Goal: Task Accomplishment & Management: Use online tool/utility

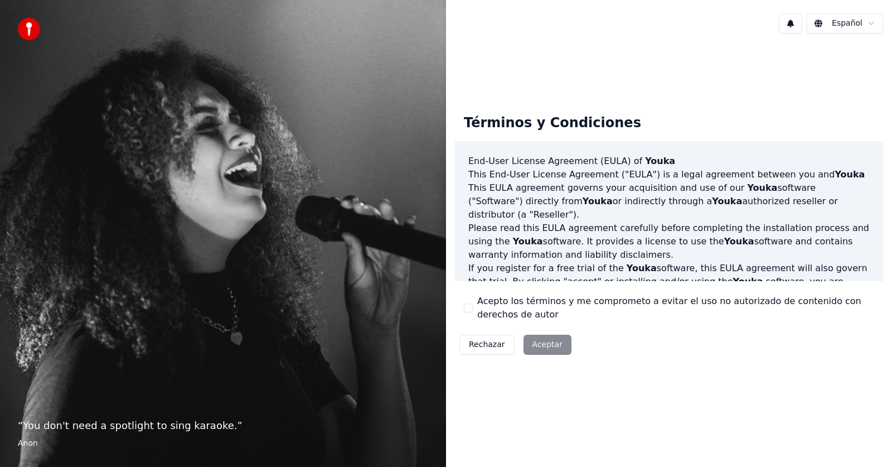
click at [469, 307] on button "Acepto los términos y me comprometo a evitar el uso no autorizado de contenido …" at bounding box center [468, 307] width 9 height 9
click at [541, 346] on button "Aceptar" at bounding box center [547, 344] width 48 height 20
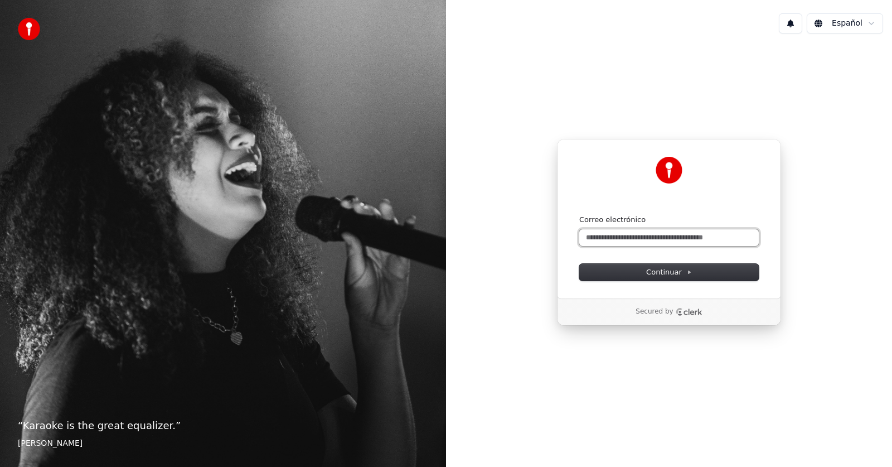
click at [666, 237] on input "Correo electrónico" at bounding box center [669, 237] width 180 height 17
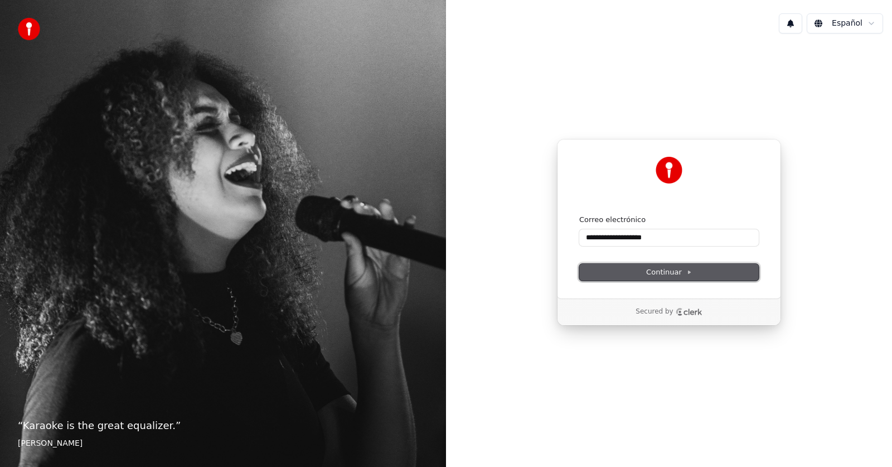
click at [644, 268] on button "Continuar" at bounding box center [669, 272] width 180 height 17
type input "**********"
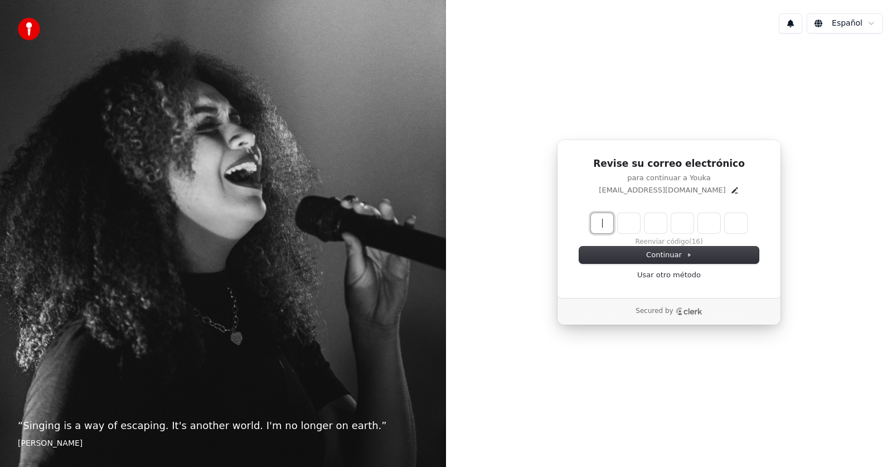
click at [593, 222] on input "Enter verification code" at bounding box center [680, 223] width 178 height 20
click at [593, 224] on input "Enter verification code" at bounding box center [680, 223] width 178 height 20
type input "******"
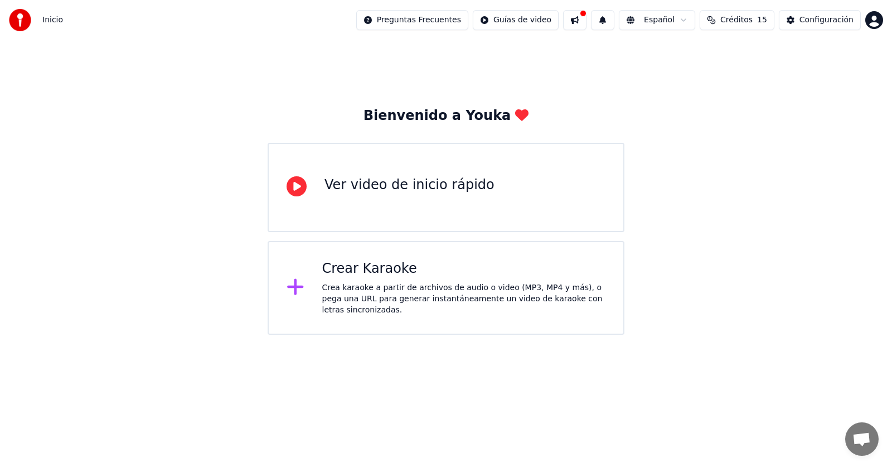
click at [525, 334] on html "Inicio Preguntas Frecuentes Guías de video Español Créditos 15 Configuración Bi…" at bounding box center [446, 167] width 892 height 334
click at [607, 334] on html "Inicio Preguntas Frecuentes Guías de video Español Créditos 15 Configuración Bi…" at bounding box center [446, 167] width 892 height 334
click at [364, 300] on div "Crea karaoke a partir de archivos de audio o video (MP3, MP4 y más), o pega una…" at bounding box center [464, 298] width 284 height 33
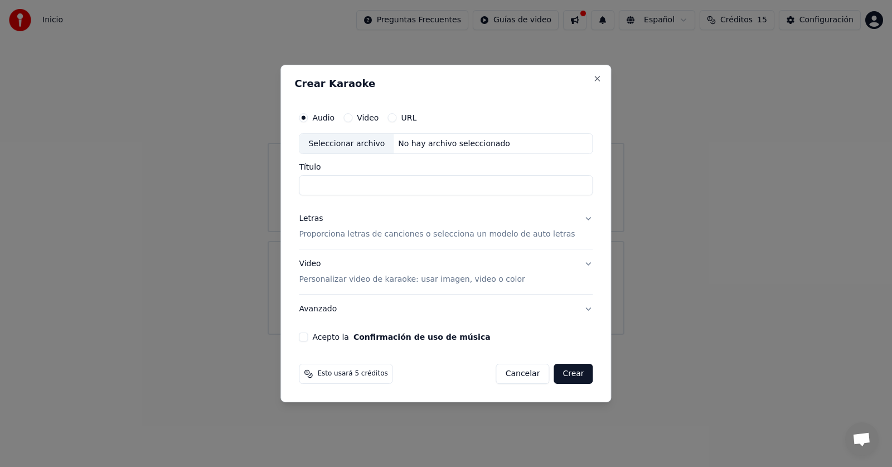
drag, startPoint x: 506, startPoint y: 86, endPoint x: 565, endPoint y: 88, distance: 59.1
click at [565, 88] on h2 "Crear Karaoke" at bounding box center [445, 84] width 303 height 10
click at [353, 142] on div "Seleccionar archivo" at bounding box center [346, 144] width 94 height 20
type input "**********"
click at [588, 223] on div "**********" at bounding box center [445, 224] width 303 height 244
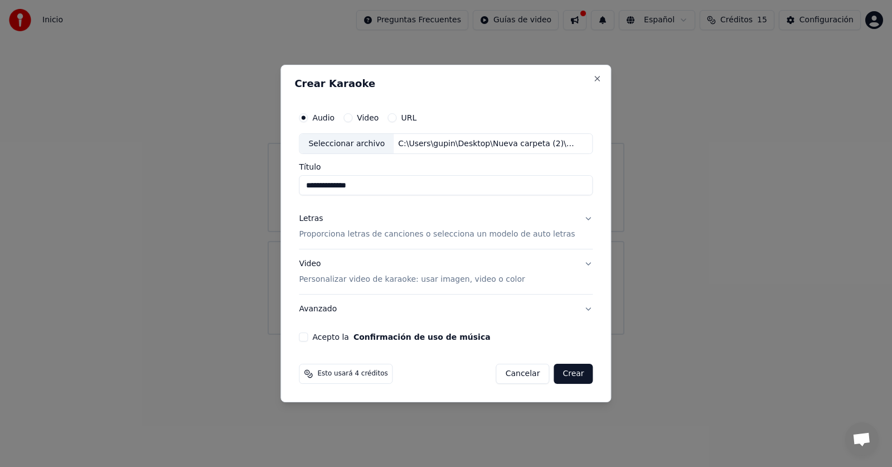
click at [580, 216] on button "Letras Proporciona letras de canciones o selecciona un modelo de auto letras" at bounding box center [446, 227] width 294 height 45
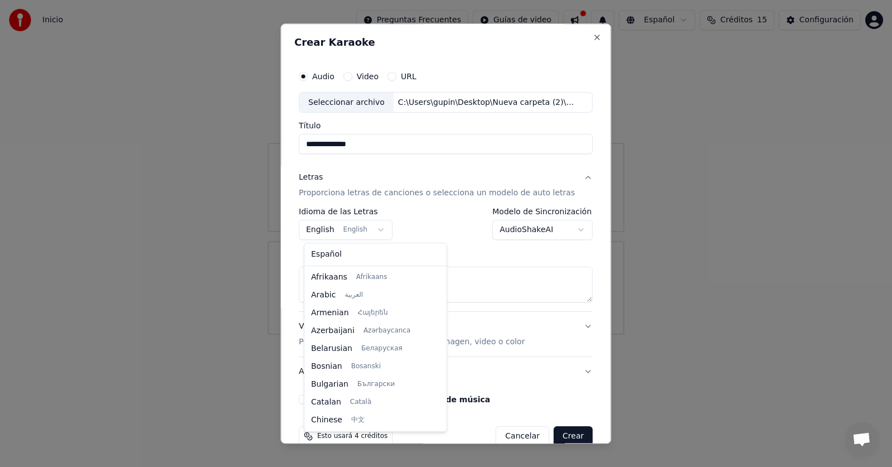
click at [381, 232] on body "**********" at bounding box center [446, 167] width 892 height 334
select select "**"
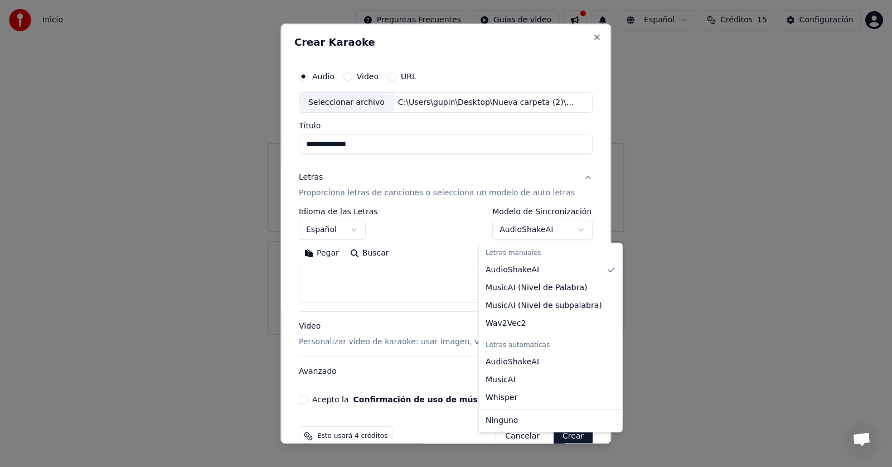
click at [564, 226] on body "**********" at bounding box center [446, 167] width 892 height 334
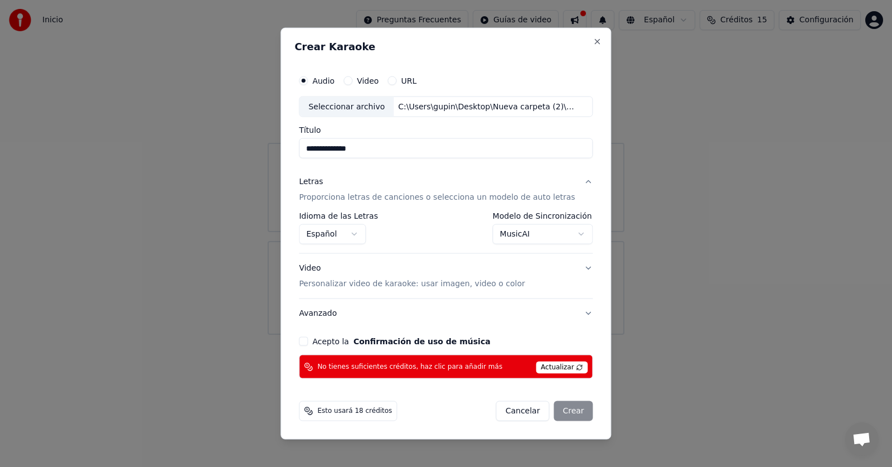
click at [570, 229] on body "**********" at bounding box center [446, 167] width 892 height 334
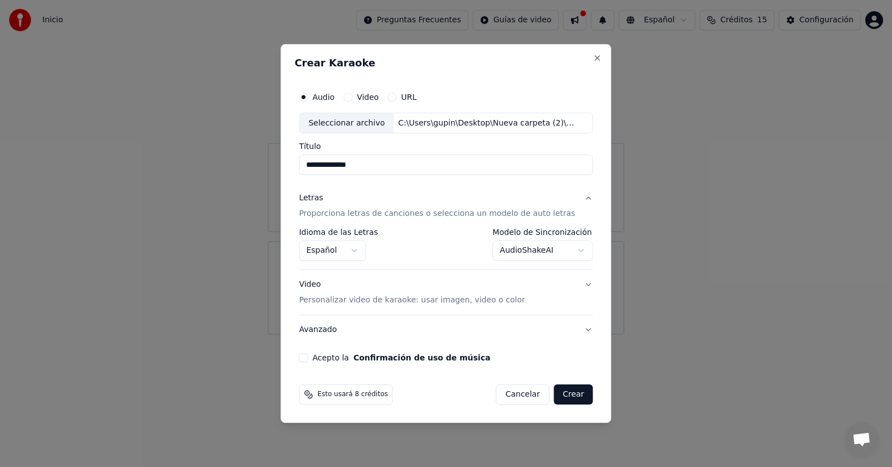
click at [575, 249] on body "**********" at bounding box center [446, 167] width 892 height 334
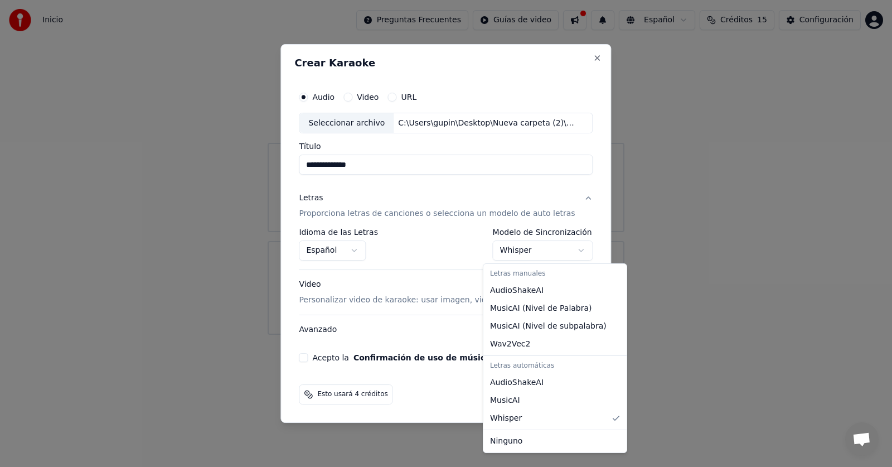
click at [574, 245] on body "**********" at bounding box center [446, 167] width 892 height 334
select select "**********"
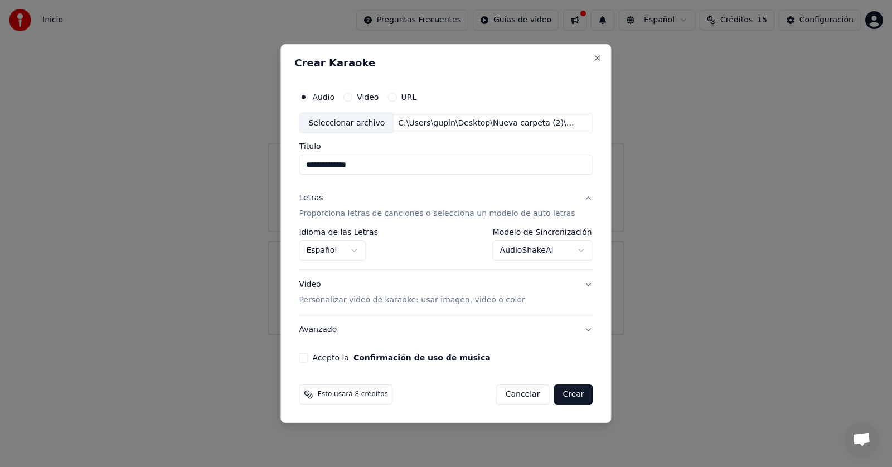
click at [319, 360] on div "Acepto la Confirmación de uso de música" at bounding box center [446, 357] width 294 height 9
click at [425, 303] on p "Personalizar video de karaoke: usar imagen, video o color" at bounding box center [412, 299] width 226 height 11
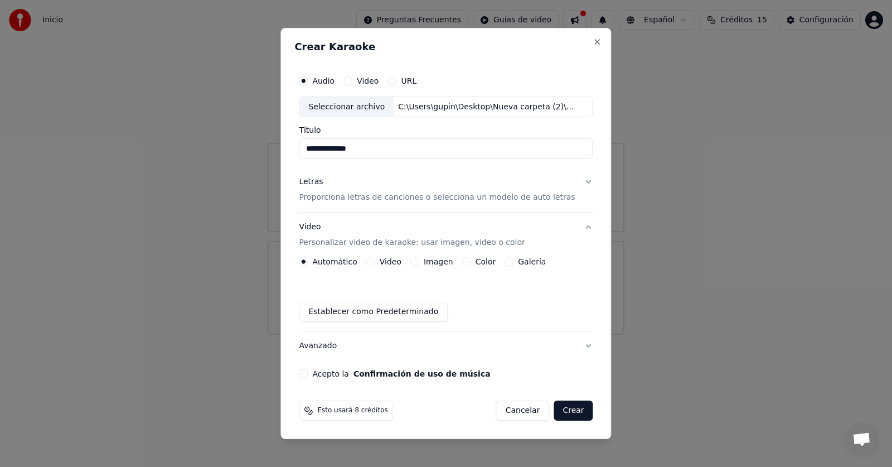
click at [419, 262] on button "Imagen" at bounding box center [414, 261] width 9 height 9
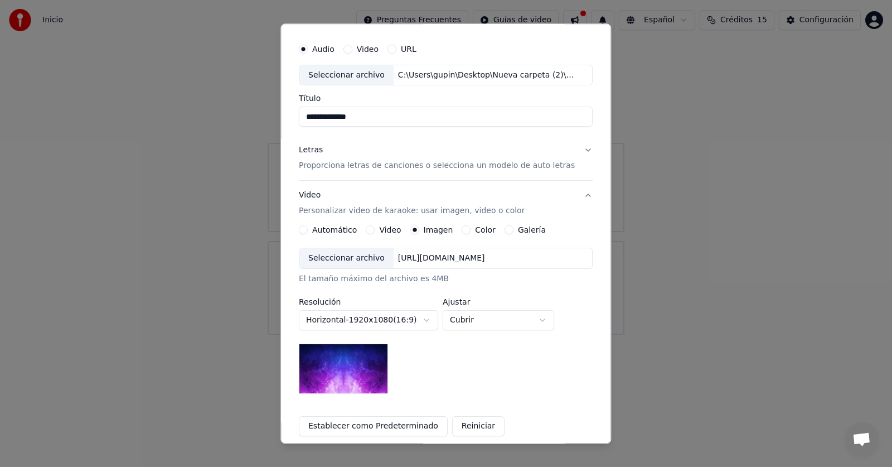
scroll to position [26, 0]
click at [397, 258] on div "[URL][DOMAIN_NAME]" at bounding box center [442, 260] width 96 height 11
click at [342, 379] on img at bounding box center [343, 371] width 89 height 50
click at [469, 234] on div "Color" at bounding box center [479, 231] width 34 height 9
click at [464, 234] on button "Color" at bounding box center [466, 231] width 9 height 9
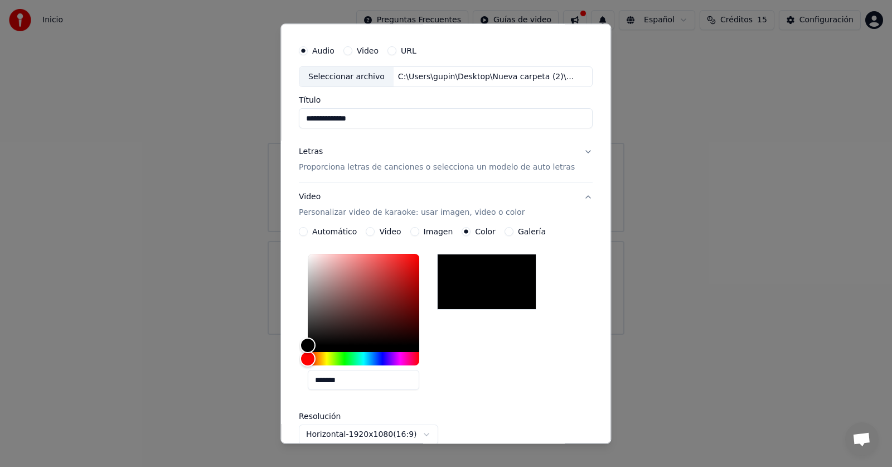
click at [505, 235] on button "Galería" at bounding box center [509, 231] width 9 height 9
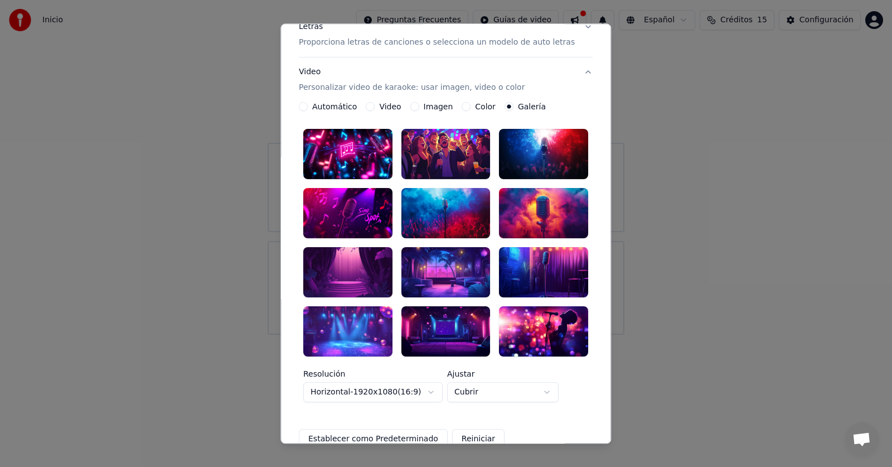
scroll to position [81, 0]
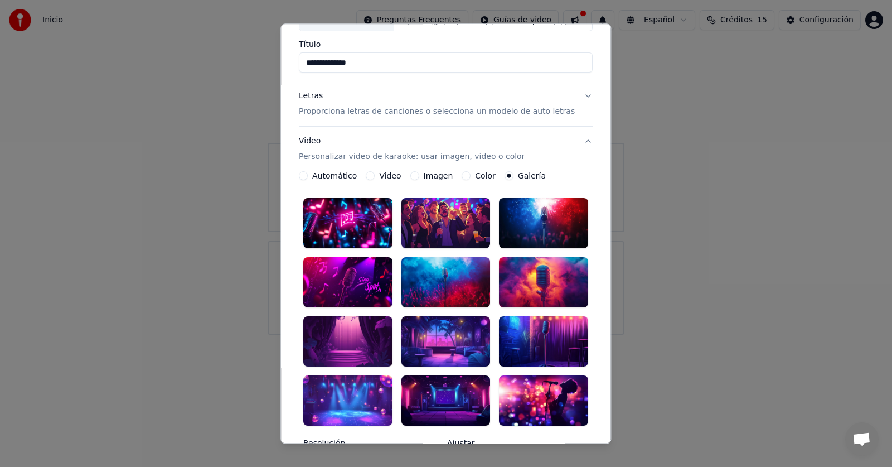
click at [373, 179] on button "Video" at bounding box center [370, 176] width 9 height 9
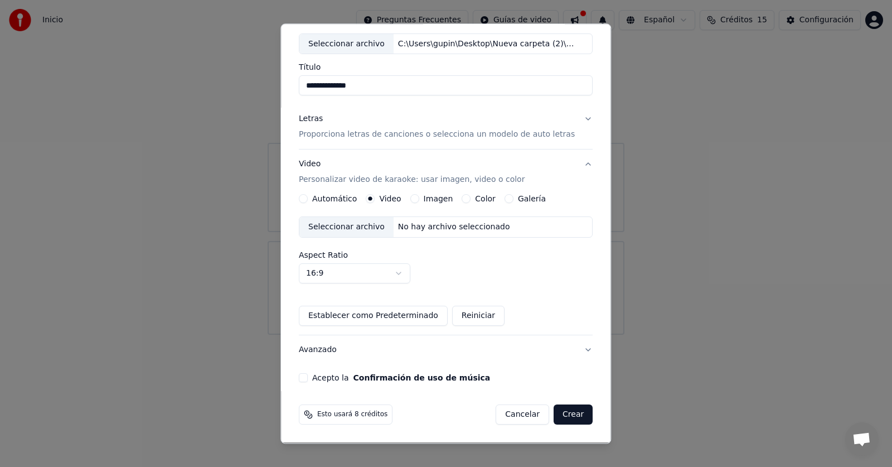
scroll to position [59, 0]
click at [453, 229] on div "No hay archivo seleccionado" at bounding box center [454, 227] width 121 height 11
click at [415, 199] on button "Imagen" at bounding box center [414, 199] width 9 height 9
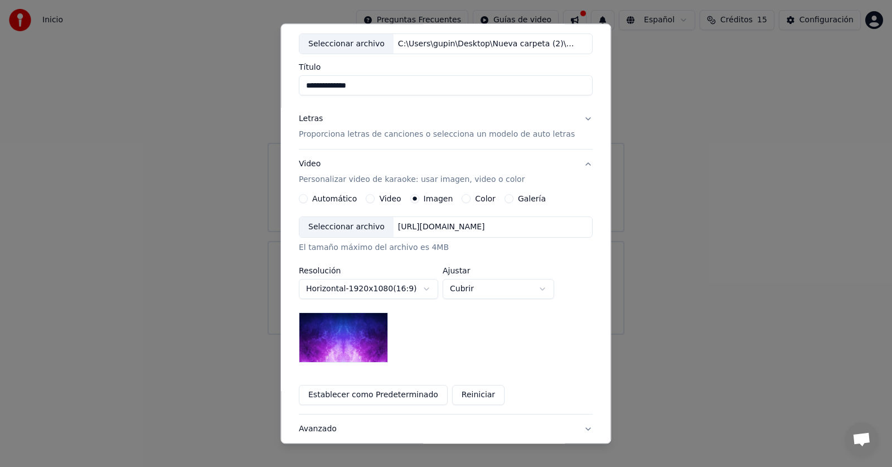
click at [355, 226] on div "Seleccionar archivo" at bounding box center [346, 227] width 94 height 20
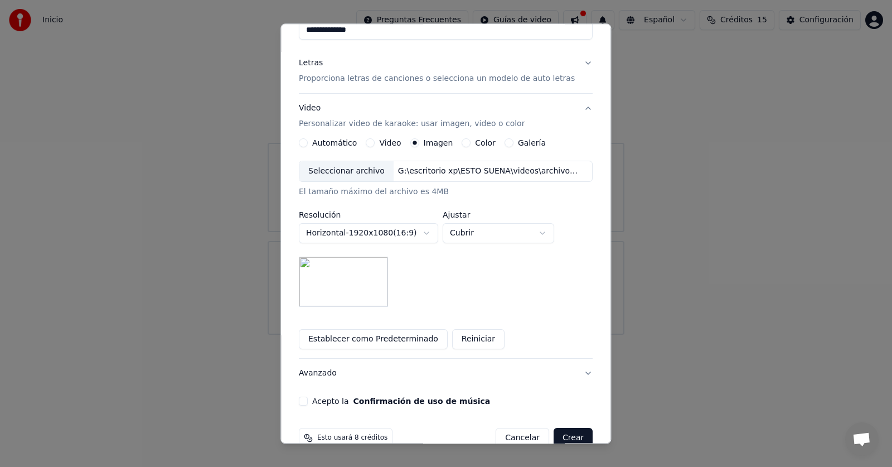
scroll to position [137, 0]
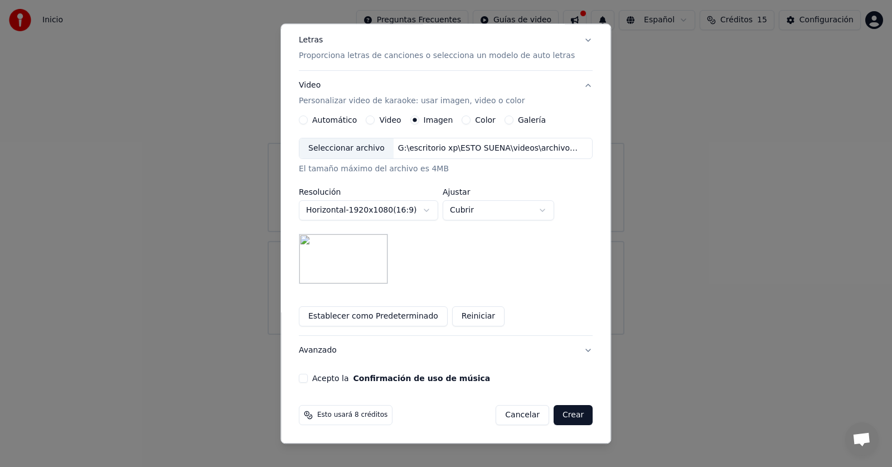
click at [308, 381] on button "Acepto la Confirmación de uso de música" at bounding box center [303, 378] width 9 height 9
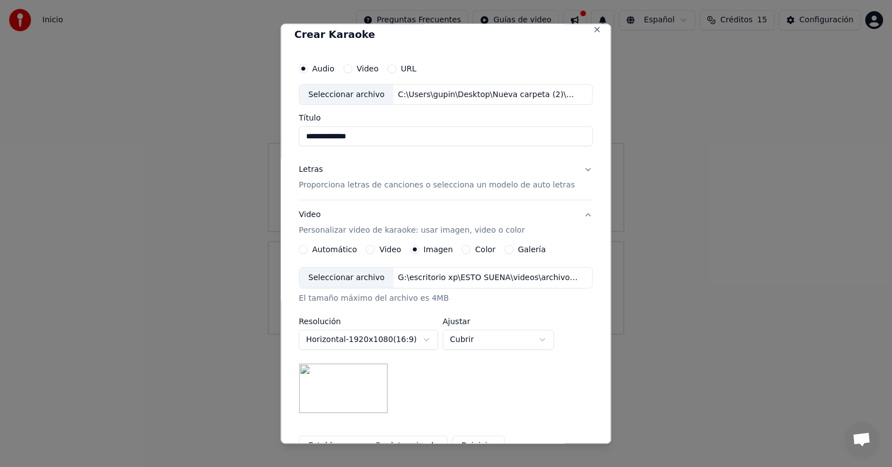
scroll to position [0, 0]
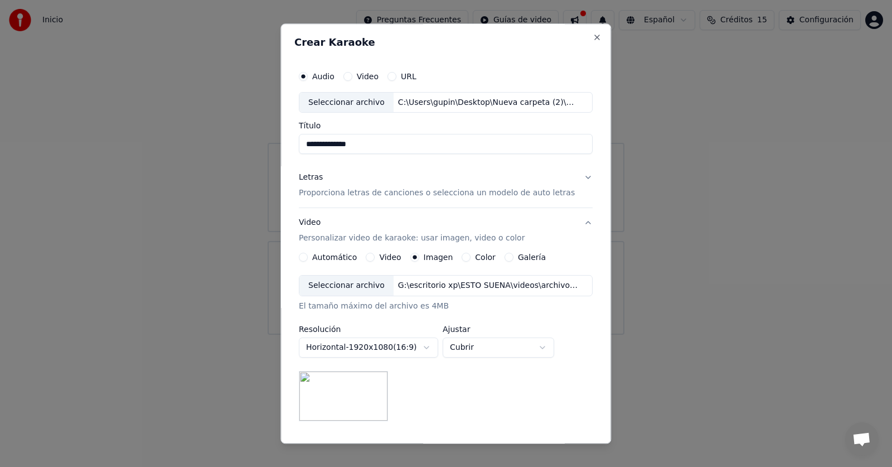
click at [356, 78] on div "Video" at bounding box center [360, 76] width 35 height 9
click at [352, 76] on button "Video" at bounding box center [347, 76] width 9 height 9
click at [350, 76] on circle "button" at bounding box center [348, 77] width 4 height 4
click at [308, 76] on button "Audio" at bounding box center [303, 76] width 9 height 9
click at [365, 105] on div "Seleccionar archivo" at bounding box center [346, 103] width 94 height 20
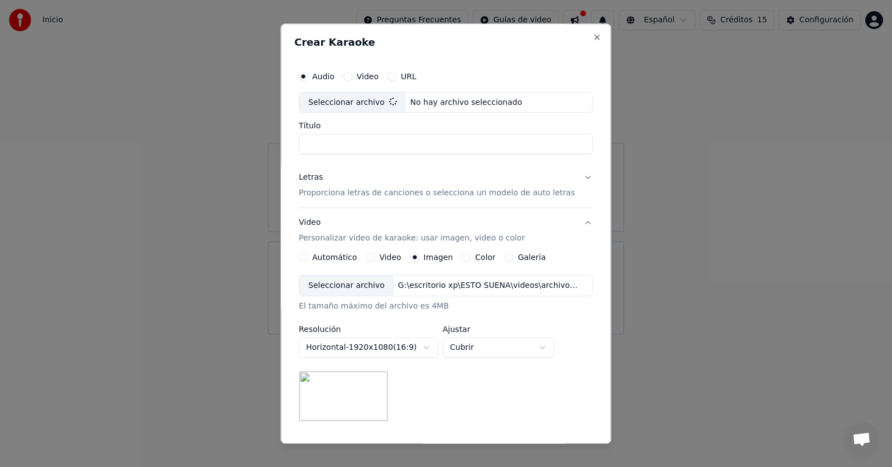
type input "**********"
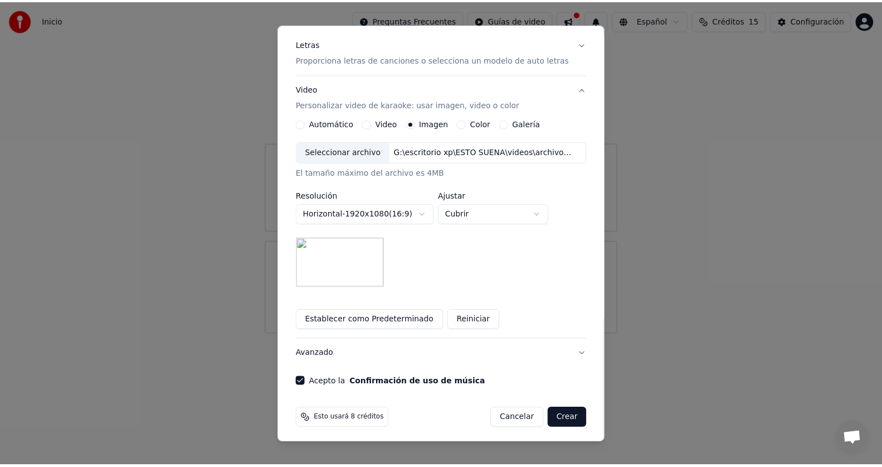
scroll to position [137, 0]
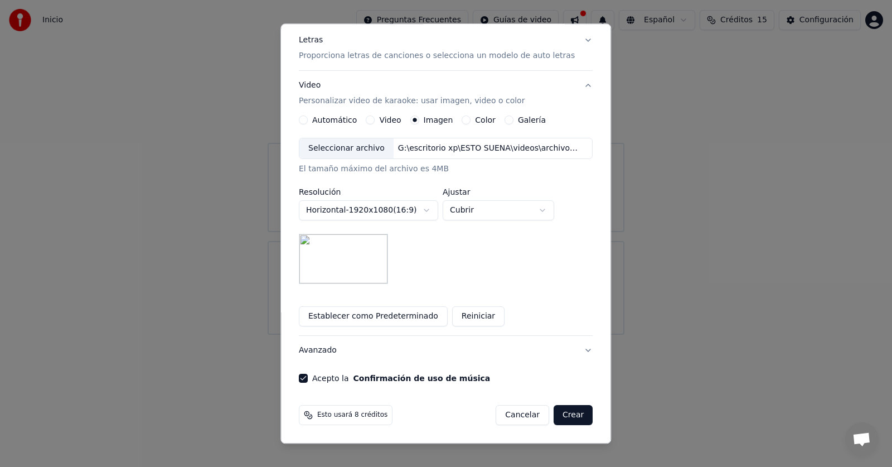
click at [565, 418] on button "Crear" at bounding box center [573, 415] width 39 height 20
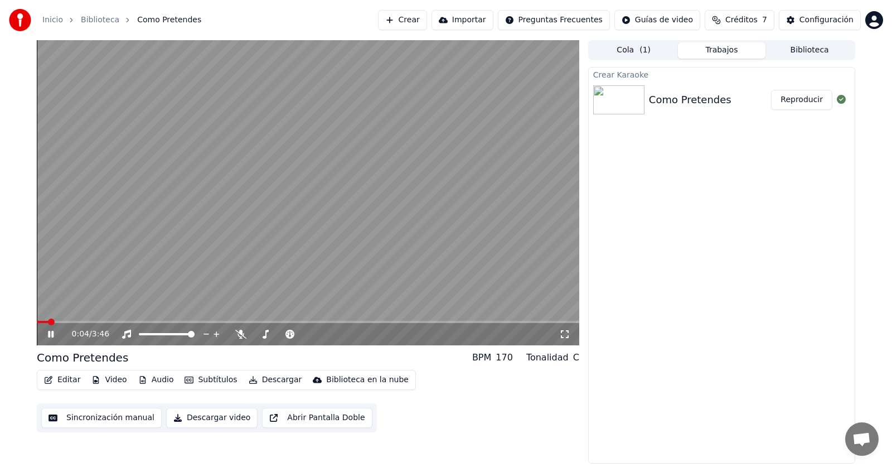
click at [49, 335] on icon at bounding box center [51, 334] width 6 height 7
click at [48, 336] on icon at bounding box center [50, 334] width 7 height 8
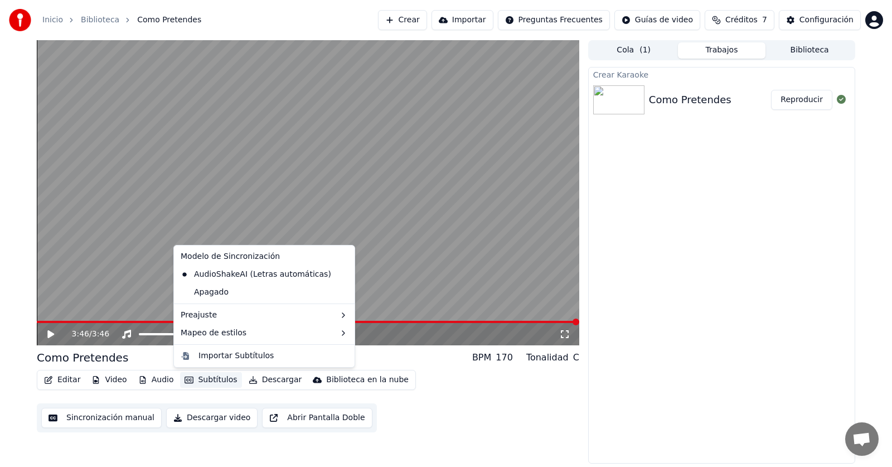
click at [198, 376] on button "Subtítulos" at bounding box center [210, 380] width 61 height 16
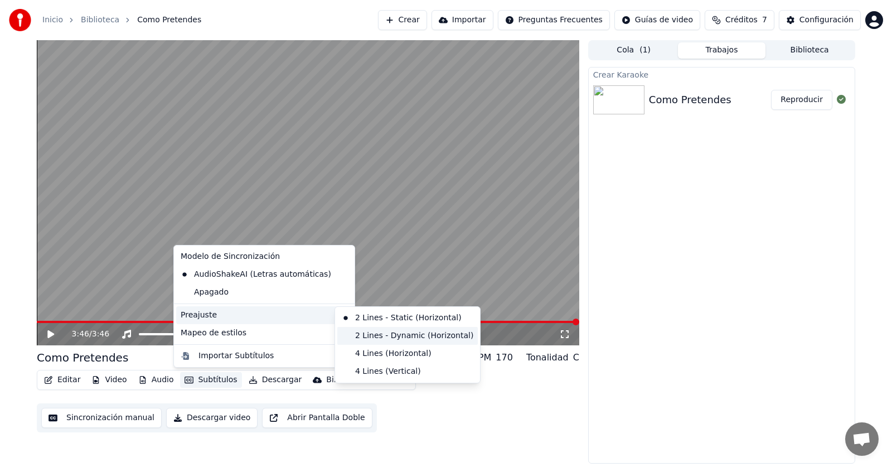
click at [379, 332] on div "2 Lines - Dynamic (Horizontal)" at bounding box center [407, 336] width 140 height 18
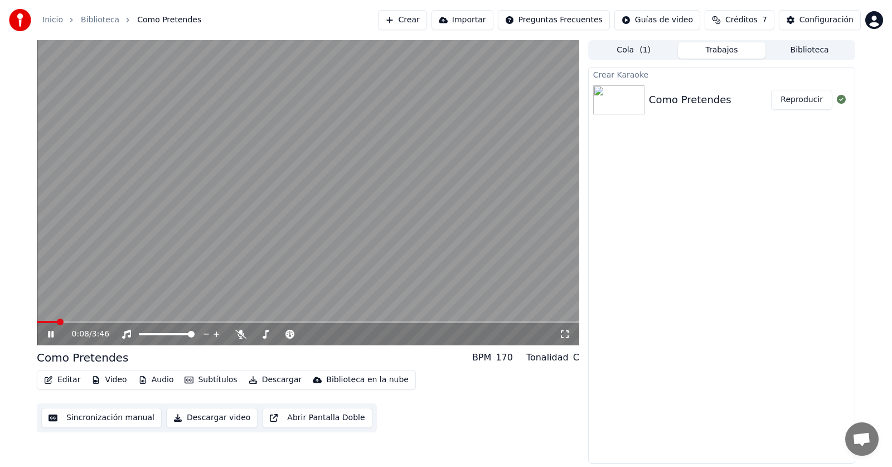
click at [76, 321] on span at bounding box center [308, 322] width 542 height 2
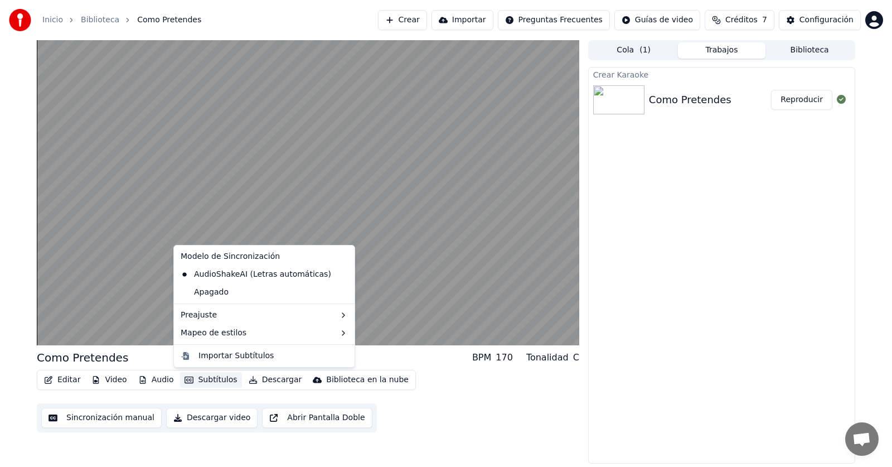
click at [202, 381] on button "Subtítulos" at bounding box center [210, 380] width 61 height 16
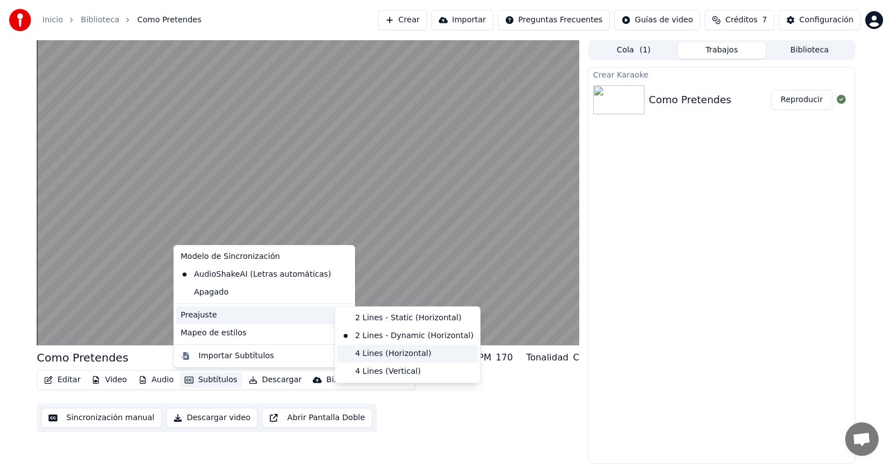
click at [390, 351] on div "4 Lines (Horizontal)" at bounding box center [407, 354] width 140 height 18
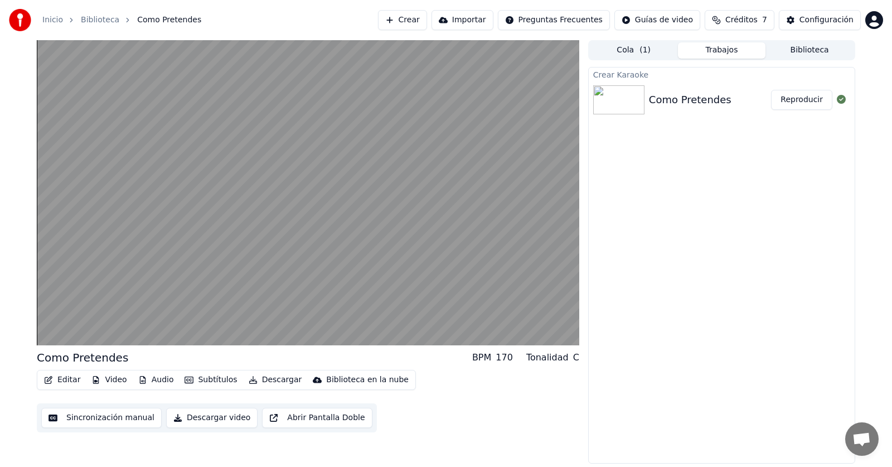
click at [216, 382] on button "Subtítulos" at bounding box center [210, 380] width 61 height 16
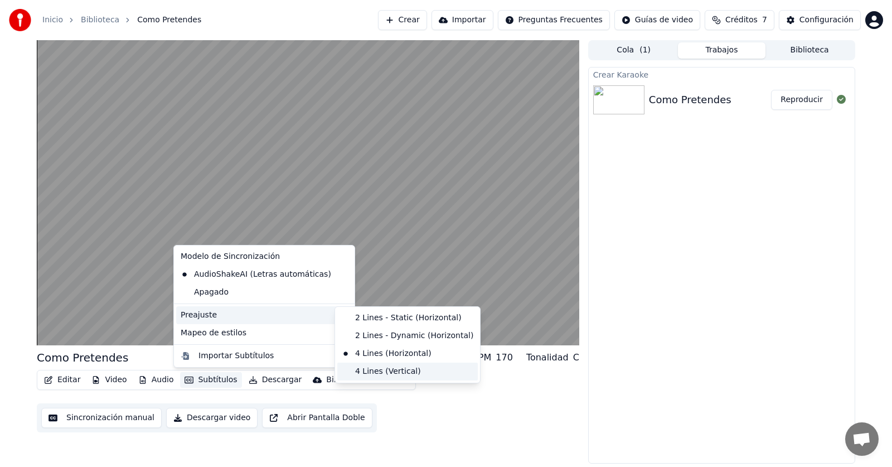
click at [379, 372] on div "4 Lines (Vertical)" at bounding box center [407, 371] width 140 height 18
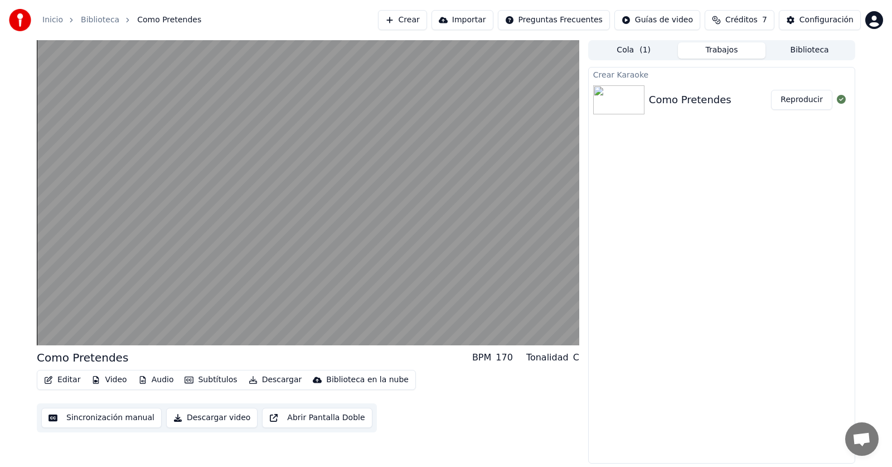
click at [215, 384] on button "Subtítulos" at bounding box center [210, 380] width 61 height 16
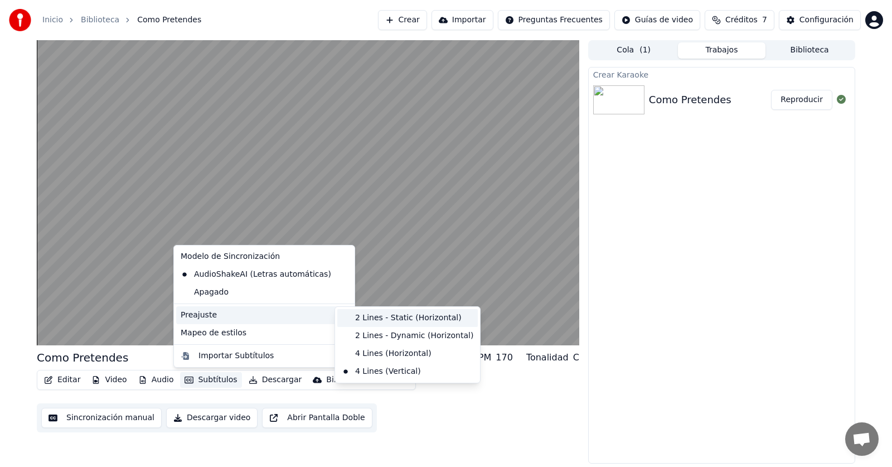
click at [382, 317] on div "2 Lines - Static (Horizontal)" at bounding box center [407, 318] width 140 height 18
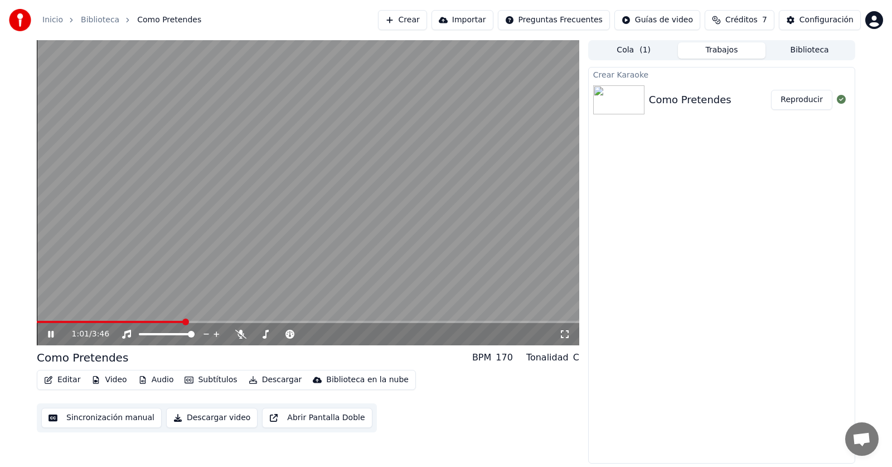
click at [200, 382] on button "Subtítulos" at bounding box center [210, 380] width 61 height 16
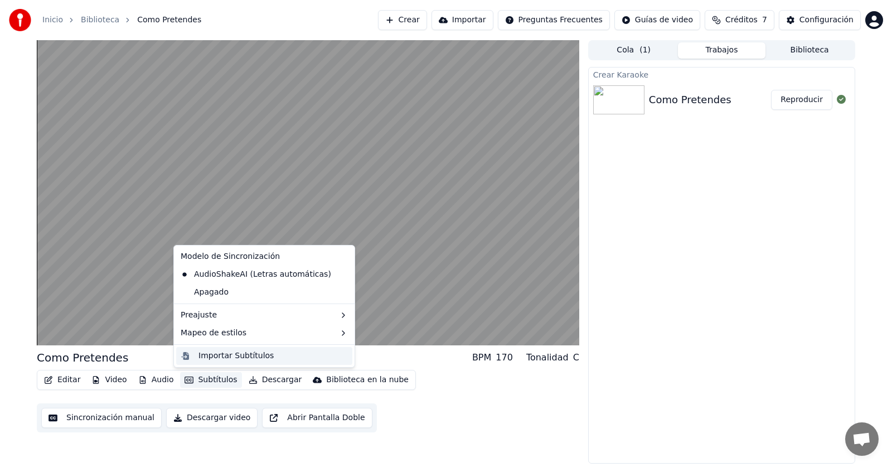
click at [275, 353] on div "Importar Subtítulos" at bounding box center [272, 355] width 149 height 11
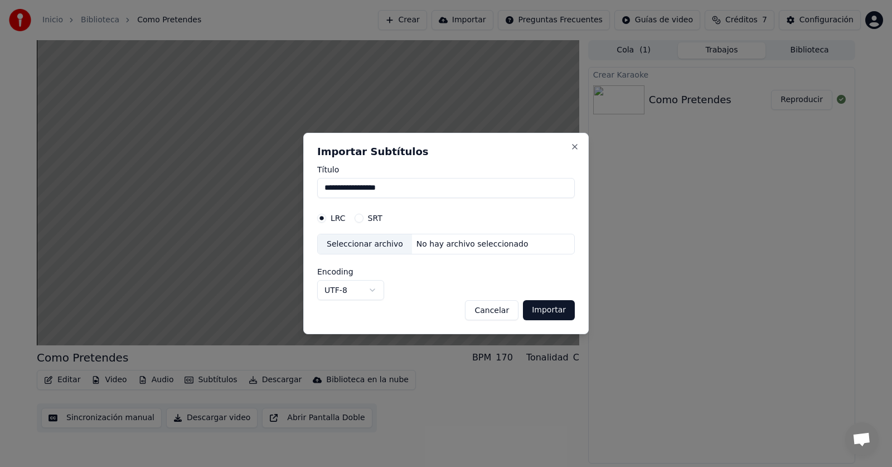
click at [341, 214] on label "LRC" at bounding box center [338, 218] width 15 height 8
click at [326, 214] on button "LRC" at bounding box center [321, 218] width 9 height 9
click at [361, 220] on button "SRT" at bounding box center [359, 218] width 9 height 9
click at [325, 220] on button "LRC" at bounding box center [321, 218] width 9 height 9
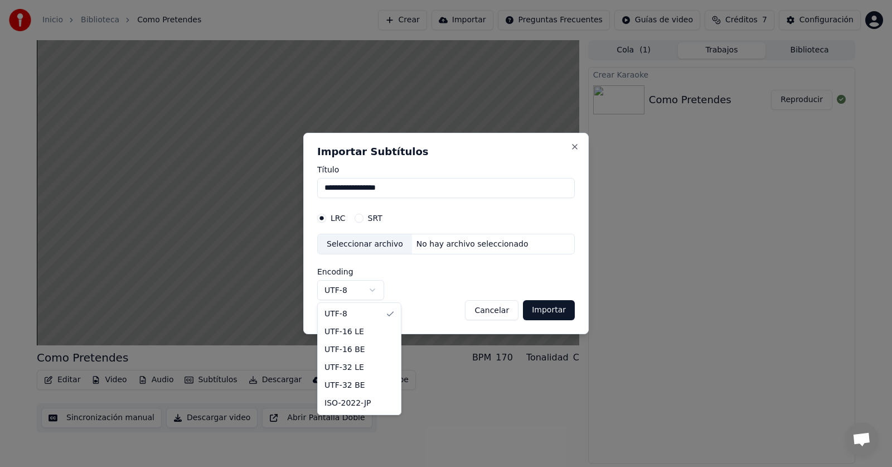
click at [373, 290] on body "**********" at bounding box center [446, 233] width 892 height 467
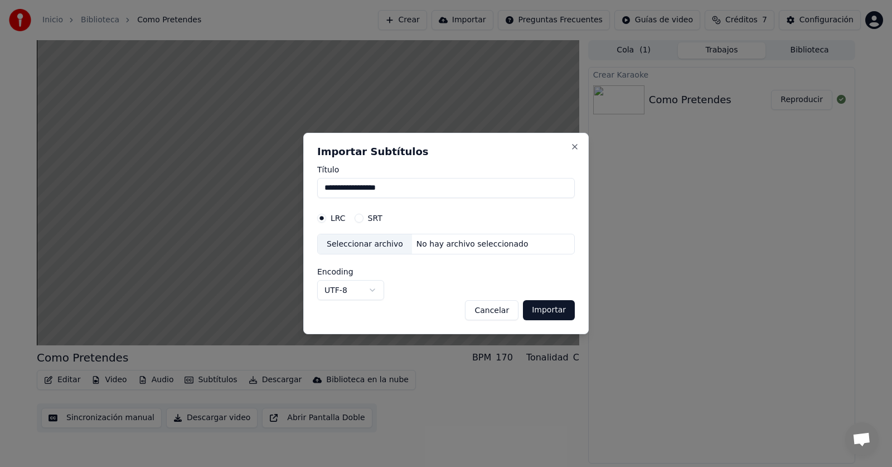
drag, startPoint x: 498, startPoint y: 312, endPoint x: 491, endPoint y: 312, distance: 7.2
click at [497, 312] on button "Cancelar" at bounding box center [492, 310] width 54 height 20
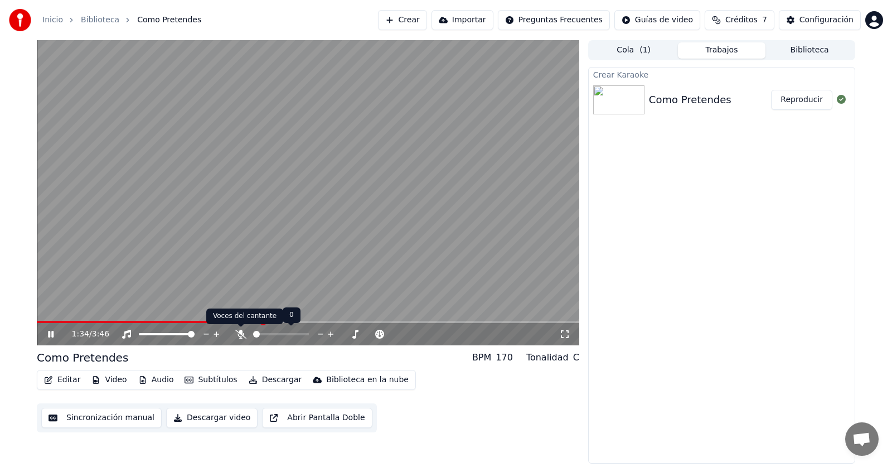
click at [240, 336] on icon at bounding box center [240, 333] width 11 height 9
click at [237, 334] on icon at bounding box center [240, 333] width 11 height 9
click at [53, 333] on icon at bounding box center [51, 334] width 6 height 7
click at [215, 417] on button "Descargar video" at bounding box center [211, 418] width 91 height 20
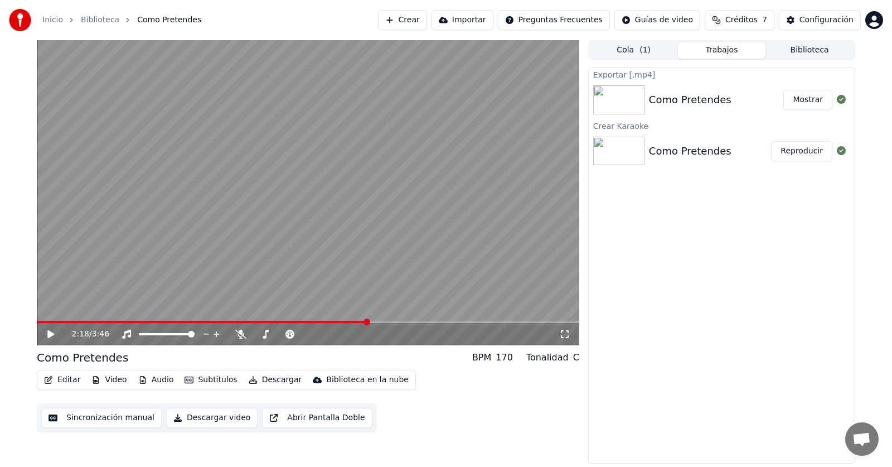
click at [811, 101] on button "Mostrar" at bounding box center [807, 100] width 49 height 20
drag, startPoint x: 660, startPoint y: 279, endPoint x: 672, endPoint y: 248, distance: 33.9
click at [661, 277] on div "Exportar [.mp4] Como Pretendes Mostrar Crear Karaoke Como Pretendes Reproducir" at bounding box center [721, 265] width 267 height 396
click at [840, 100] on icon at bounding box center [841, 99] width 9 height 9
click at [648, 229] on div "Exportar [.mp4] Como Pretendes Mostrar Crear Karaoke Como Pretendes Reproducir" at bounding box center [721, 265] width 267 height 396
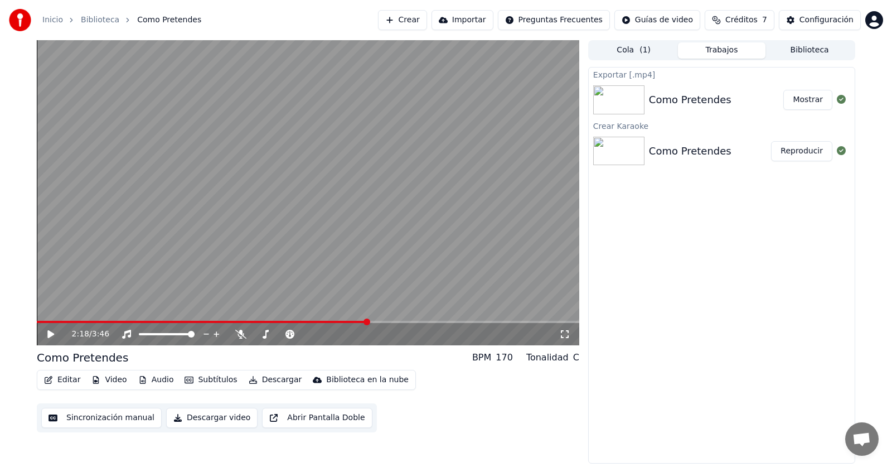
click at [452, 418] on div "Editar Video Audio Subtítulos Descargar Biblioteca en la nube Sincronización ma…" at bounding box center [308, 401] width 542 height 62
click at [277, 419] on button "Abrir Pantalla Doble" at bounding box center [317, 418] width 110 height 20
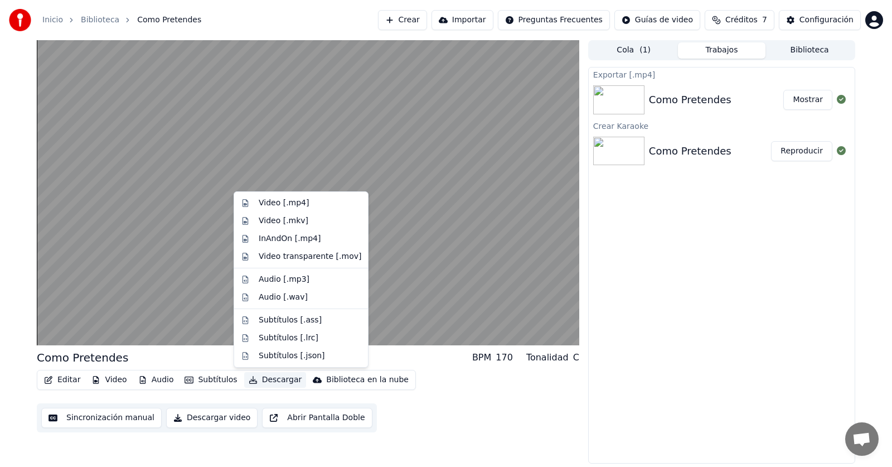
click at [278, 381] on button "Descargar" at bounding box center [275, 380] width 62 height 16
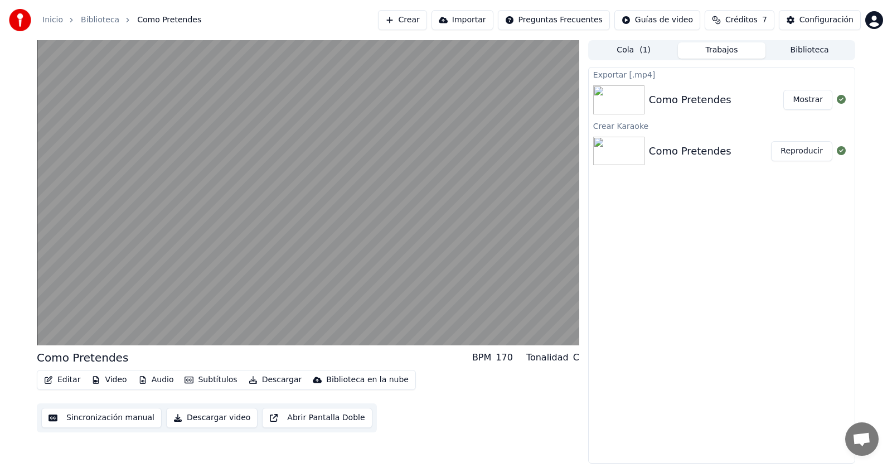
click at [696, 303] on div "Exportar [.mp4] Como Pretendes Mostrar Crear Karaoke Como Pretendes Reproducir" at bounding box center [721, 265] width 267 height 396
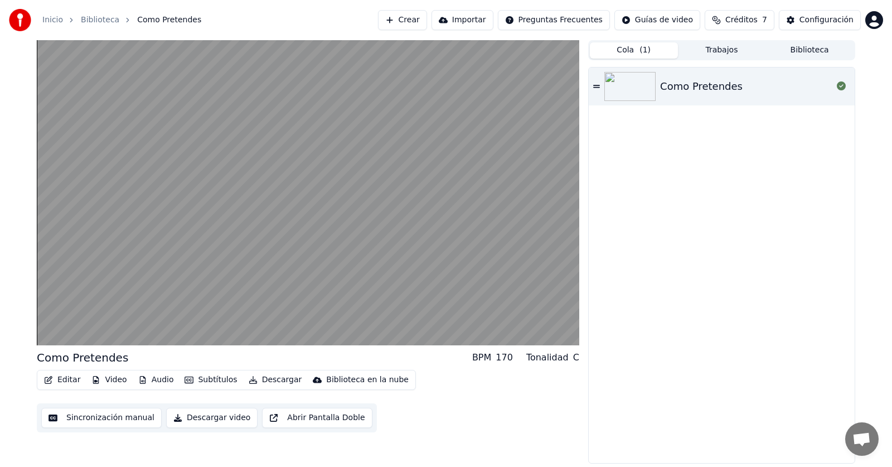
click at [636, 52] on button "Cola ( 1 )" at bounding box center [634, 50] width 88 height 16
click at [733, 50] on button "Trabajos" at bounding box center [722, 50] width 88 height 16
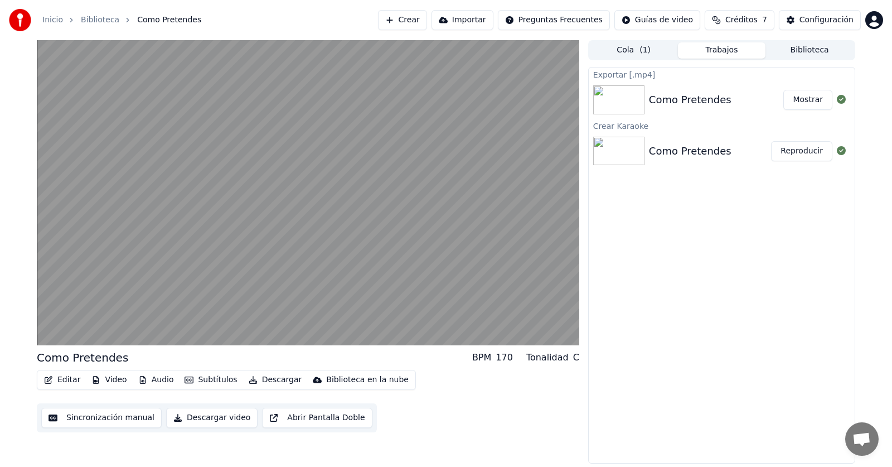
click at [647, 50] on span "( 1 )" at bounding box center [644, 50] width 11 height 11
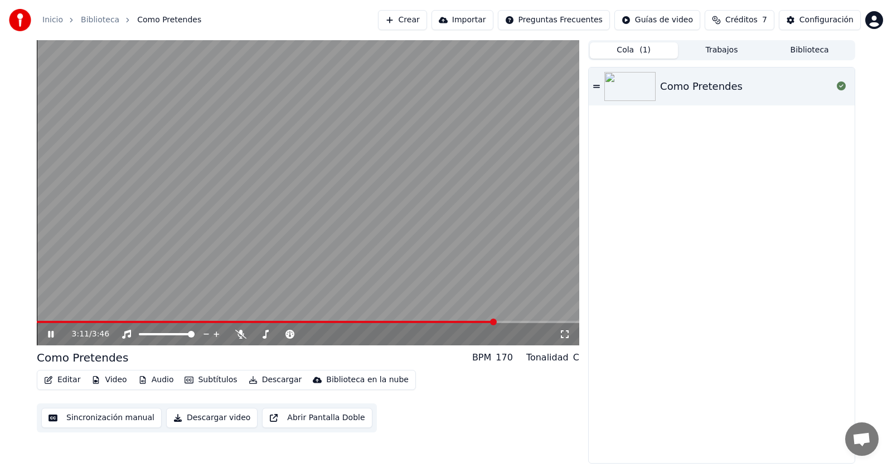
click at [566, 359] on div "Tonalidad" at bounding box center [547, 357] width 42 height 13
click at [576, 359] on div "C" at bounding box center [576, 357] width 6 height 13
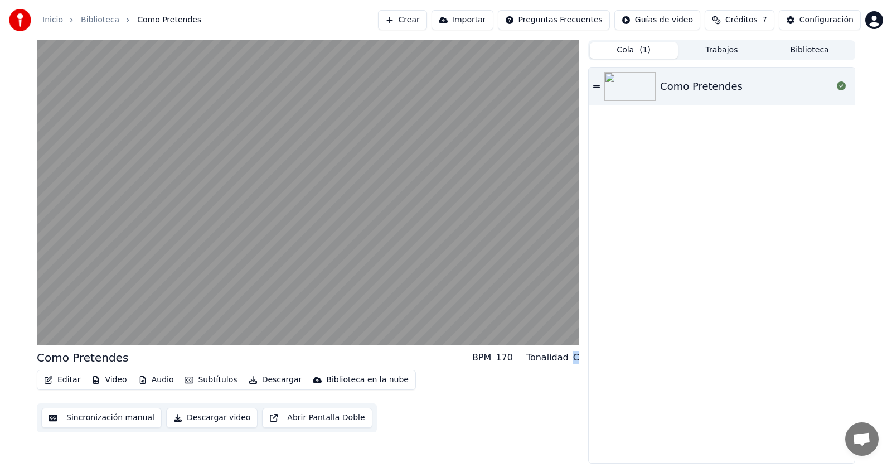
click at [576, 359] on div "C" at bounding box center [576, 357] width 6 height 13
click at [561, 371] on div "Editar Video Audio Subtítulos Descargar Biblioteca en la nube Sincronización ma…" at bounding box center [308, 401] width 542 height 62
click at [78, 382] on button "Editar" at bounding box center [62, 380] width 45 height 16
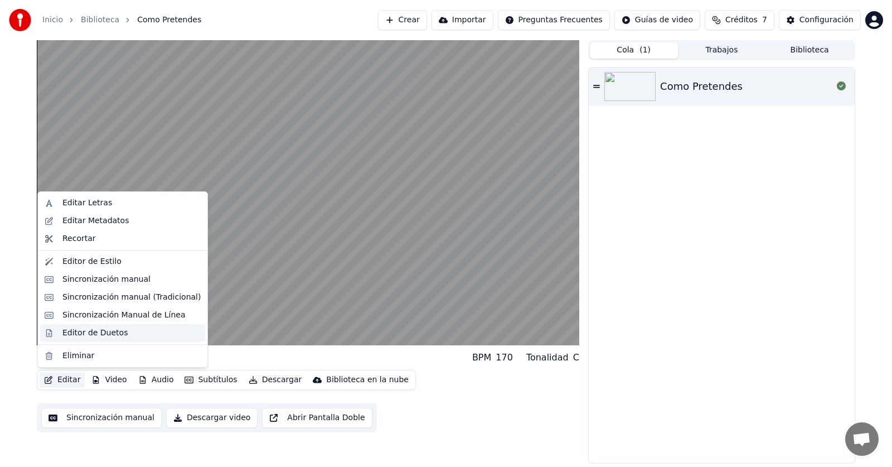
click at [119, 336] on div "Editor de Duetos" at bounding box center [94, 332] width 65 height 11
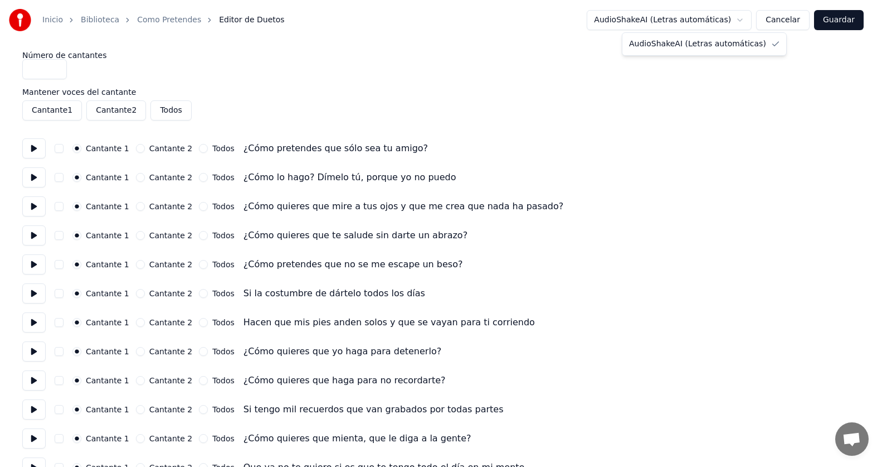
click at [790, 18] on button "Cancelar" at bounding box center [793, 20] width 54 height 20
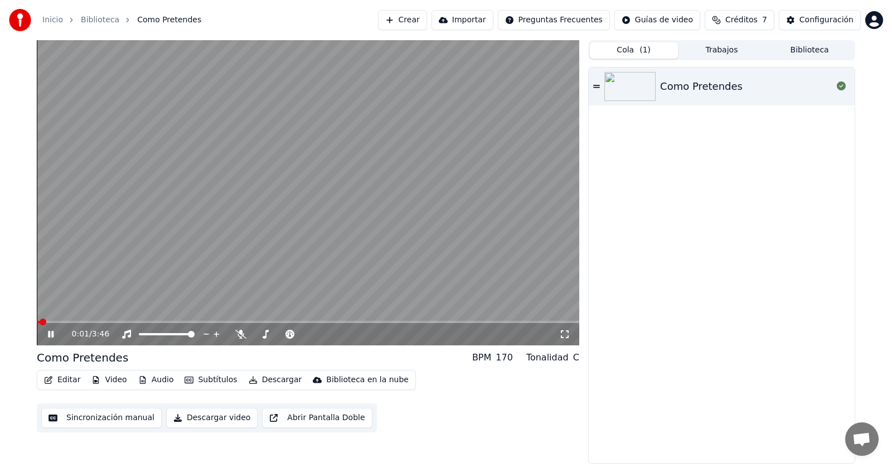
click at [64, 379] on button "Editar" at bounding box center [62, 380] width 45 height 16
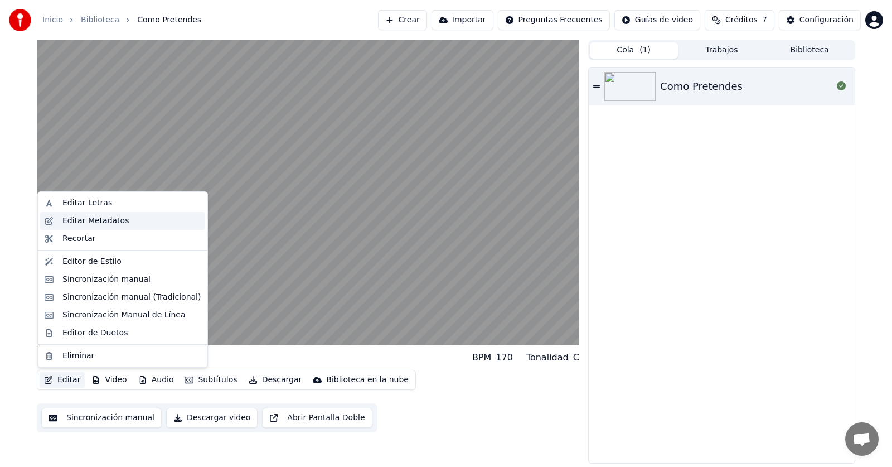
click at [98, 220] on div "Editar Metadatos" at bounding box center [95, 220] width 66 height 11
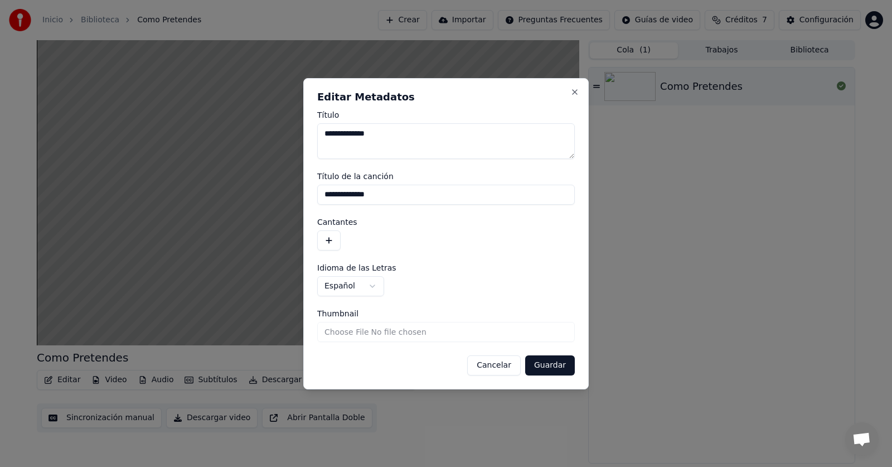
click at [407, 334] on input "Thumbnail" at bounding box center [446, 332] width 258 height 20
click at [549, 368] on button "Guardar" at bounding box center [550, 365] width 50 height 20
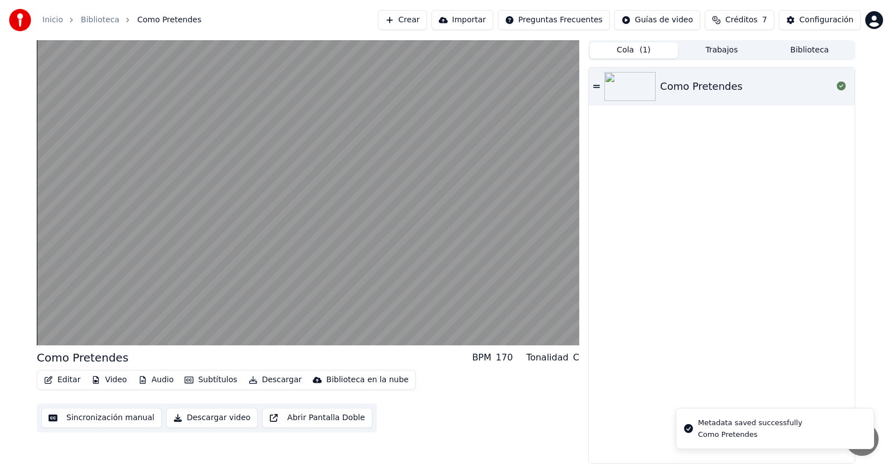
drag, startPoint x: 549, startPoint y: 368, endPoint x: 675, endPoint y: 353, distance: 126.3
click at [61, 376] on button "Editar" at bounding box center [62, 380] width 45 height 16
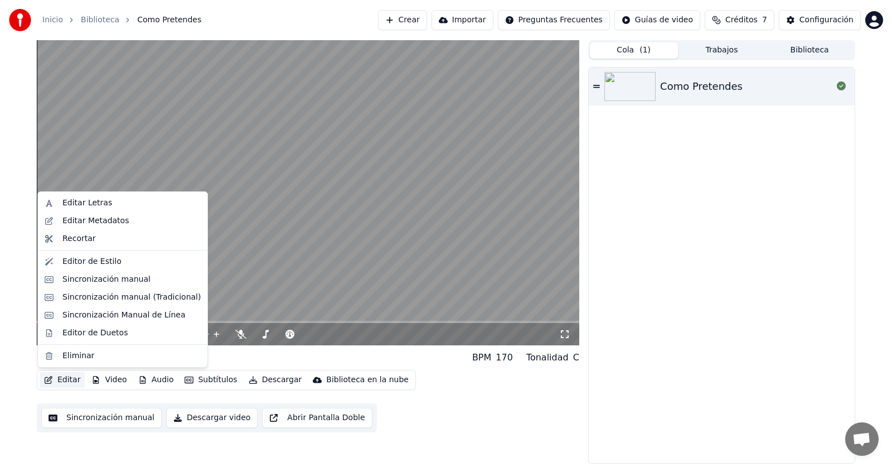
click at [874, 22] on html "Inicio Biblioteca Como Pretendes Crear Importar Preguntas Frecuentes Guías de v…" at bounding box center [446, 233] width 892 height 467
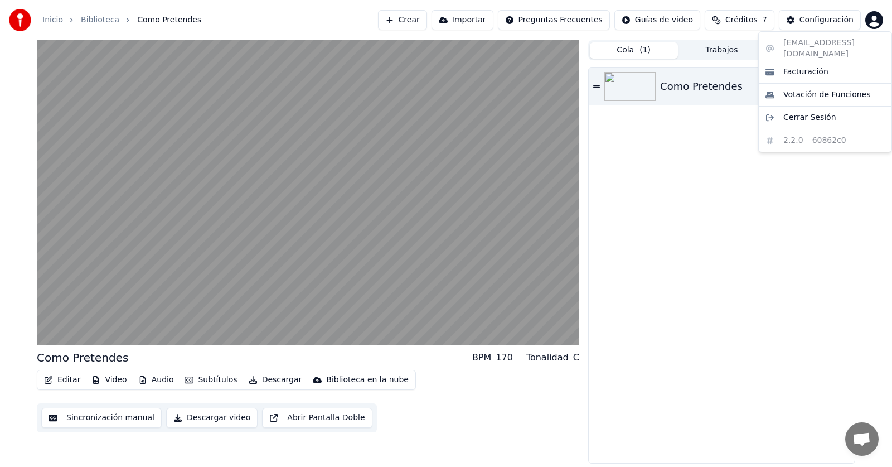
click at [339, 15] on html "Inicio Biblioteca Como Pretendes Crear Importar Preguntas Frecuentes Guías de v…" at bounding box center [446, 233] width 892 height 467
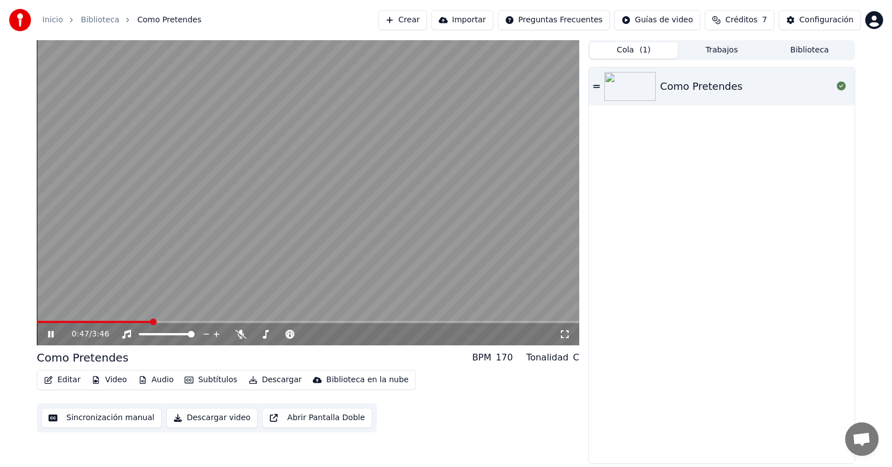
click at [76, 381] on button "Editar" at bounding box center [62, 380] width 45 height 16
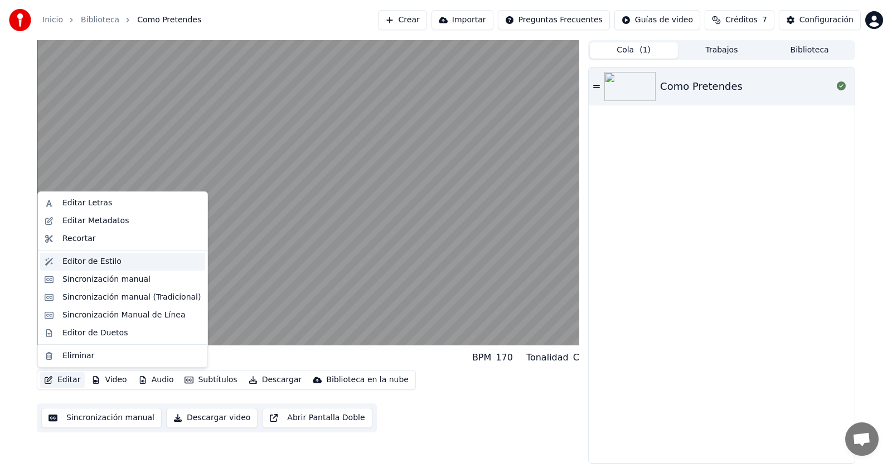
click at [100, 264] on div "Editor de Estilo" at bounding box center [91, 261] width 59 height 11
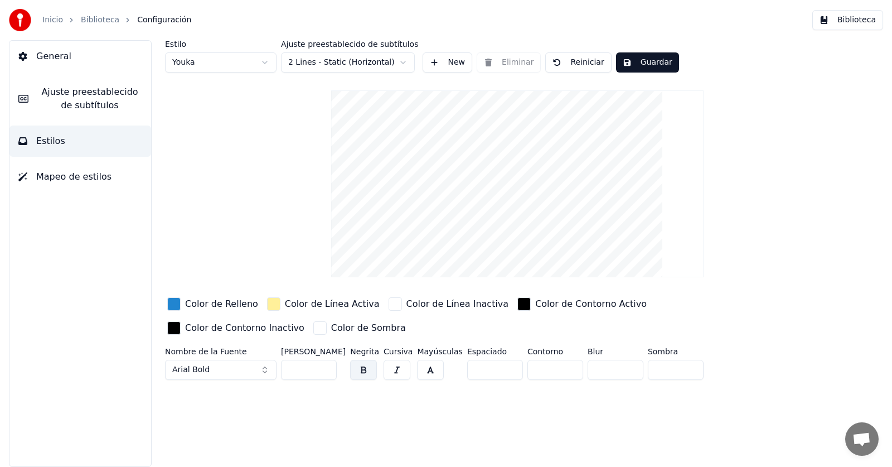
click at [172, 304] on div "button" at bounding box center [173, 303] width 13 height 13
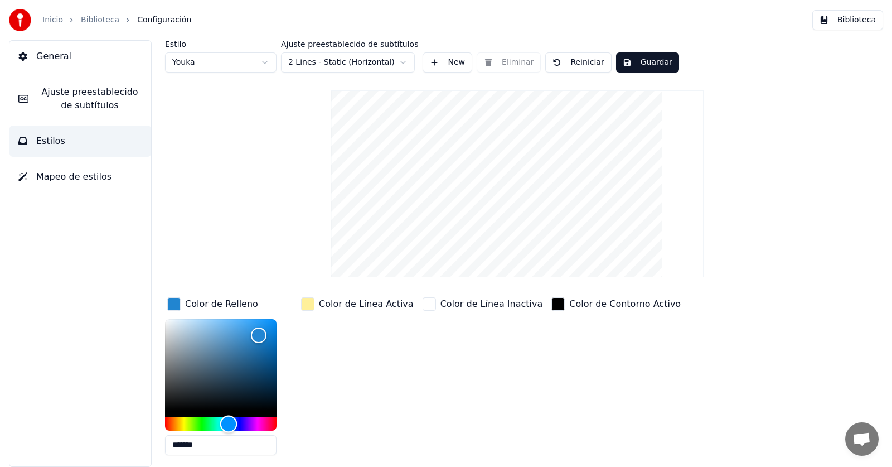
type input "*******"
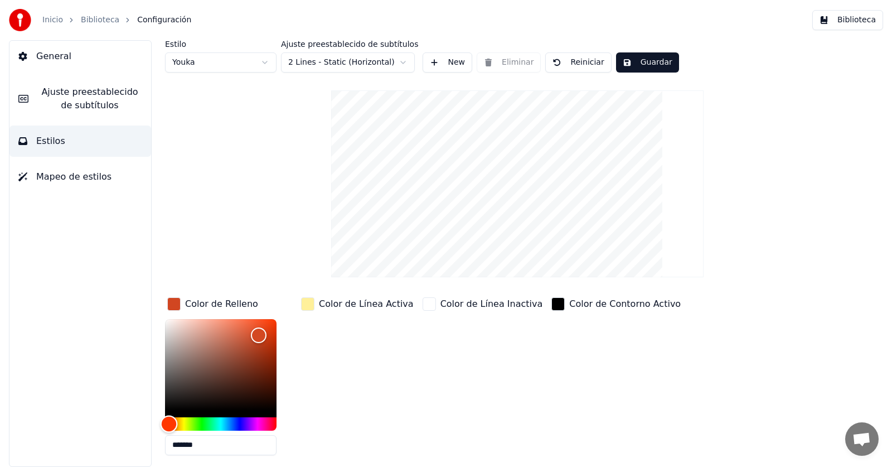
click at [169, 420] on div "Hue" at bounding box center [220, 423] width 111 height 13
click at [282, 258] on div "Estilo Youka Ajuste preestablecido de subtítulos 2 Lines - Static (Horizontal) …" at bounding box center [517, 286] width 705 height 493
click at [278, 319] on div "*******" at bounding box center [229, 389] width 129 height 140
drag, startPoint x: 313, startPoint y: 371, endPoint x: 318, endPoint y: 356, distance: 16.1
click at [313, 370] on div "Color de Línea Activa" at bounding box center [357, 379] width 117 height 169
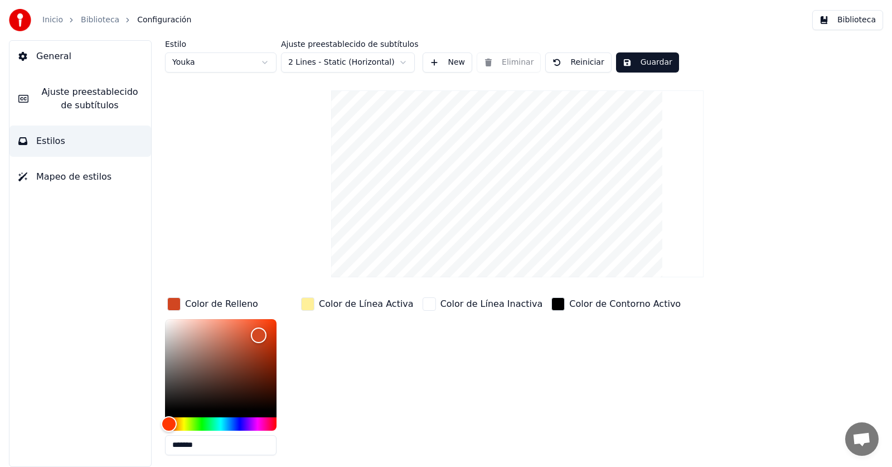
click at [347, 307] on div "Color de Línea Activa" at bounding box center [366, 303] width 95 height 13
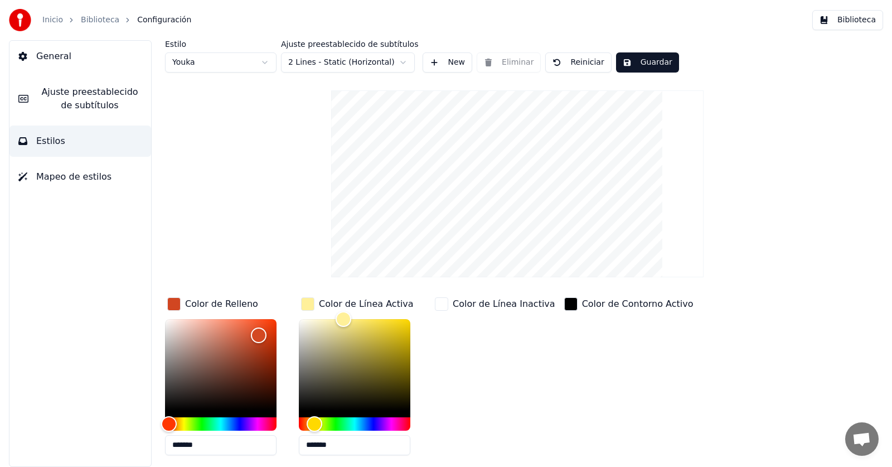
click at [360, 302] on div "Color de Línea Activa" at bounding box center [366, 303] width 95 height 13
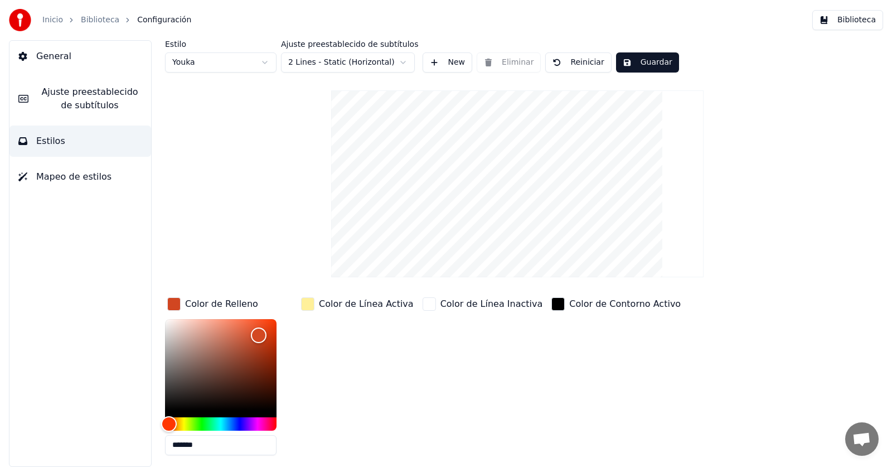
click at [241, 302] on div "Color de Relleno" at bounding box center [221, 303] width 73 height 13
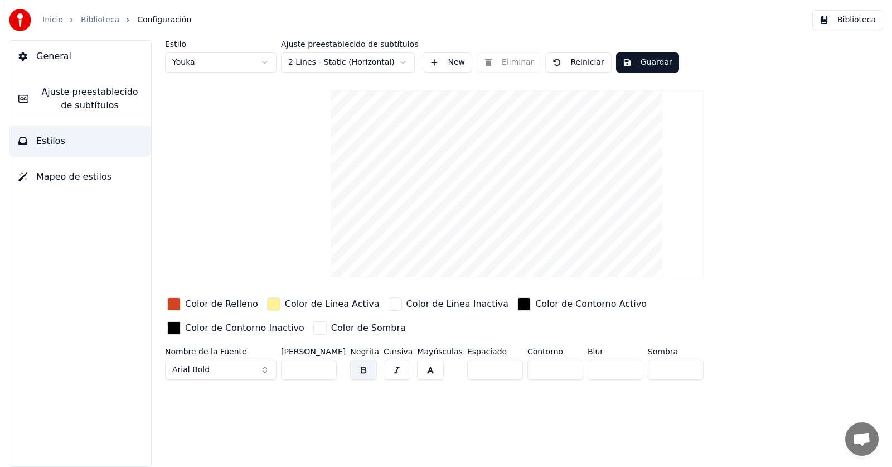
click at [261, 369] on button "Arial Bold" at bounding box center [220, 370] width 111 height 20
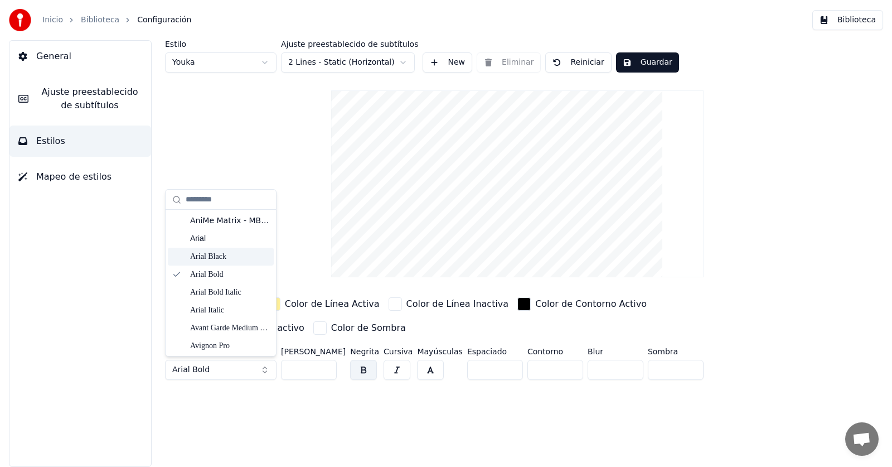
click at [226, 256] on div "Arial Black" at bounding box center [229, 256] width 79 height 11
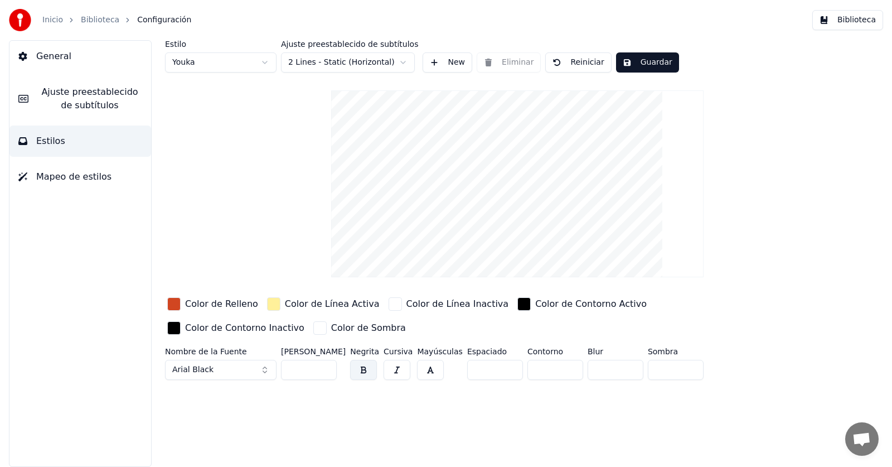
click at [249, 367] on button "Arial Black" at bounding box center [220, 370] width 111 height 20
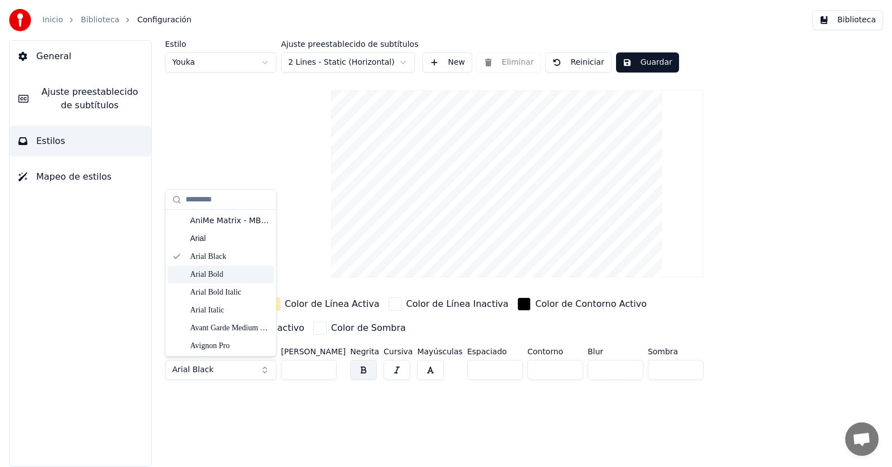
click at [214, 271] on div "Arial Bold" at bounding box center [229, 274] width 79 height 11
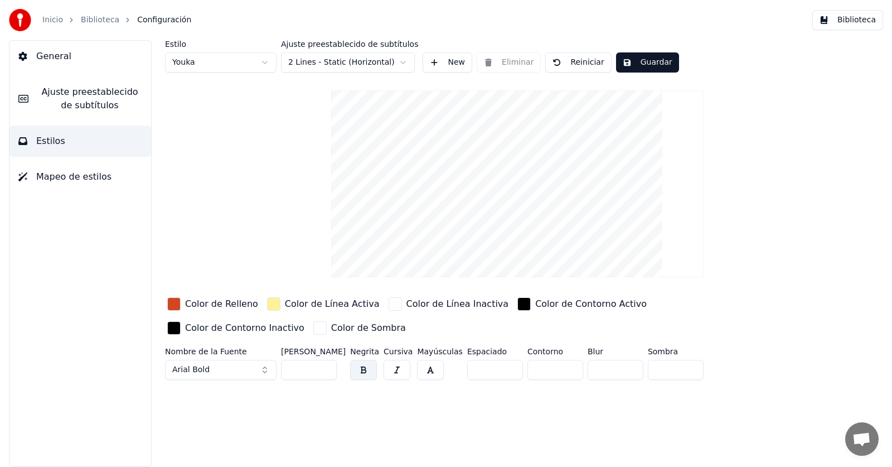
click at [84, 183] on span "Mapeo de estilos" at bounding box center [73, 176] width 75 height 13
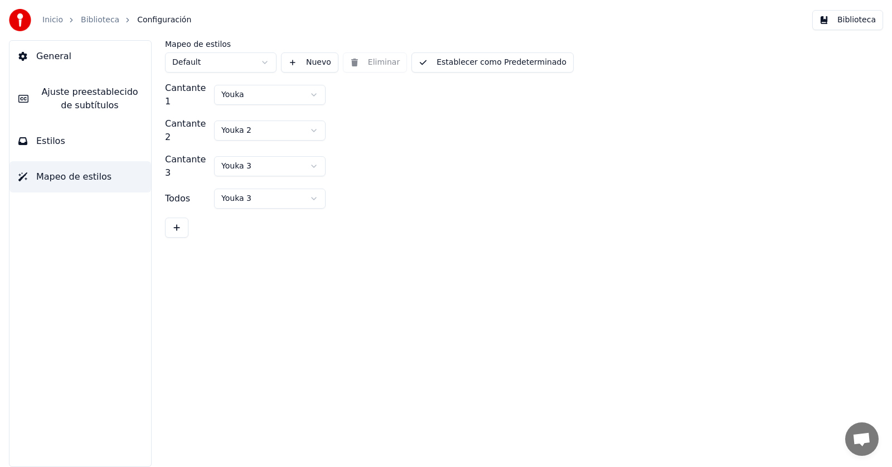
click at [75, 148] on button "Estilos" at bounding box center [80, 140] width 142 height 31
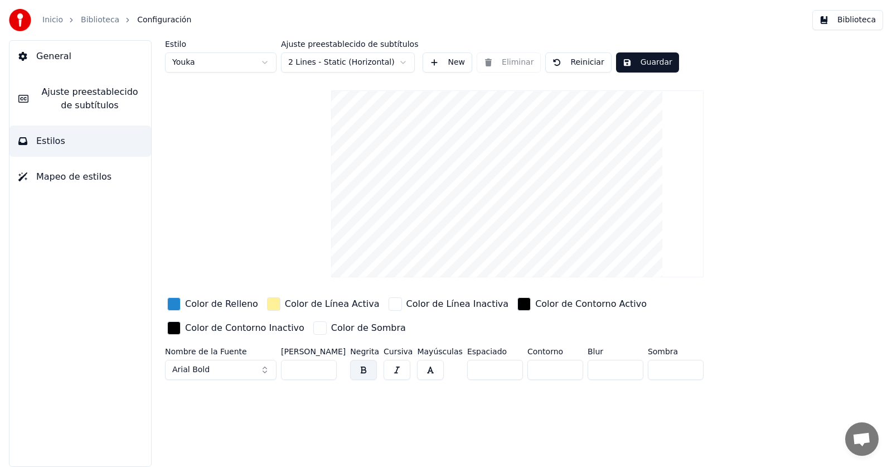
click at [92, 101] on span "Ajuste preestablecido de subtítulos" at bounding box center [89, 98] width 105 height 27
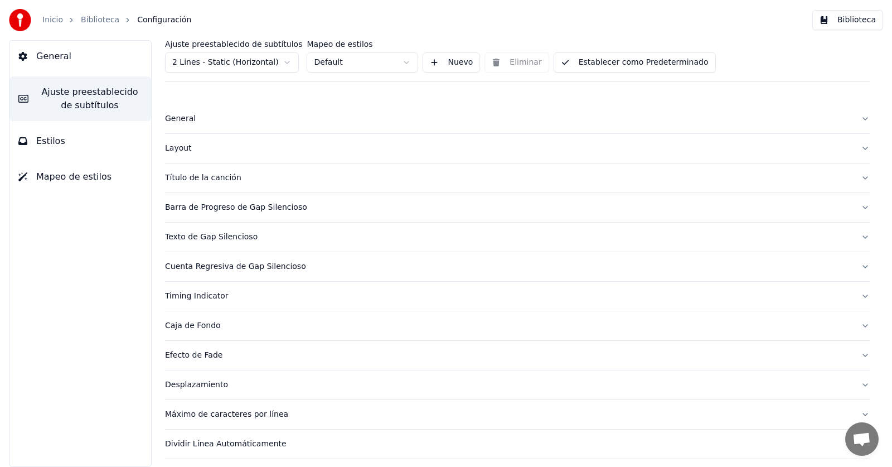
click at [222, 179] on div "Título de la canción" at bounding box center [508, 177] width 687 height 11
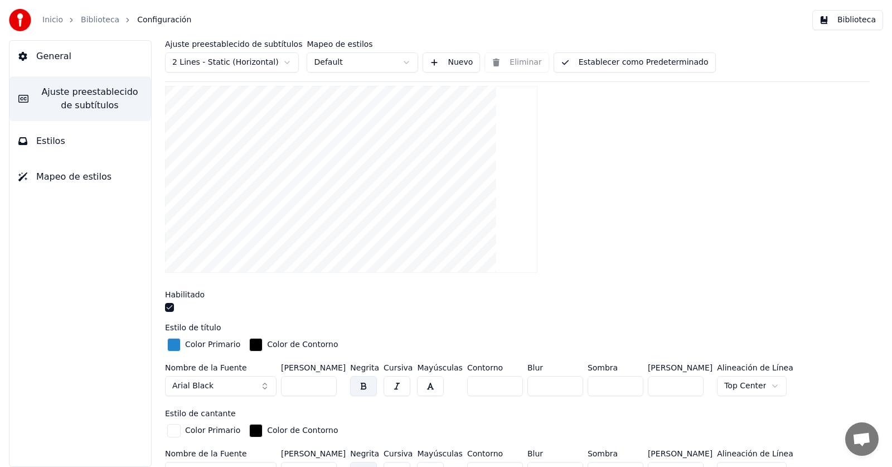
scroll to position [111, 0]
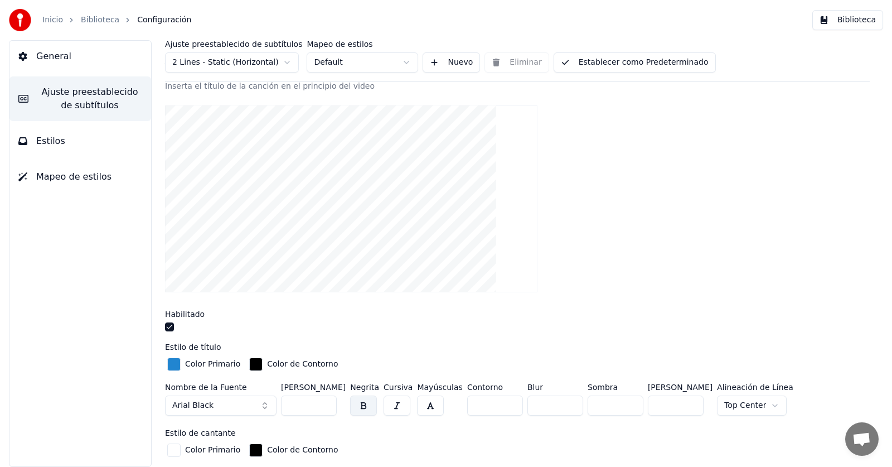
click at [169, 366] on div "button" at bounding box center [173, 363] width 13 height 13
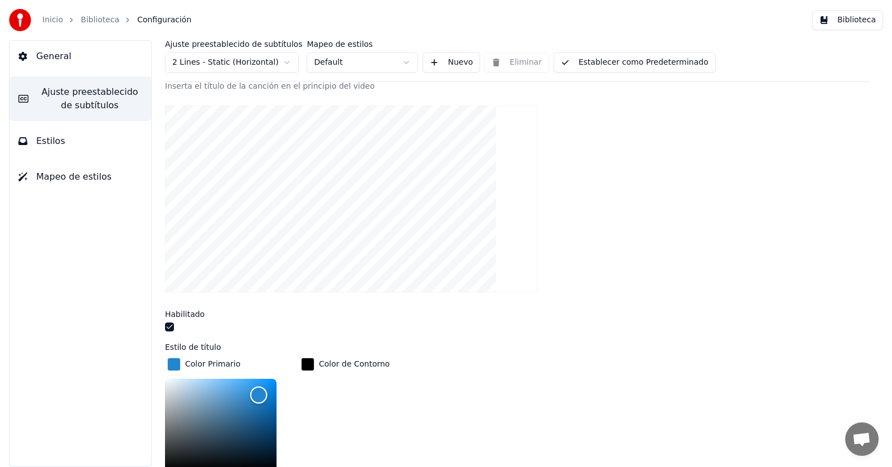
scroll to position [114, 0]
drag, startPoint x: 254, startPoint y: 392, endPoint x: 166, endPoint y: 470, distance: 117.3
click at [166, 466] on html "Inicio Biblioteca Configuración Biblioteca General Ajuste preestablecido de sub…" at bounding box center [446, 233] width 892 height 467
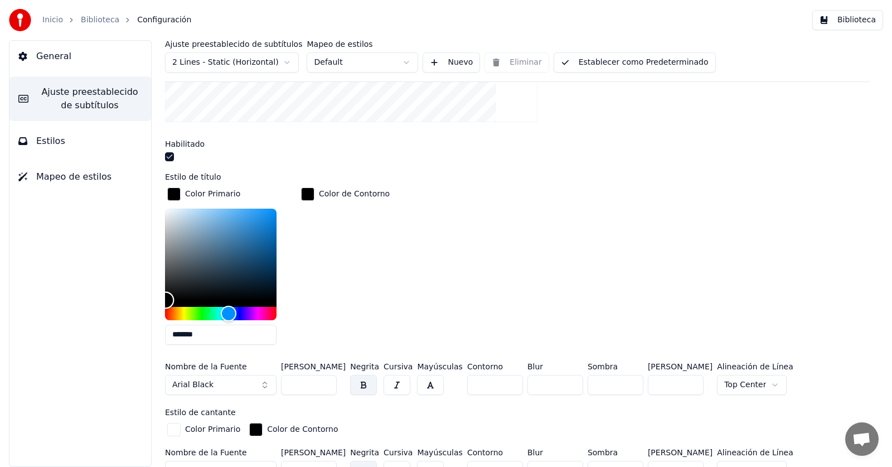
scroll to position [281, 0]
click at [164, 312] on div "Ajuste preestablecido de subtítulos 2 Lines - Static (Horizontal) Mapeo de esti…" at bounding box center [517, 253] width 749 height 426
click at [169, 313] on div "Hue" at bounding box center [220, 313] width 111 height 13
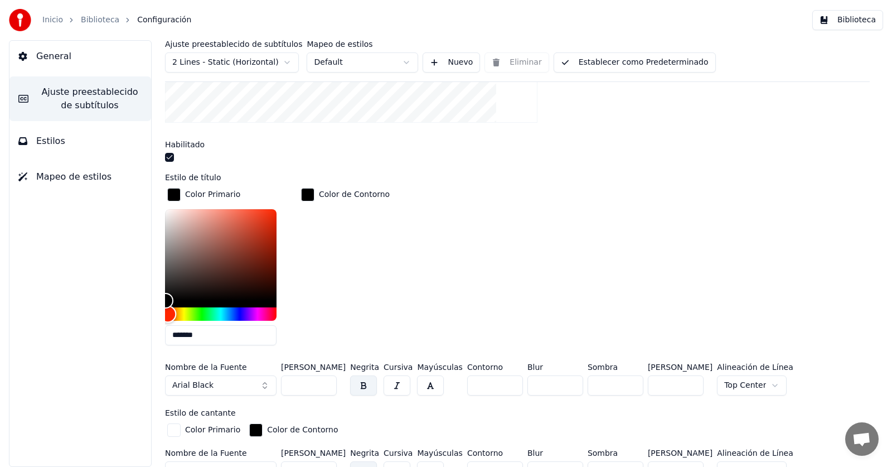
click at [168, 313] on div "Hue" at bounding box center [167, 313] width 17 height 17
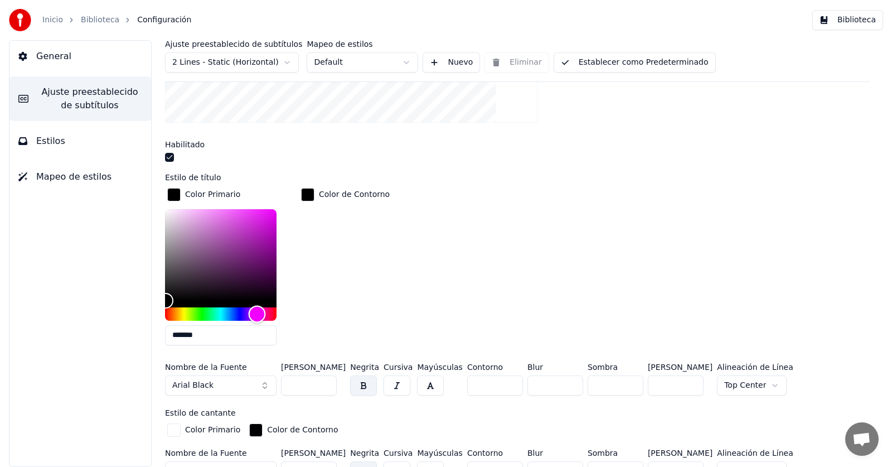
drag, startPoint x: 220, startPoint y: 319, endPoint x: 257, endPoint y: 317, distance: 37.4
click at [257, 317] on div "Hue" at bounding box center [220, 313] width 111 height 13
drag, startPoint x: 265, startPoint y: 280, endPoint x: 268, endPoint y: 273, distance: 7.8
click at [268, 273] on div "Color" at bounding box center [220, 254] width 111 height 91
click at [391, 280] on div "Color Primario ******* Color de Contorno" at bounding box center [517, 270] width 705 height 168
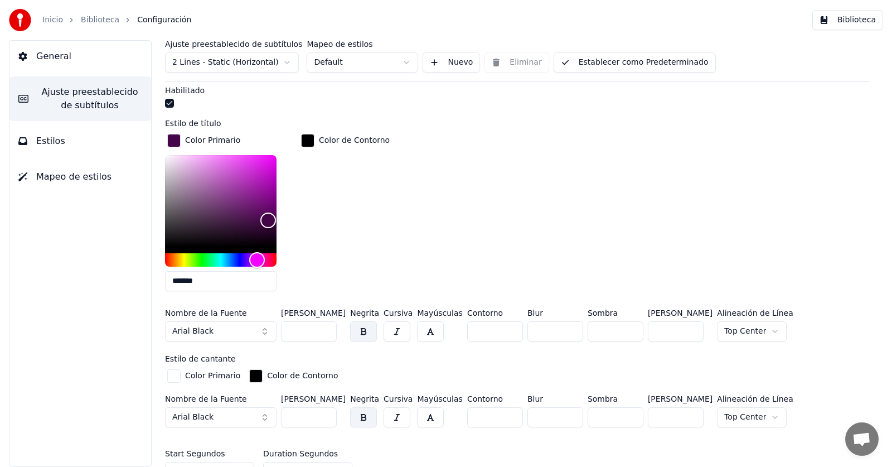
scroll to position [337, 0]
type input "*******"
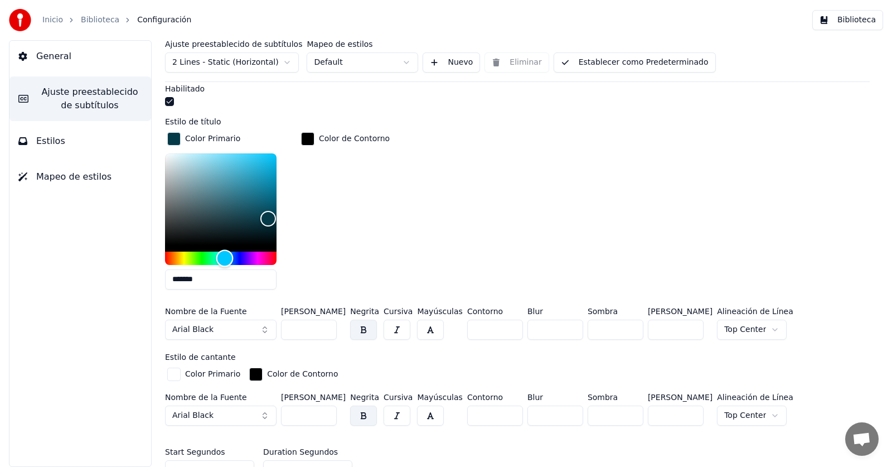
click at [225, 253] on div "Hue" at bounding box center [220, 257] width 111 height 13
drag, startPoint x: 333, startPoint y: 246, endPoint x: 334, endPoint y: 240, distance: 6.9
click at [333, 246] on div "Color de Contorno" at bounding box center [345, 214] width 93 height 168
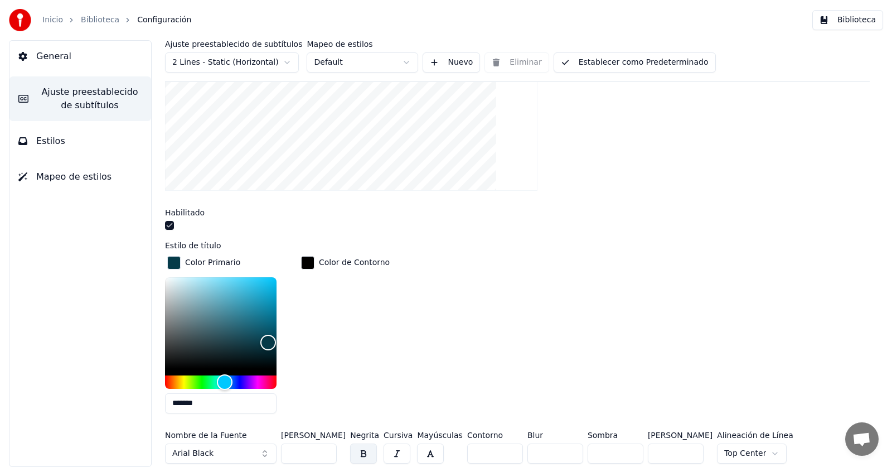
scroll to position [58, 0]
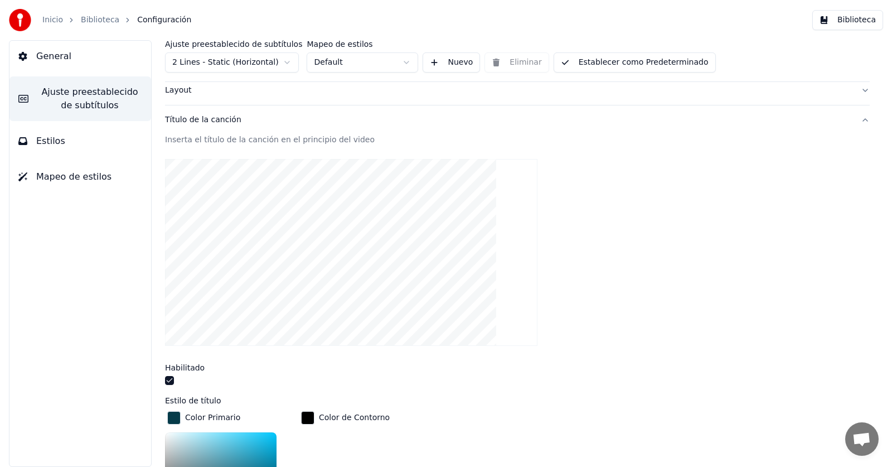
click at [122, 229] on div "General [PERSON_NAME] preestablecido de subtítulos Estilos Mapeo de estilos" at bounding box center [80, 253] width 143 height 426
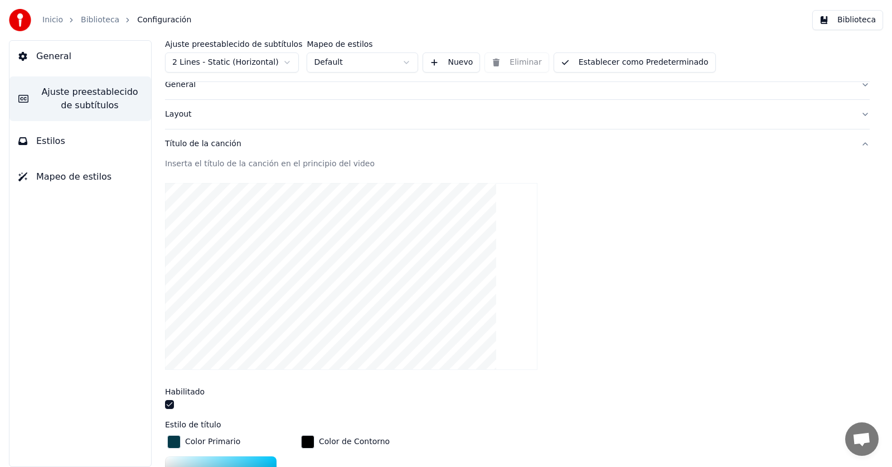
scroll to position [0, 0]
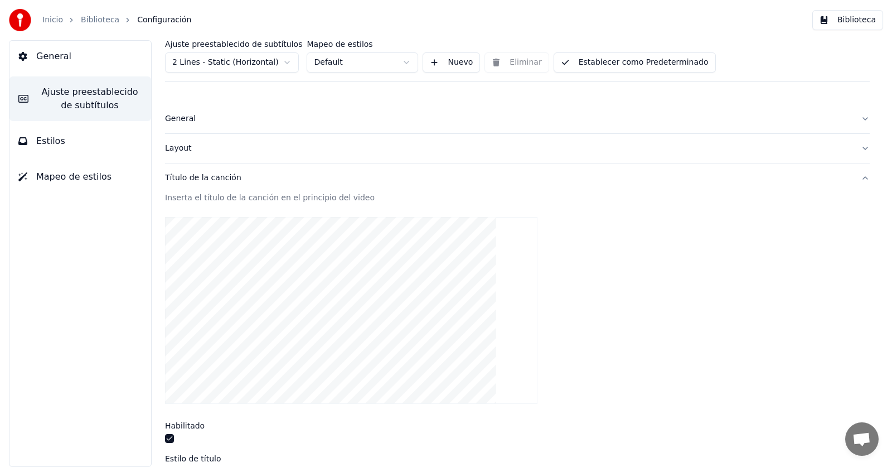
click at [83, 24] on link "Biblioteca" at bounding box center [100, 19] width 38 height 11
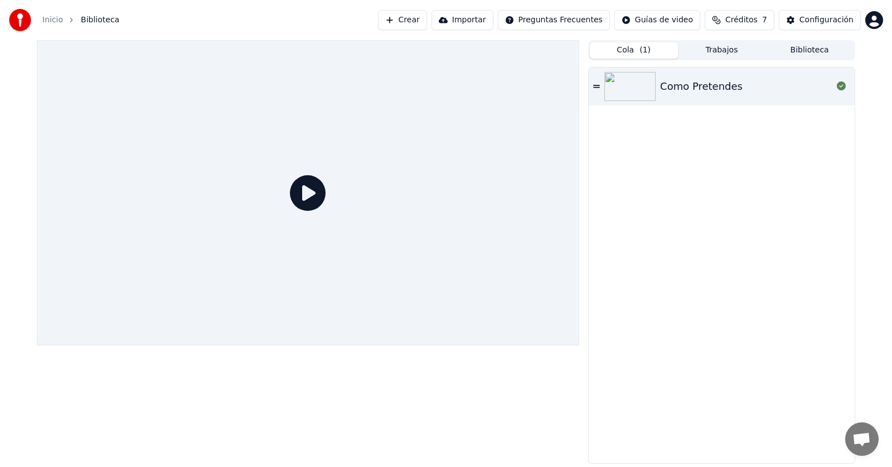
click at [653, 182] on div "Como Pretendes" at bounding box center [722, 264] width 266 height 395
drag, startPoint x: 317, startPoint y: 182, endPoint x: 309, endPoint y: 186, distance: 8.0
click at [309, 186] on icon at bounding box center [308, 193] width 36 height 36
click at [309, 187] on icon at bounding box center [308, 193] width 36 height 36
click at [633, 88] on img at bounding box center [629, 86] width 51 height 29
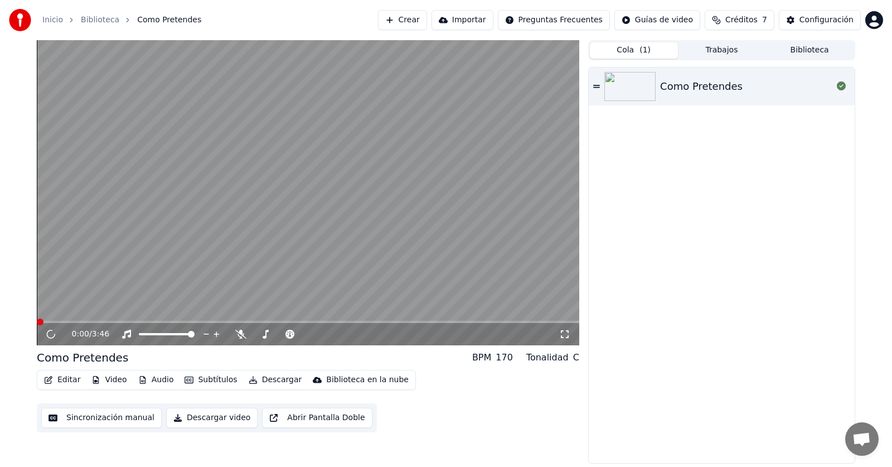
click at [633, 88] on img at bounding box center [629, 86] width 51 height 29
click at [293, 230] on video at bounding box center [308, 192] width 542 height 305
click at [699, 158] on div "Como Pretendes" at bounding box center [722, 264] width 266 height 395
click at [693, 90] on div "Como Pretendes" at bounding box center [701, 87] width 83 height 16
click at [151, 16] on span "Como Pretendes" at bounding box center [169, 19] width 64 height 11
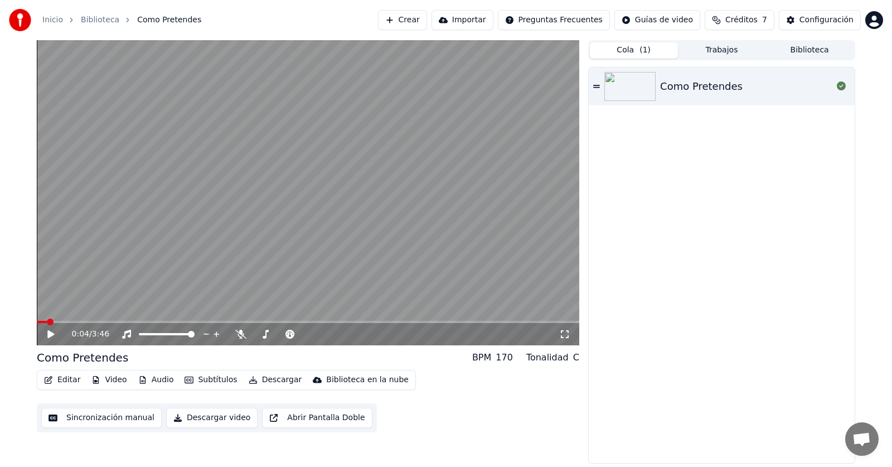
click at [60, 376] on button "Editar" at bounding box center [62, 380] width 45 height 16
click at [304, 264] on video at bounding box center [308, 192] width 542 height 305
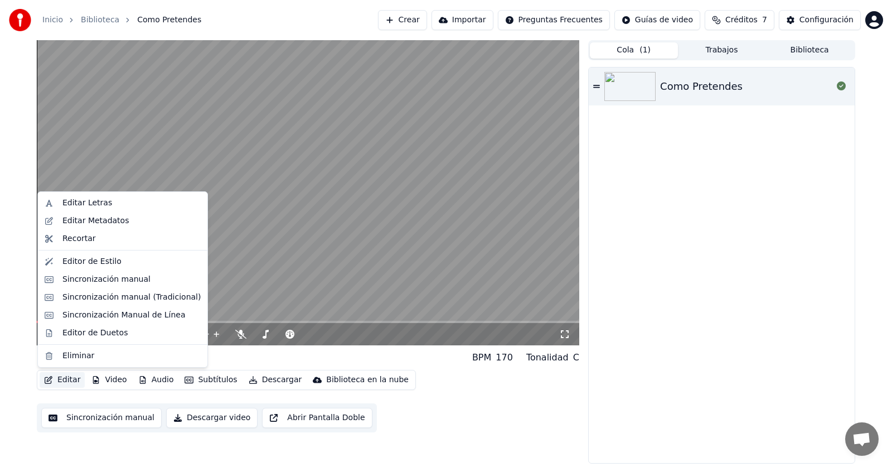
click at [65, 379] on button "Editar" at bounding box center [62, 380] width 45 height 16
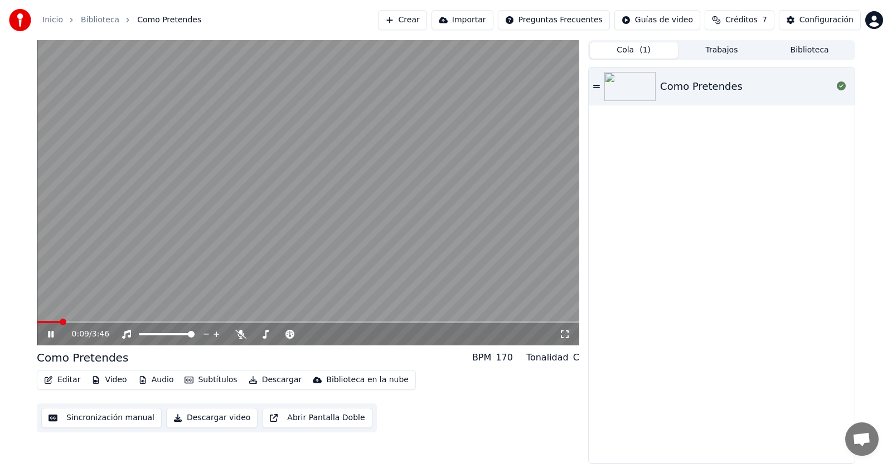
click at [283, 263] on video at bounding box center [308, 192] width 542 height 305
click at [52, 332] on icon at bounding box center [59, 333] width 26 height 9
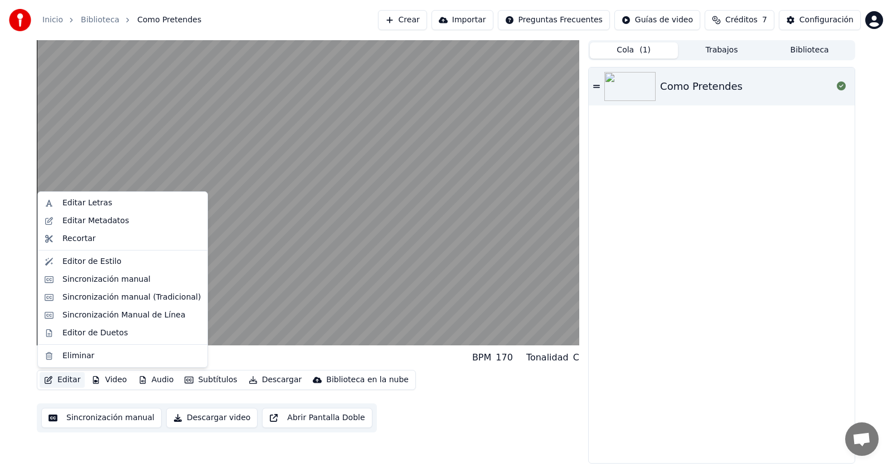
click at [68, 381] on button "Editar" at bounding box center [62, 380] width 45 height 16
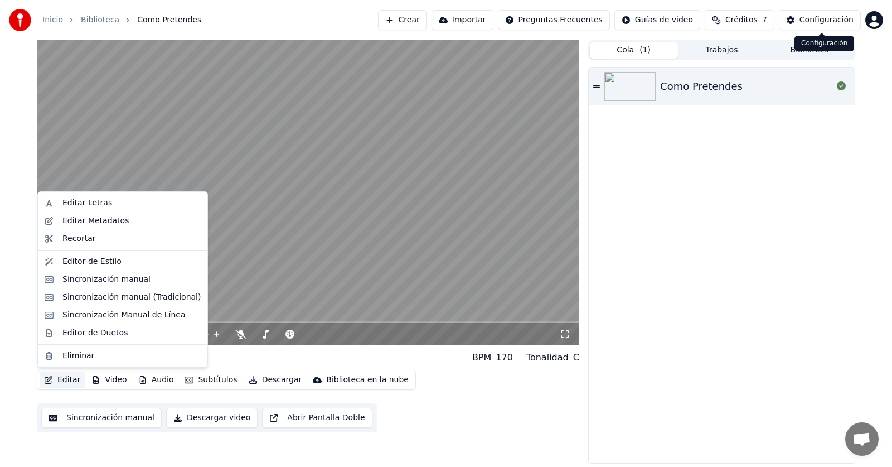
click at [790, 18] on button "Configuración" at bounding box center [820, 20] width 82 height 20
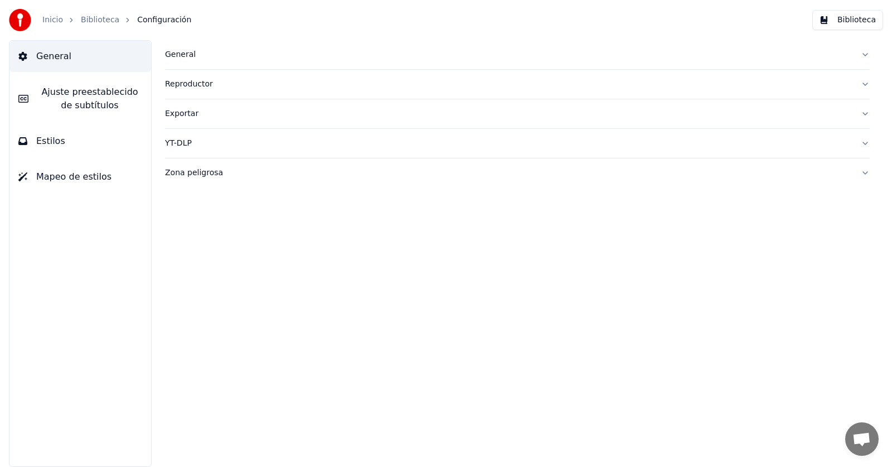
click at [89, 96] on span "Ajuste preestablecido de subtítulos" at bounding box center [89, 98] width 105 height 27
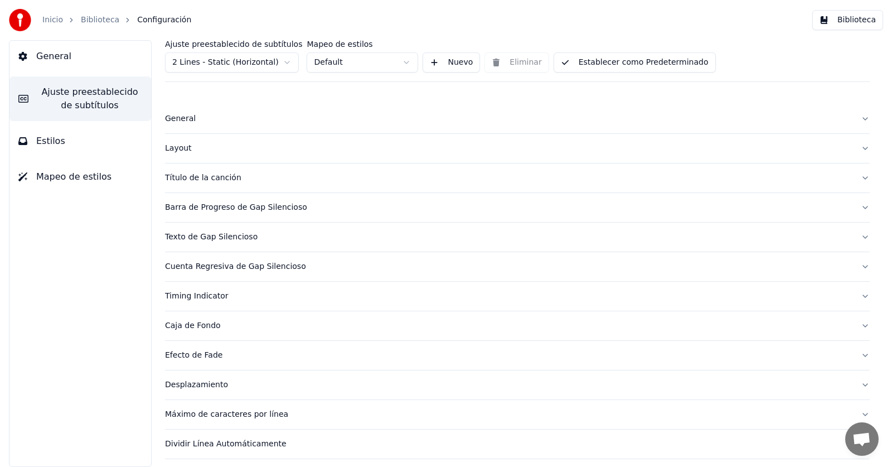
click at [80, 137] on button "Estilos" at bounding box center [80, 140] width 142 height 31
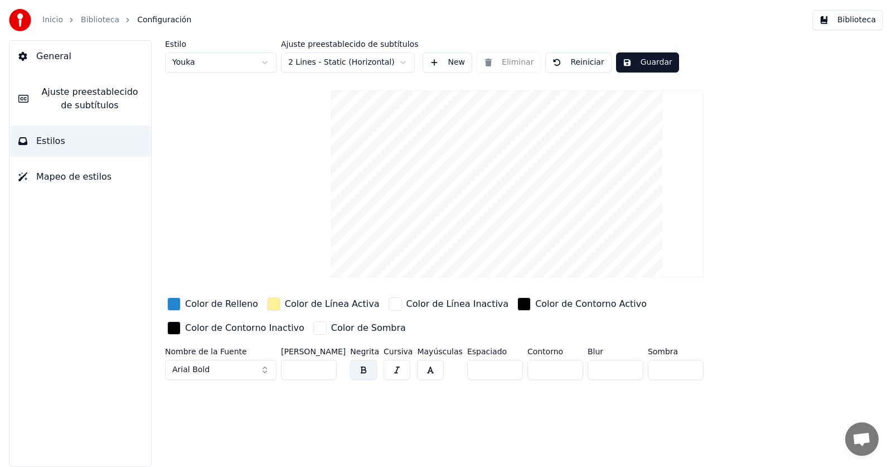
click at [556, 137] on video at bounding box center [517, 183] width 372 height 187
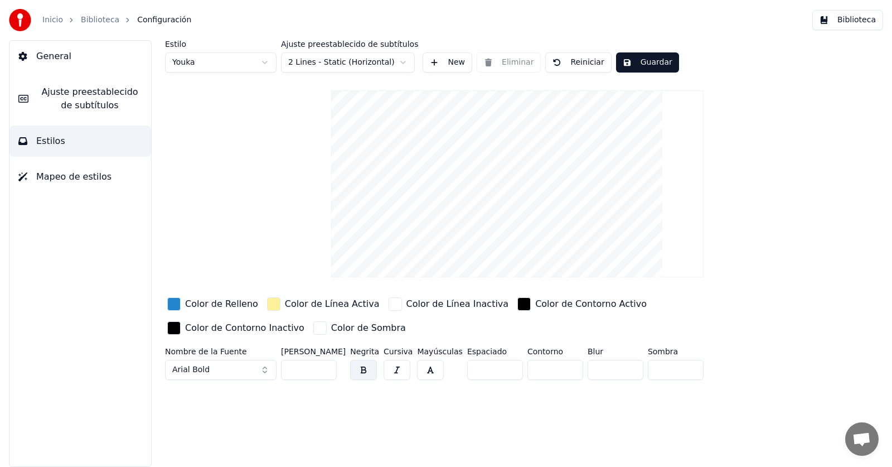
click at [93, 175] on span "Mapeo de estilos" at bounding box center [73, 176] width 75 height 13
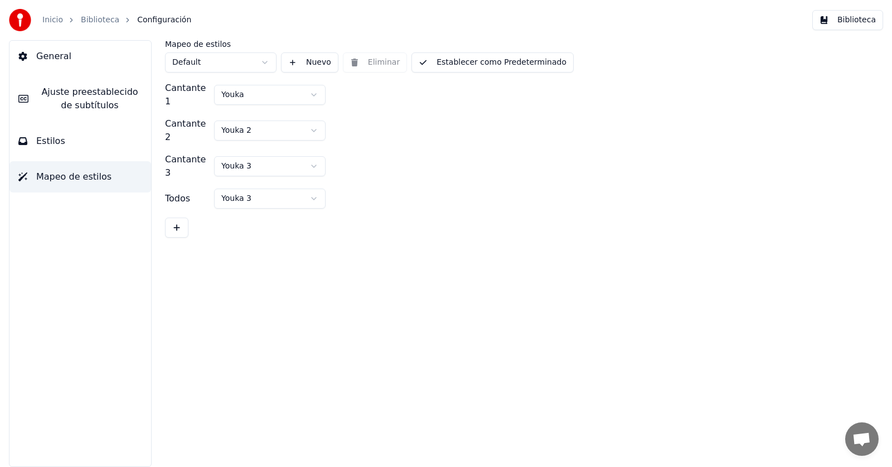
click at [56, 140] on span "Estilos" at bounding box center [50, 140] width 29 height 13
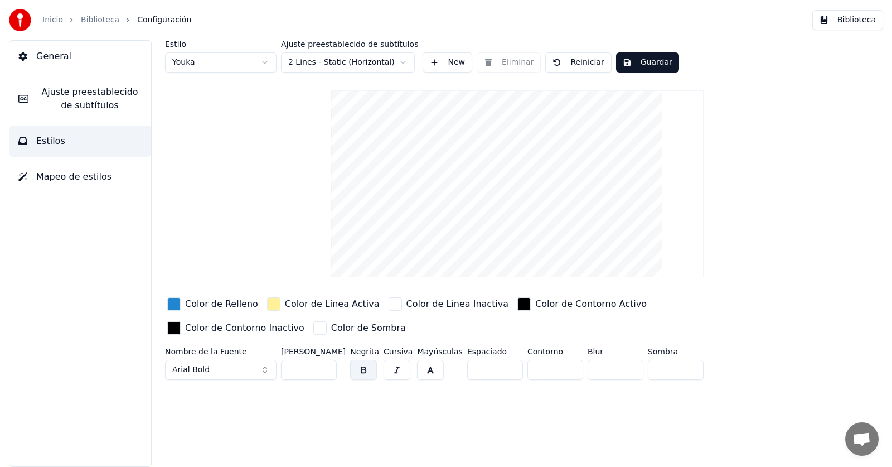
click at [93, 93] on span "Ajuste preestablecido de subtítulos" at bounding box center [89, 98] width 105 height 27
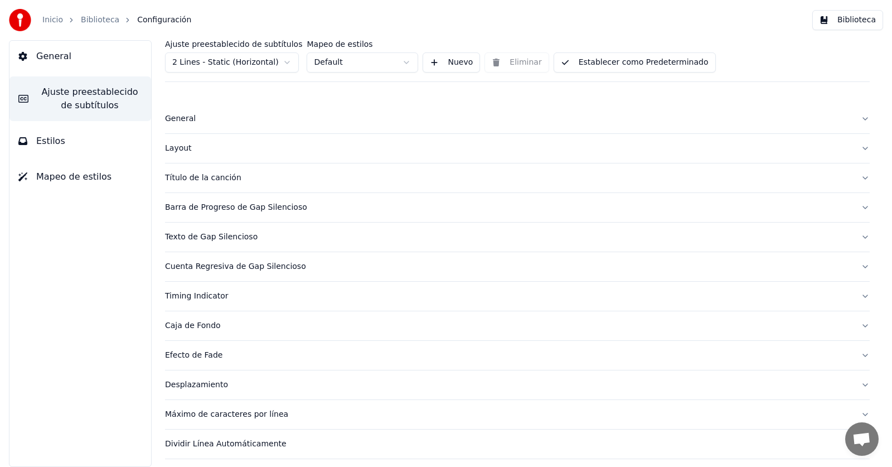
click at [64, 62] on span "General" at bounding box center [53, 56] width 35 height 13
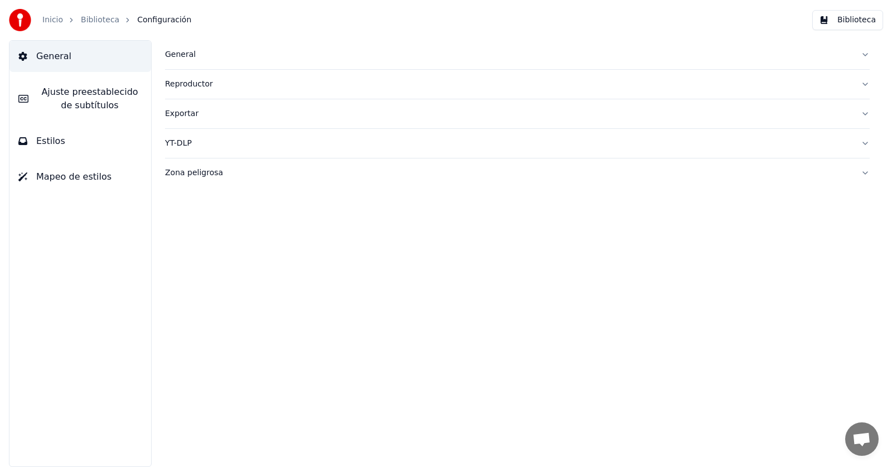
click at [180, 173] on div "Zona peligrosa" at bounding box center [508, 172] width 687 height 11
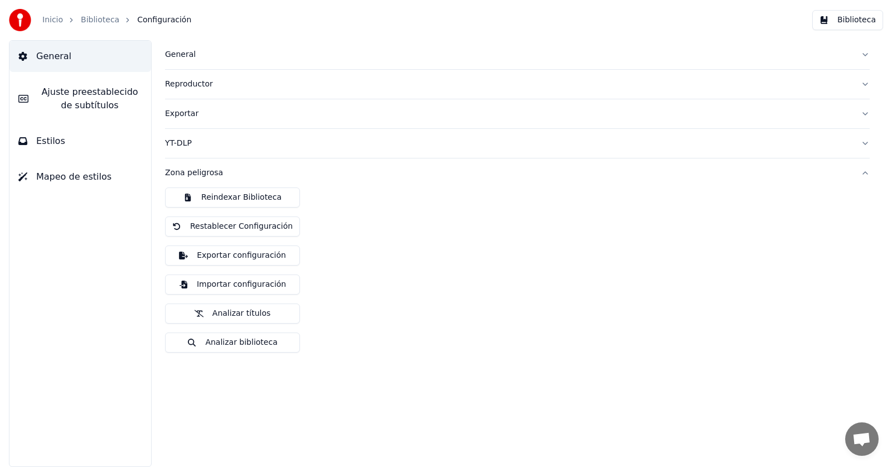
click at [180, 173] on div "Zona peligrosa" at bounding box center [508, 172] width 687 height 11
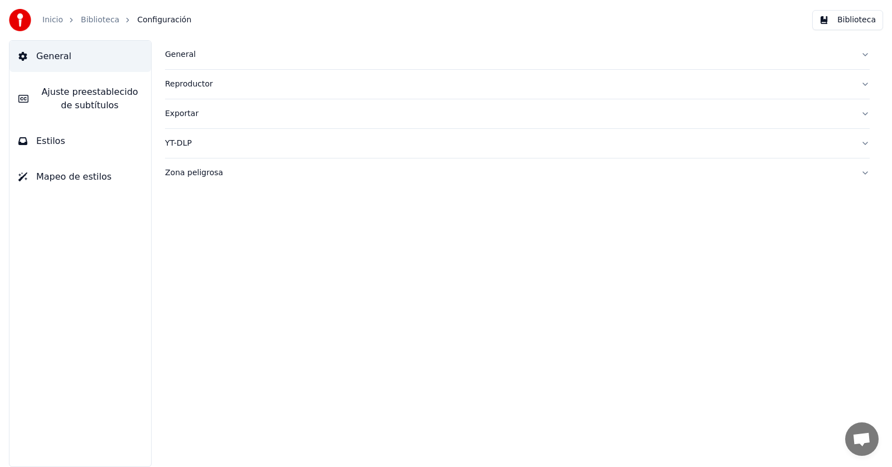
click at [178, 142] on div "YT-DLP" at bounding box center [508, 143] width 687 height 11
click at [185, 118] on div "Exportar" at bounding box center [508, 113] width 687 height 11
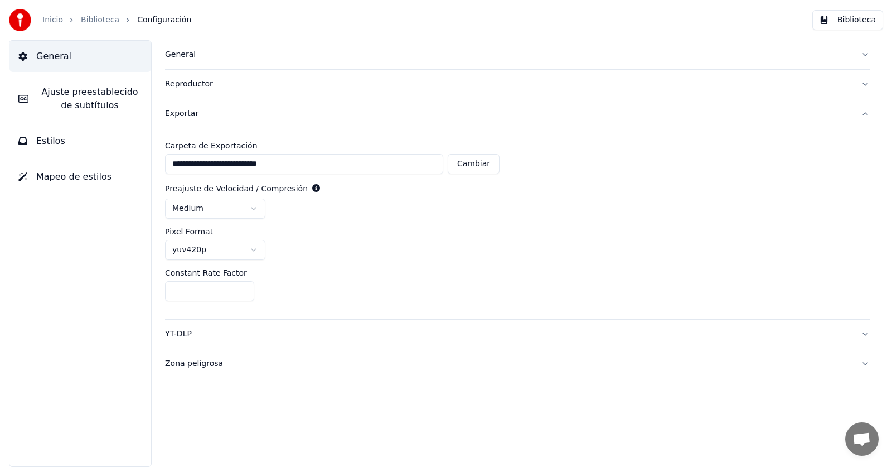
click at [177, 91] on button "Reproductor" at bounding box center [517, 84] width 705 height 29
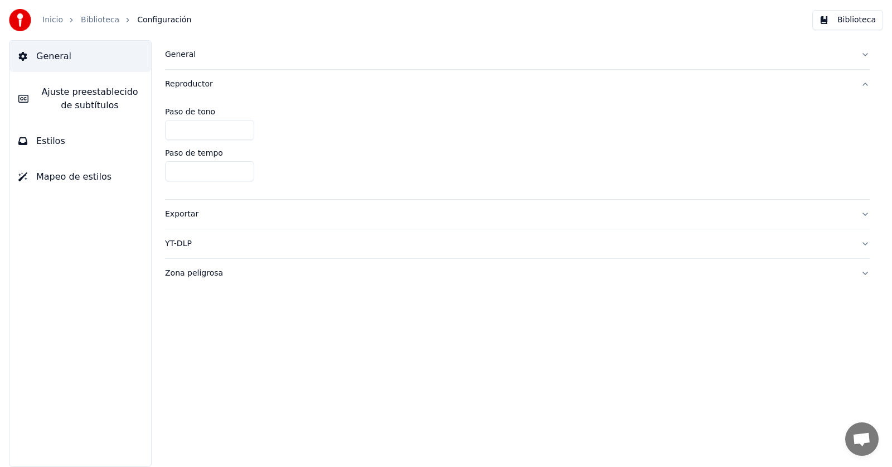
click at [181, 83] on div "Reproductor" at bounding box center [508, 84] width 687 height 11
click at [179, 52] on div "General" at bounding box center [508, 54] width 687 height 11
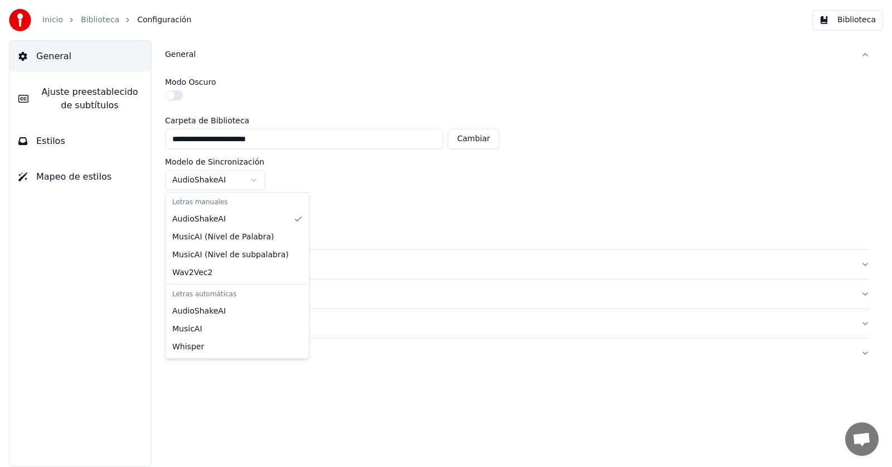
click at [255, 178] on html "**********" at bounding box center [446, 233] width 892 height 467
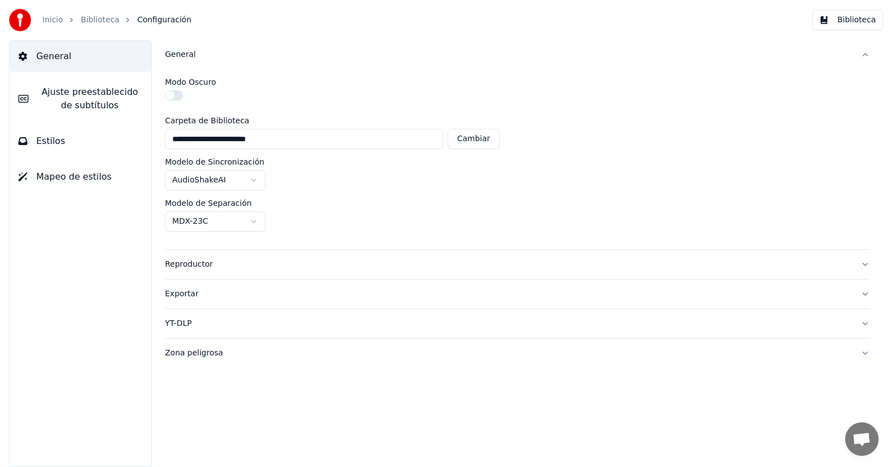
click at [255, 178] on html "**********" at bounding box center [446, 233] width 892 height 467
click at [94, 103] on span "Ajuste preestablecido de subtítulos" at bounding box center [89, 98] width 105 height 27
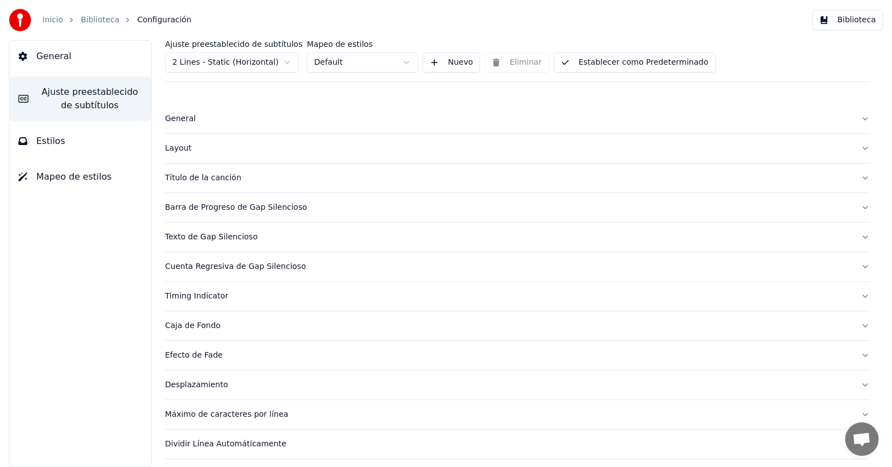
click at [181, 147] on div "Layout" at bounding box center [508, 148] width 687 height 11
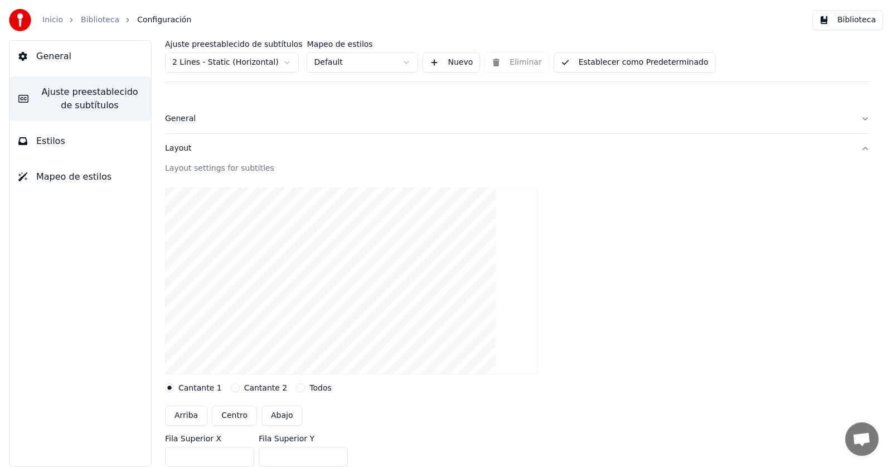
click at [174, 125] on button "General" at bounding box center [517, 118] width 705 height 29
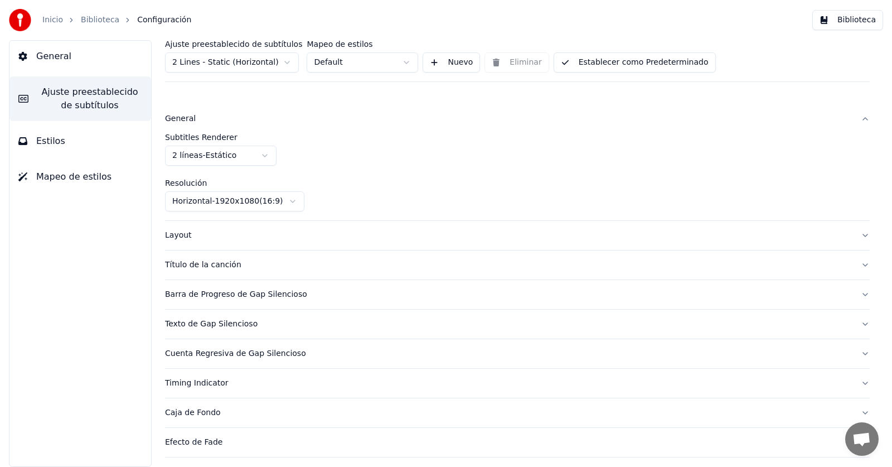
click at [194, 268] on div "Título de la canción" at bounding box center [508, 264] width 687 height 11
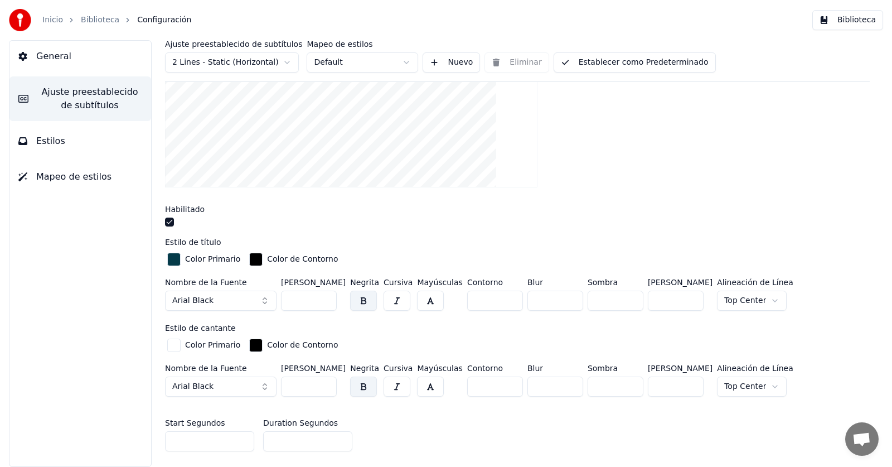
scroll to position [223, 0]
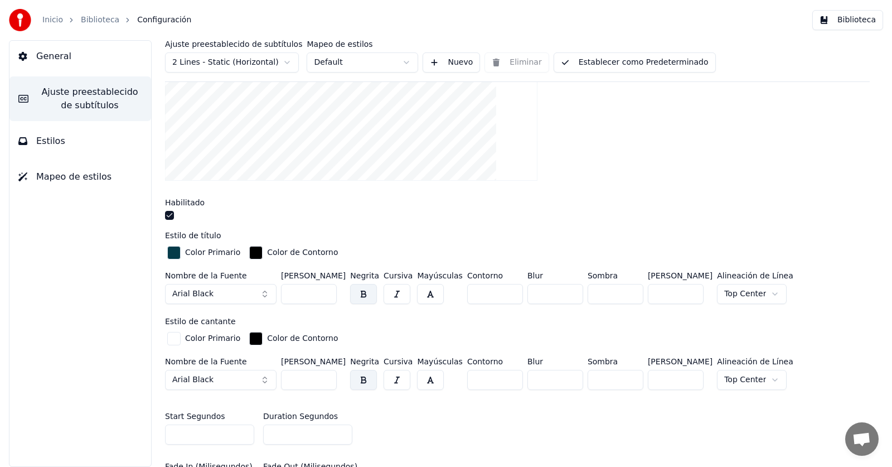
click at [175, 254] on div "button" at bounding box center [173, 252] width 13 height 13
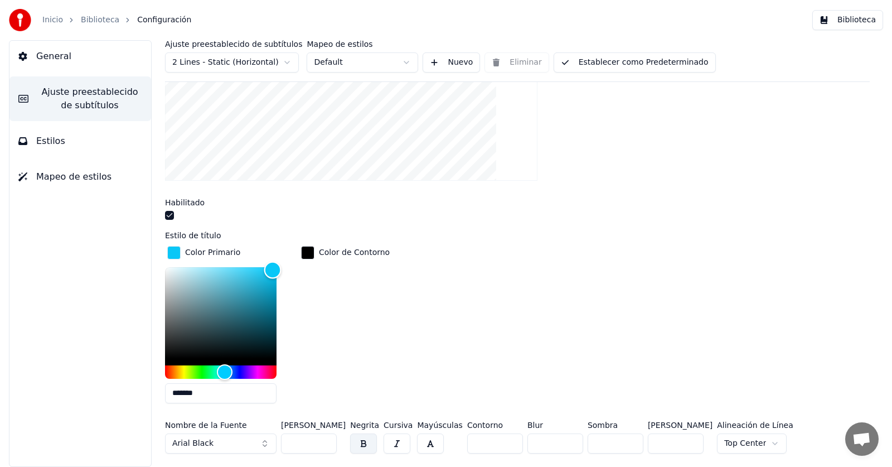
drag, startPoint x: 265, startPoint y: 330, endPoint x: 273, endPoint y: 269, distance: 61.8
click at [273, 269] on div "Color" at bounding box center [272, 269] width 17 height 17
drag, startPoint x: 274, startPoint y: 269, endPoint x: 264, endPoint y: 295, distance: 27.9
click at [264, 295] on div "Color" at bounding box center [264, 295] width 17 height 17
drag, startPoint x: 268, startPoint y: 295, endPoint x: 245, endPoint y: 266, distance: 36.8
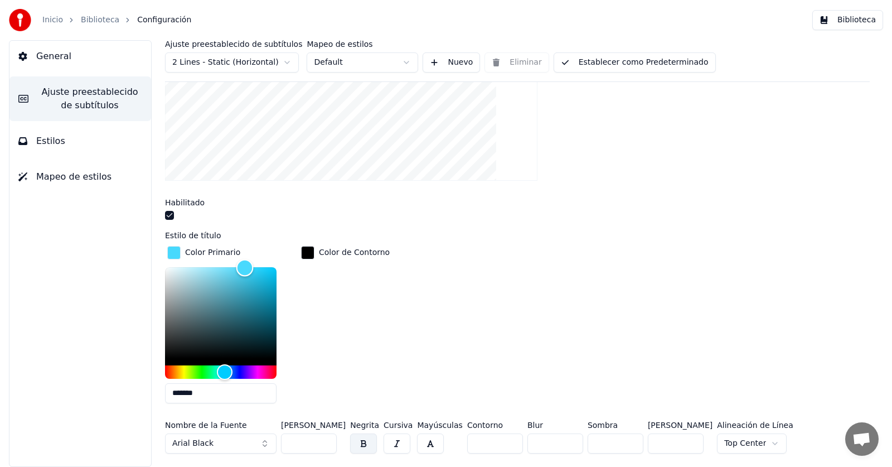
click at [245, 266] on div "Color" at bounding box center [244, 267] width 17 height 17
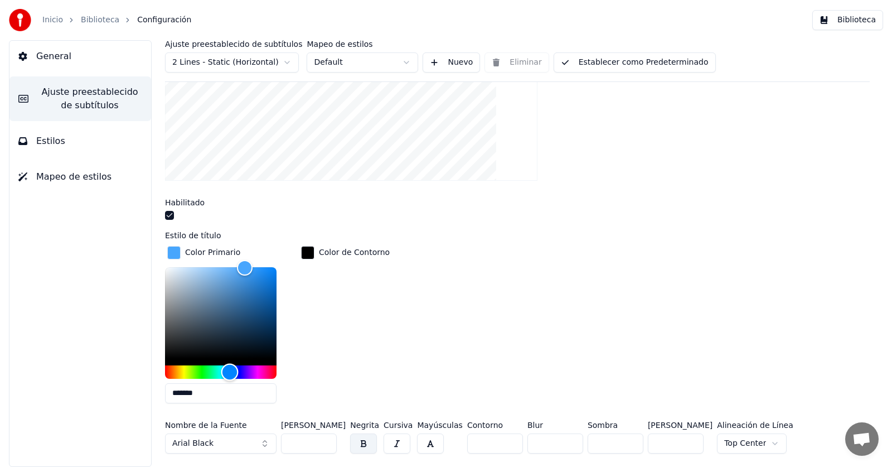
type input "*******"
click at [231, 368] on div "Hue" at bounding box center [230, 371] width 17 height 17
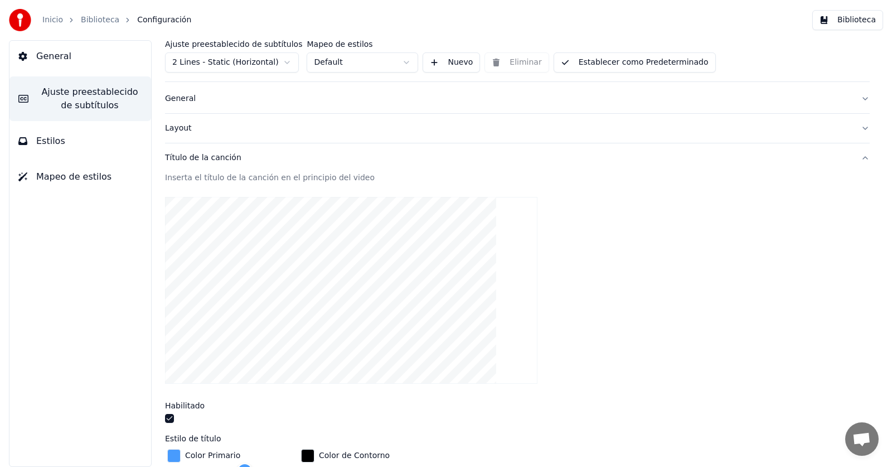
scroll to position [0, 0]
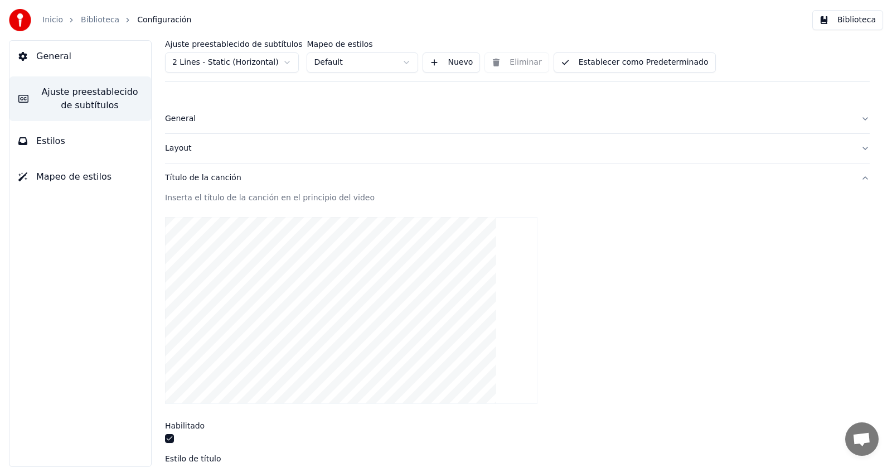
click at [180, 183] on div "Título de la canción" at bounding box center [508, 177] width 687 height 11
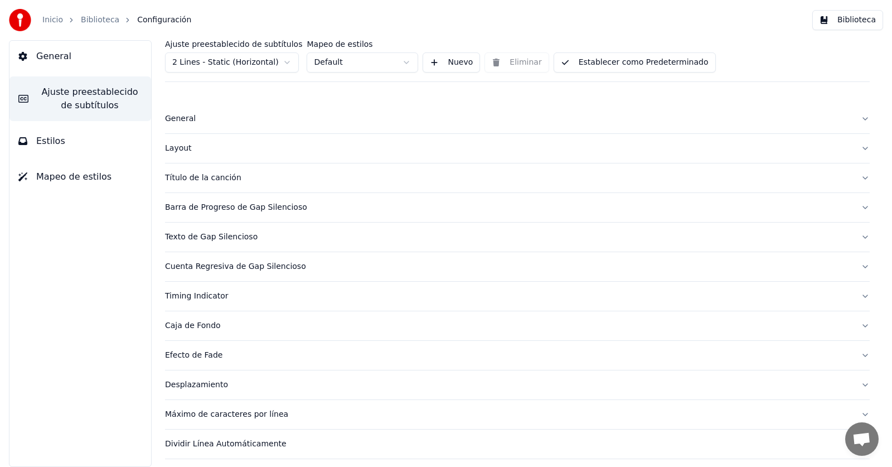
click at [214, 209] on div "Barra de Progreso de Gap Silencioso" at bounding box center [508, 207] width 687 height 11
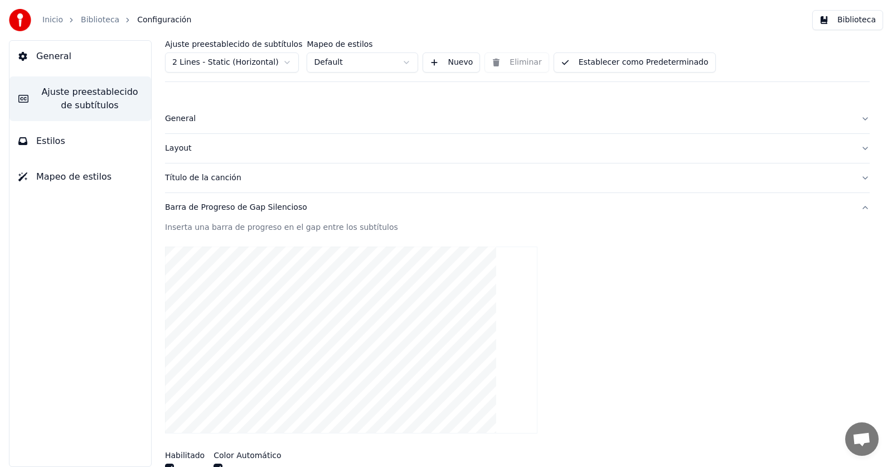
click at [190, 207] on div "Barra de Progreso de Gap Silencioso" at bounding box center [508, 207] width 687 height 11
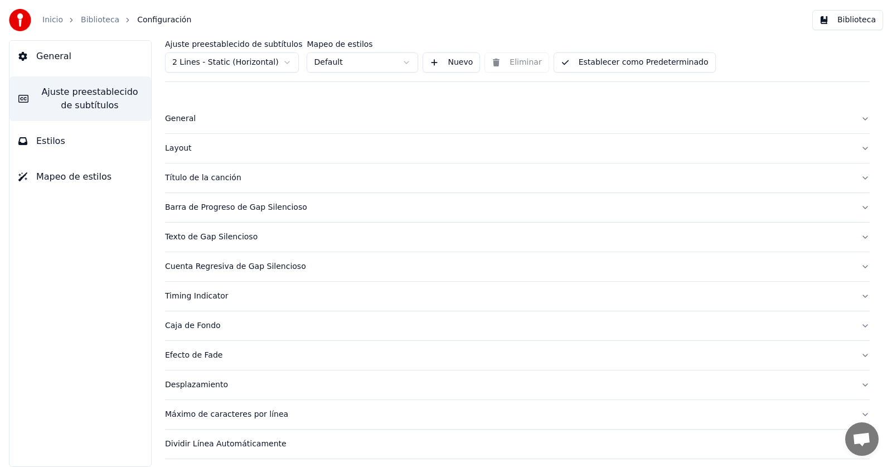
click at [193, 235] on div "Texto de Gap Silencioso" at bounding box center [508, 236] width 687 height 11
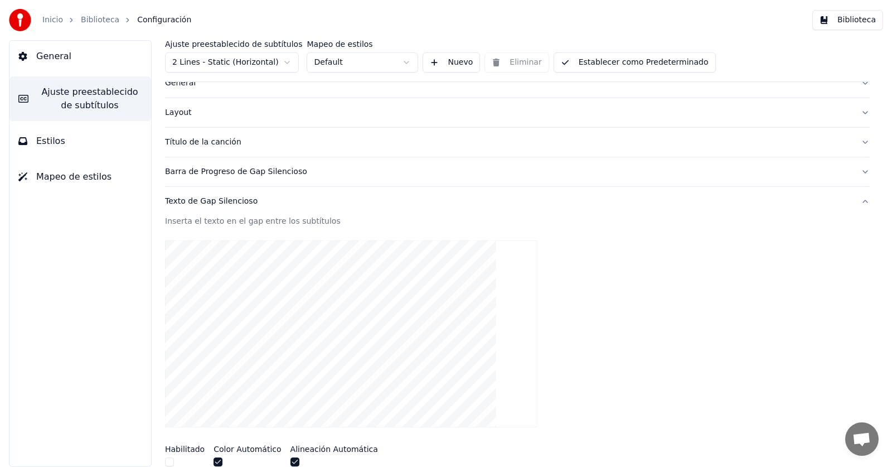
scroll to position [56, 0]
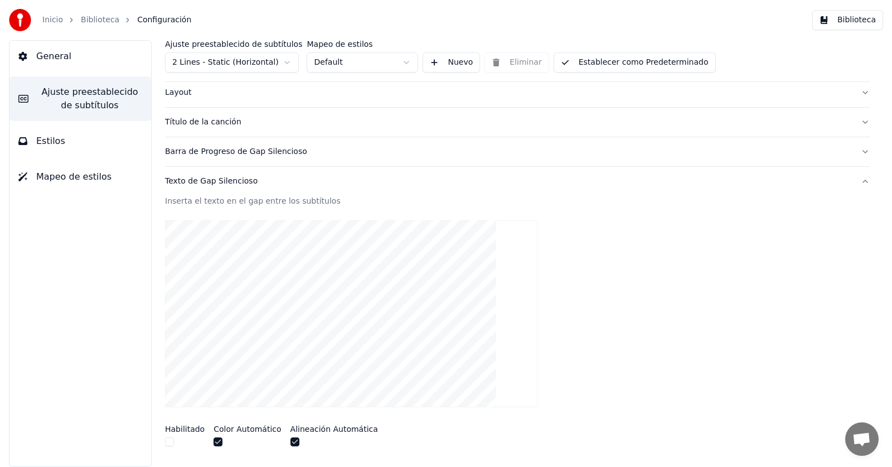
click at [220, 182] on div "Texto de Gap Silencioso" at bounding box center [508, 181] width 687 height 11
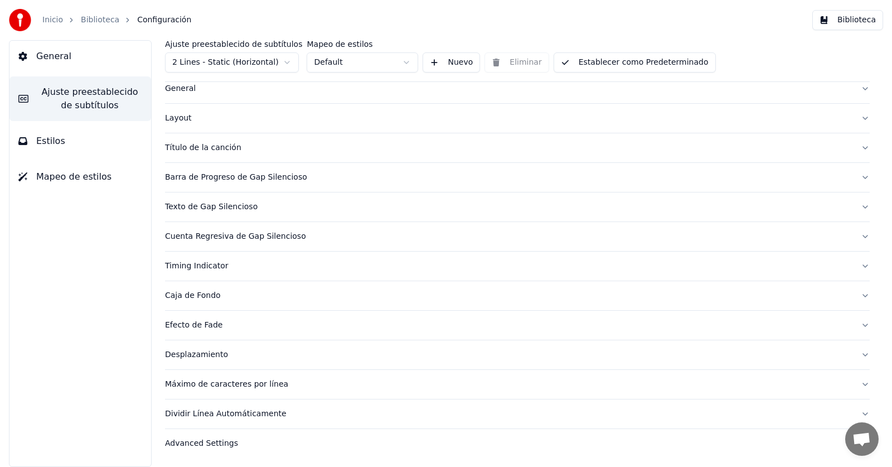
scroll to position [30, 0]
click at [209, 237] on div "Cuenta Regresiva de Gap Silencioso" at bounding box center [508, 236] width 687 height 11
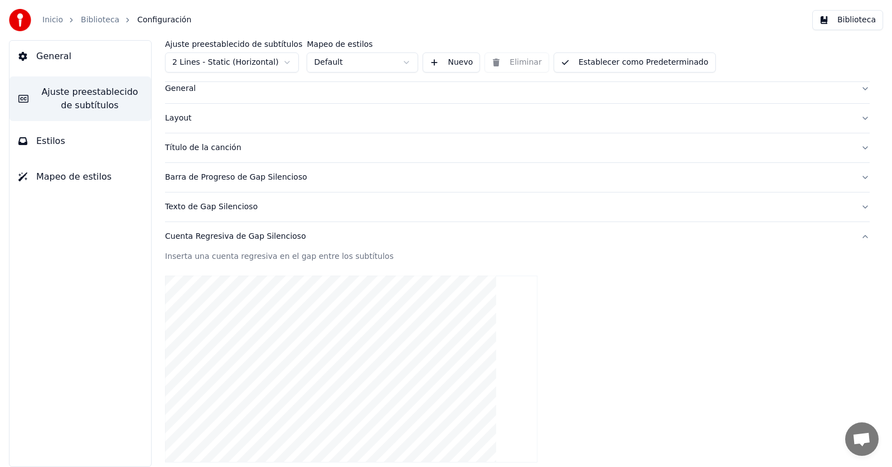
click at [229, 235] on div "Cuenta Regresiva de Gap Silencioso" at bounding box center [508, 236] width 687 height 11
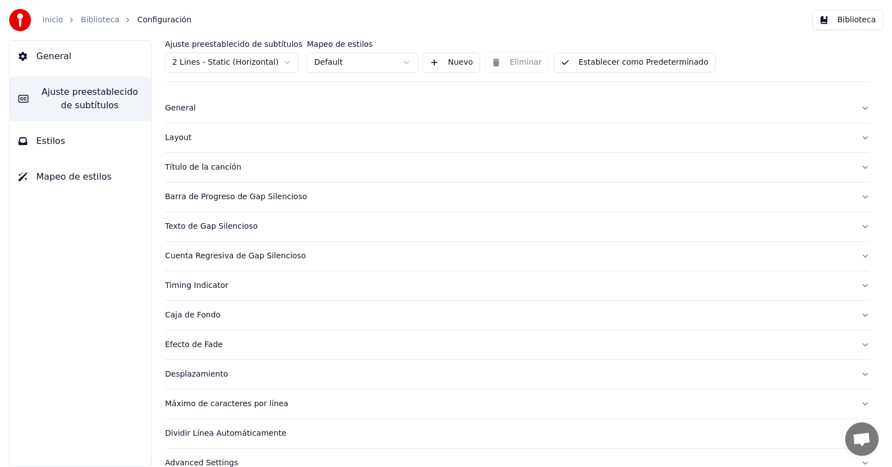
scroll to position [0, 0]
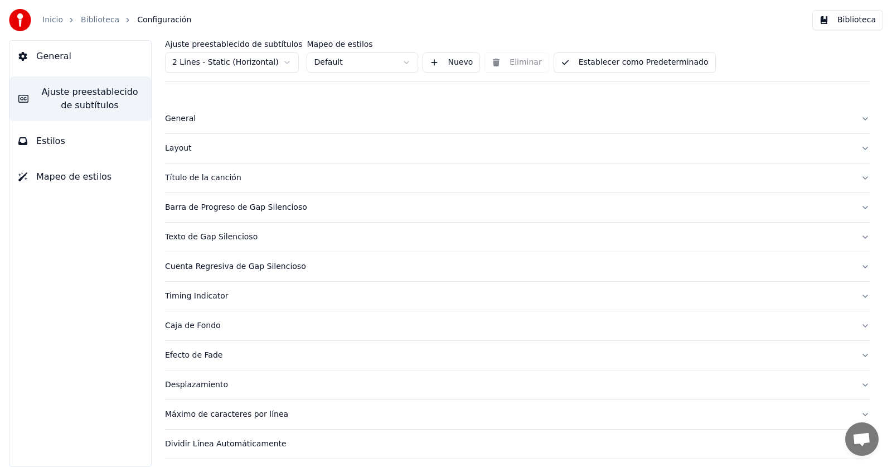
click at [188, 293] on div "Timing Indicator" at bounding box center [508, 295] width 687 height 11
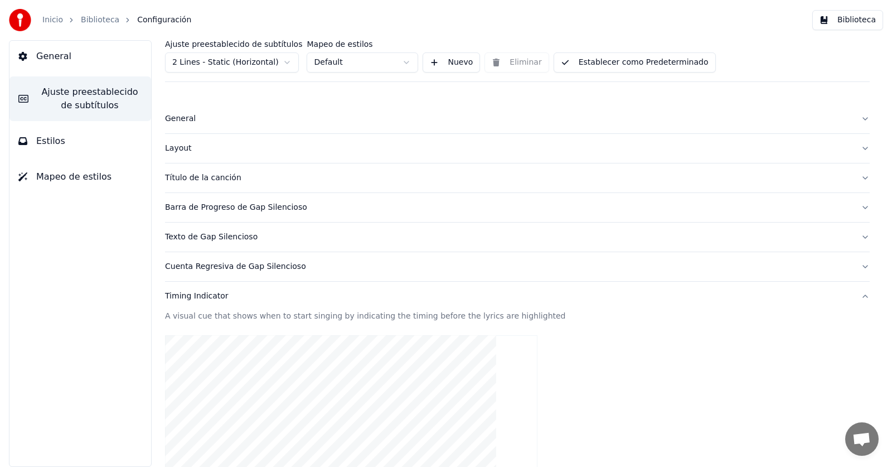
click at [205, 295] on div "Timing Indicator" at bounding box center [508, 295] width 687 height 11
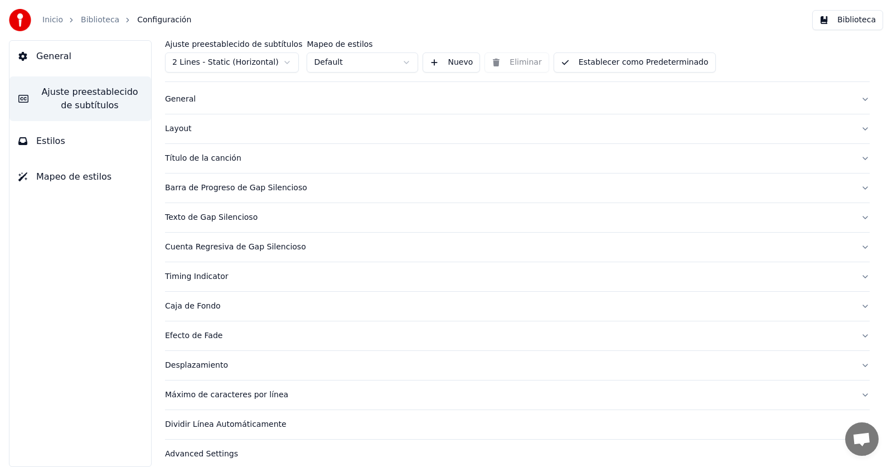
scroll to position [30, 0]
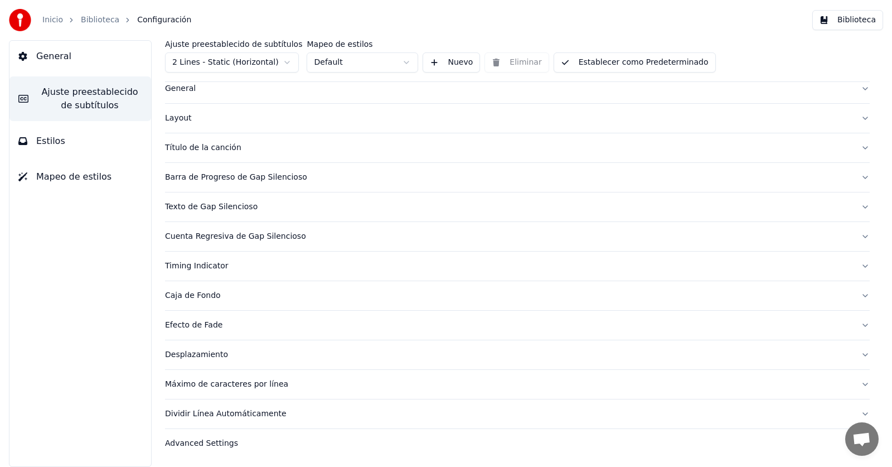
click at [197, 296] on div "Caja de Fondo" at bounding box center [508, 295] width 687 height 11
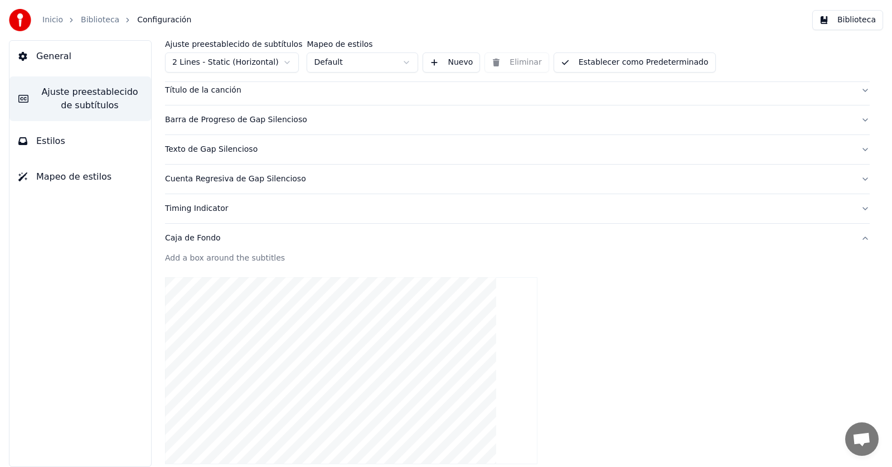
scroll to position [86, 0]
click at [176, 245] on button "Caja de Fondo" at bounding box center [517, 239] width 705 height 29
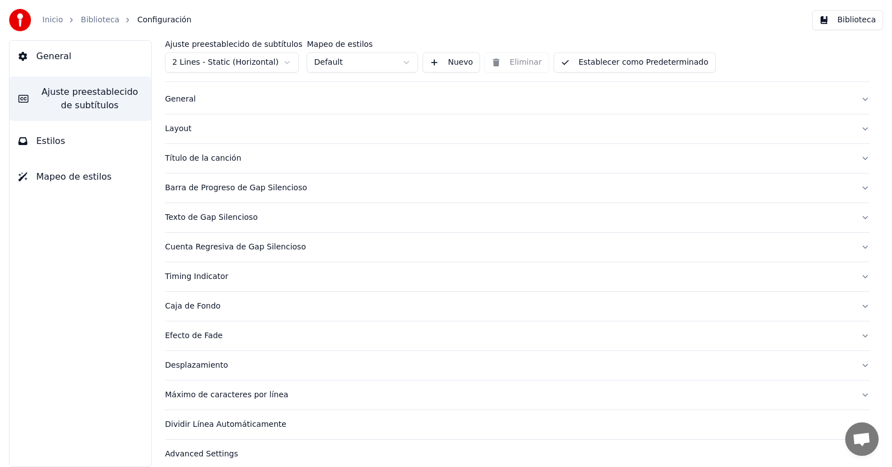
scroll to position [30, 0]
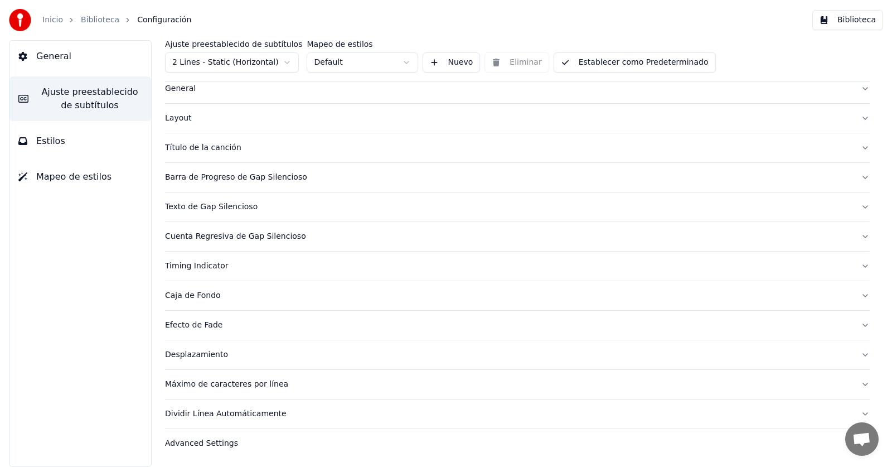
click at [55, 144] on span "Estilos" at bounding box center [50, 140] width 29 height 13
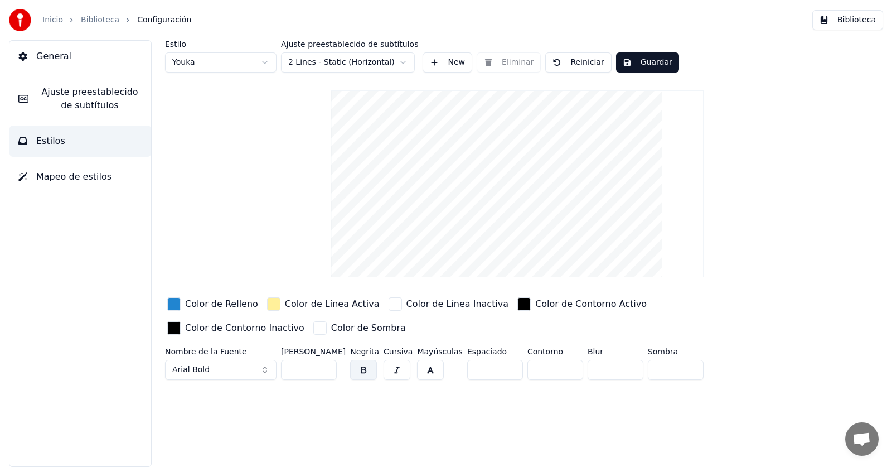
scroll to position [0, 0]
click at [38, 44] on button "General" at bounding box center [80, 56] width 142 height 31
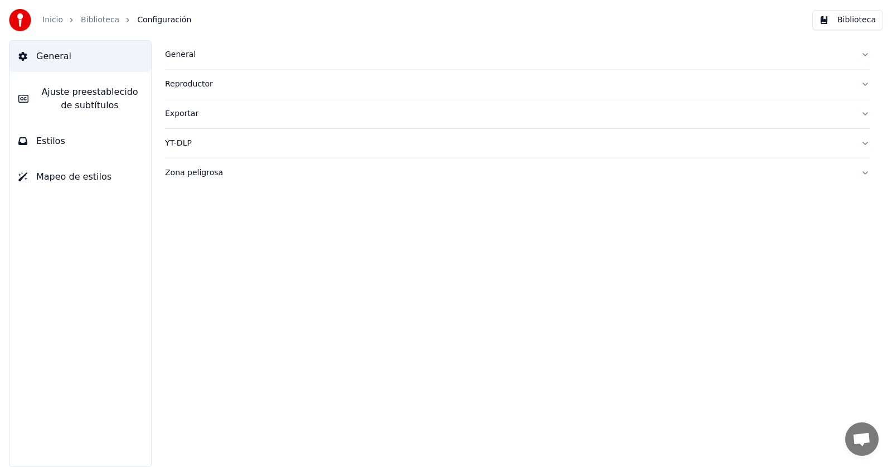
click at [58, 23] on link "Inicio" at bounding box center [52, 19] width 21 height 11
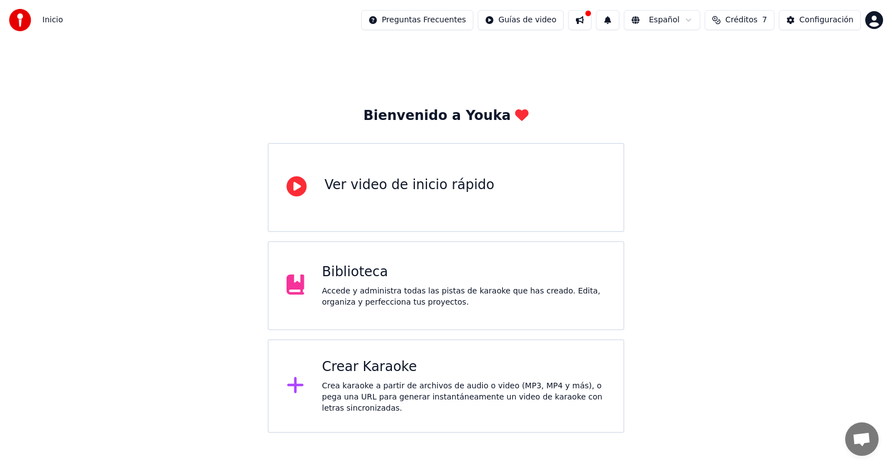
click at [91, 23] on div "Inicio Preguntas Frecuentes Guías de video Español Créditos 7 Configuración" at bounding box center [446, 20] width 892 height 40
click at [56, 22] on span "Inicio" at bounding box center [52, 19] width 21 height 11
click at [371, 297] on div "Accede y administra todas las pistas de karaoke que has creado. Edita, organiza…" at bounding box center [464, 296] width 284 height 22
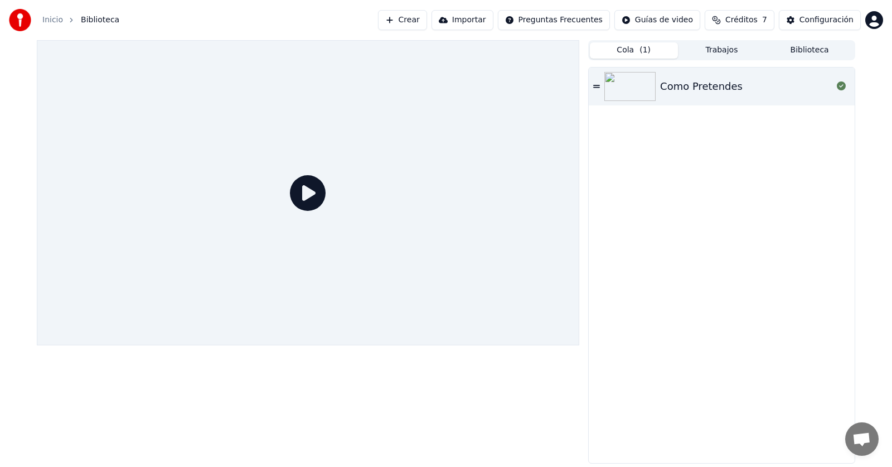
click at [309, 195] on icon at bounding box center [308, 193] width 36 height 36
click at [667, 76] on div "Como Pretendes" at bounding box center [722, 86] width 266 height 38
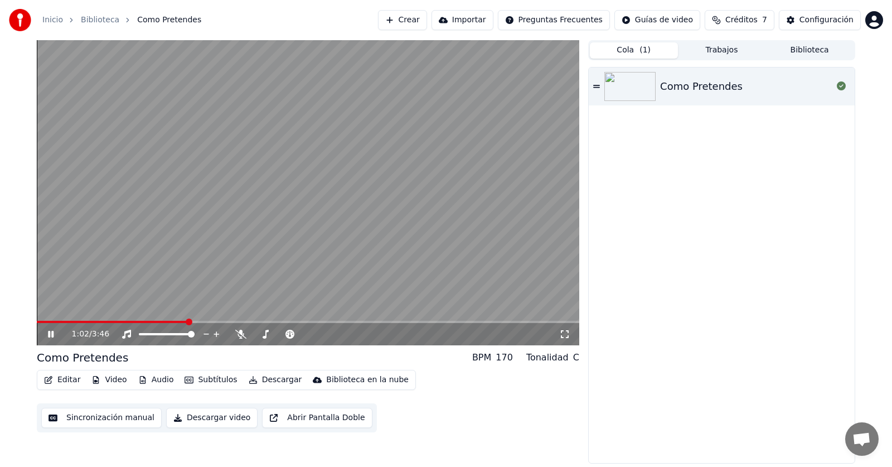
click at [51, 334] on icon at bounding box center [59, 333] width 26 height 9
click at [37, 318] on span at bounding box center [40, 321] width 7 height 7
click at [672, 255] on div "Como Pretendes" at bounding box center [722, 264] width 266 height 395
click at [738, 47] on button "Trabajos" at bounding box center [722, 50] width 88 height 16
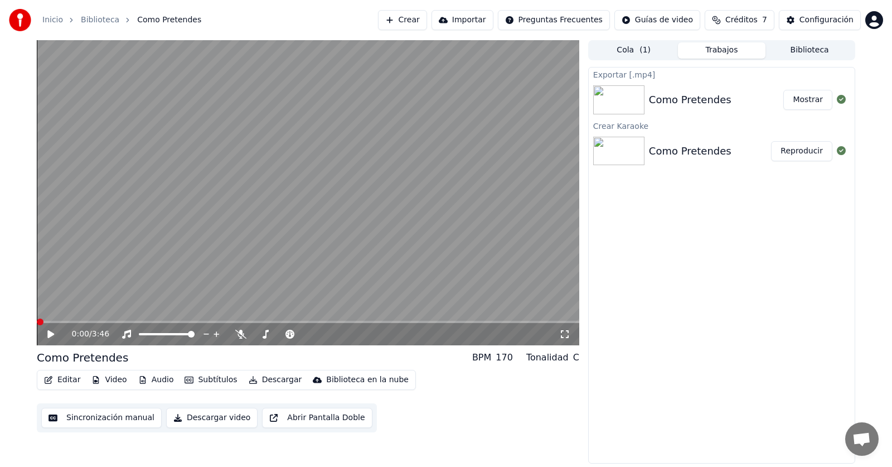
click at [799, 54] on button "Biblioteca" at bounding box center [809, 50] width 88 height 16
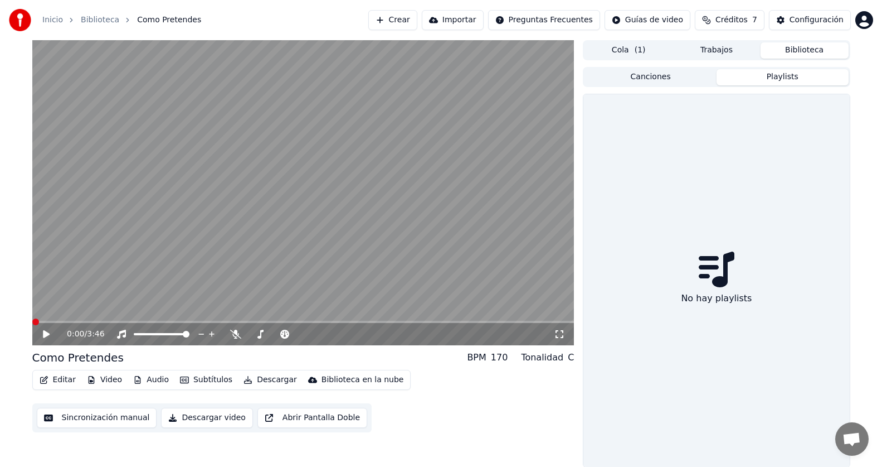
click at [779, 83] on button "Playlists" at bounding box center [783, 77] width 132 height 16
click at [640, 87] on div "Canciones Playlists No hay playlists" at bounding box center [716, 267] width 267 height 400
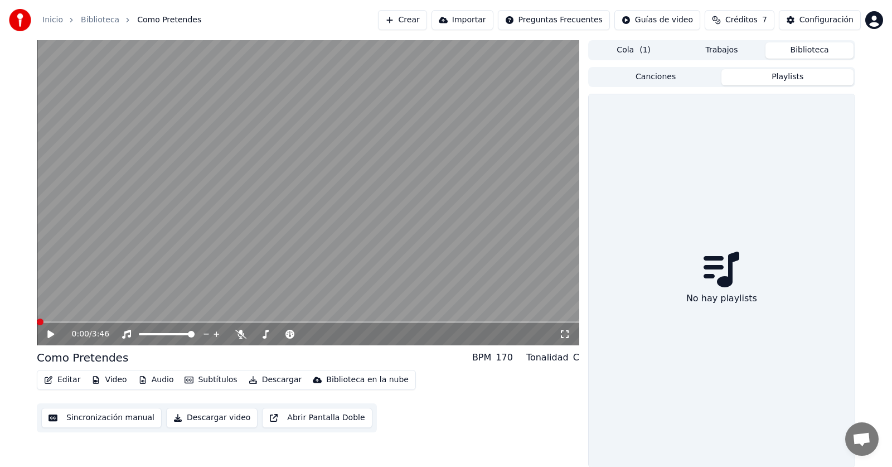
click at [646, 81] on button "Canciones" at bounding box center [656, 77] width 132 height 16
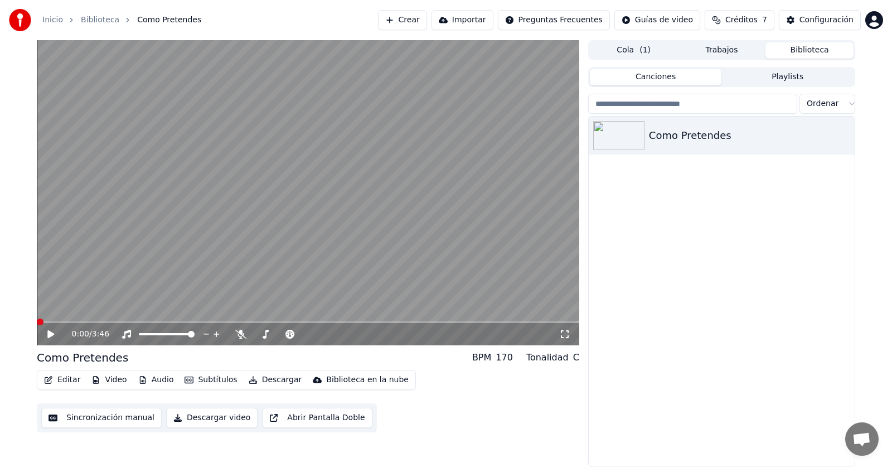
click at [45, 332] on div "0:00 / 3:46" at bounding box center [307, 333] width 533 height 11
click at [106, 385] on button "Video" at bounding box center [109, 380] width 44 height 16
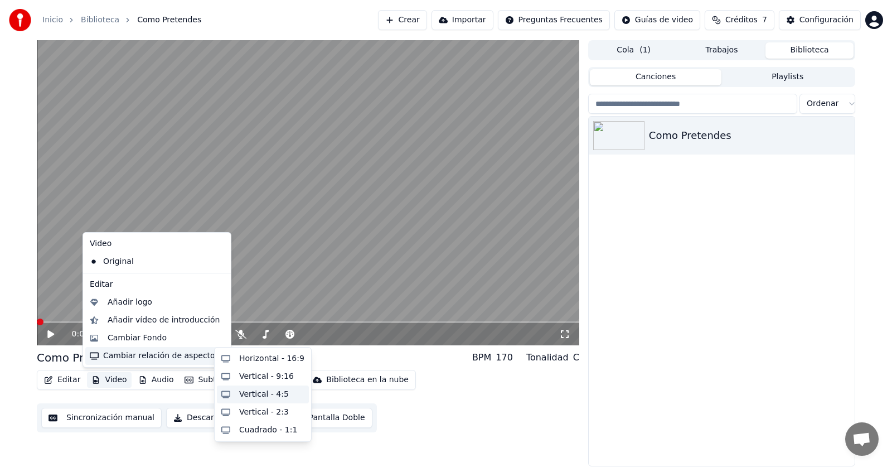
click at [286, 399] on div "Vertical - 4:5" at bounding box center [271, 394] width 65 height 11
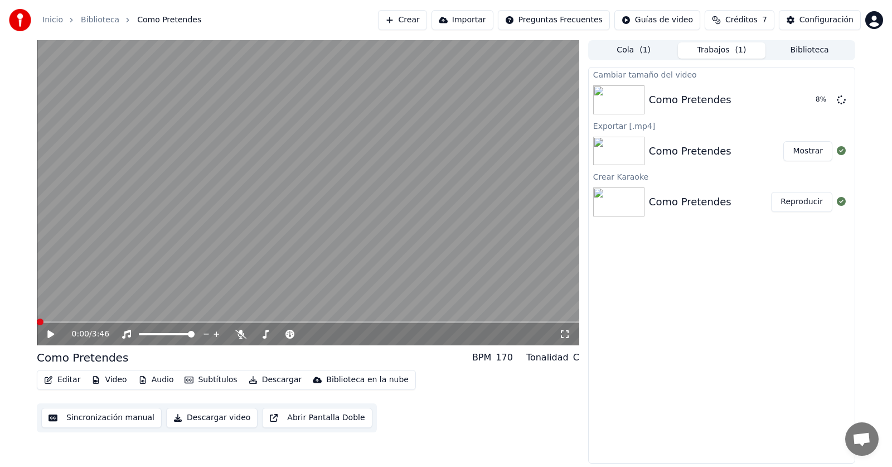
click at [109, 380] on button "Video" at bounding box center [109, 380] width 44 height 16
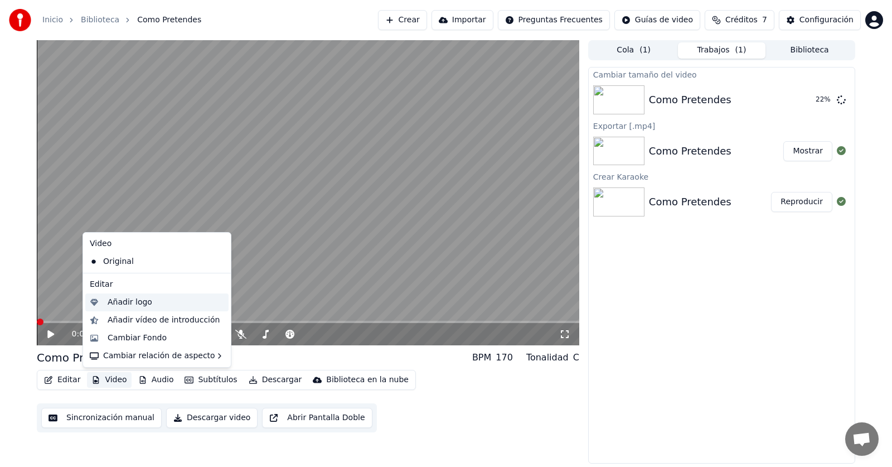
click at [141, 304] on div "Añadir logo" at bounding box center [130, 302] width 45 height 11
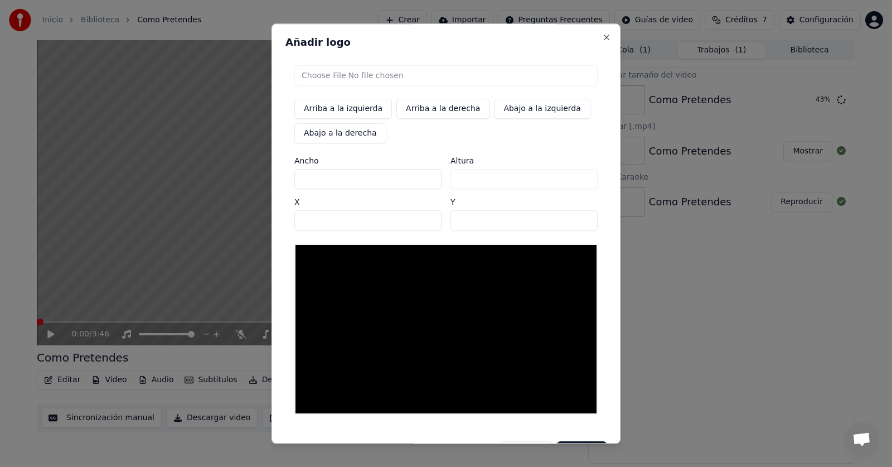
click at [355, 105] on button "Arriba a la izquierda" at bounding box center [343, 109] width 98 height 20
click at [356, 112] on button "Arriba a la izquierda" at bounding box center [343, 109] width 98 height 20
click at [602, 37] on button "Close" at bounding box center [606, 37] width 9 height 9
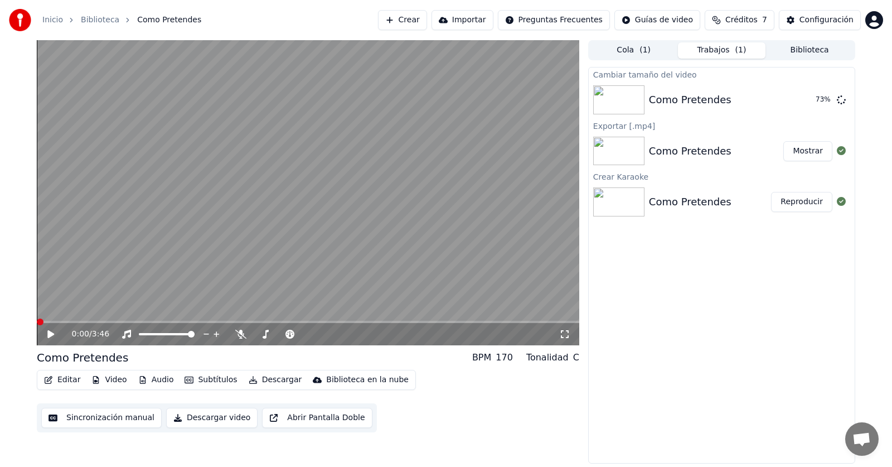
click at [484, 431] on div "Editar Video Audio Subtítulos Descargar Biblioteca en la nube Sincronización ma…" at bounding box center [308, 401] width 542 height 62
click at [227, 377] on button "Subtítulos" at bounding box center [210, 380] width 61 height 16
click at [625, 265] on div "Cambiar tamaño del video Como Pretendes Reproducir Exportar [.mp4] Como Pretend…" at bounding box center [721, 265] width 267 height 396
click at [666, 103] on div "Como Pretendes" at bounding box center [690, 100] width 83 height 16
click at [622, 98] on img at bounding box center [618, 99] width 51 height 29
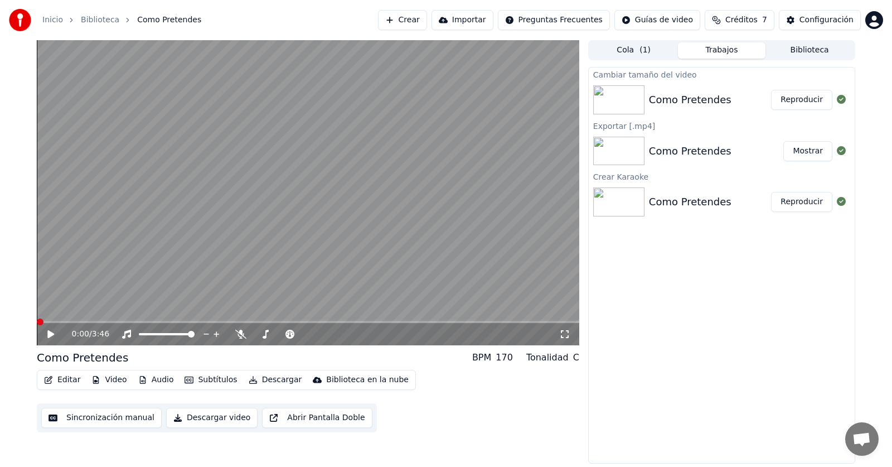
click at [622, 98] on img at bounding box center [618, 99] width 51 height 29
click at [843, 97] on icon at bounding box center [841, 99] width 9 height 9
click at [843, 99] on icon at bounding box center [841, 99] width 9 height 9
click at [523, 295] on video at bounding box center [308, 192] width 542 height 305
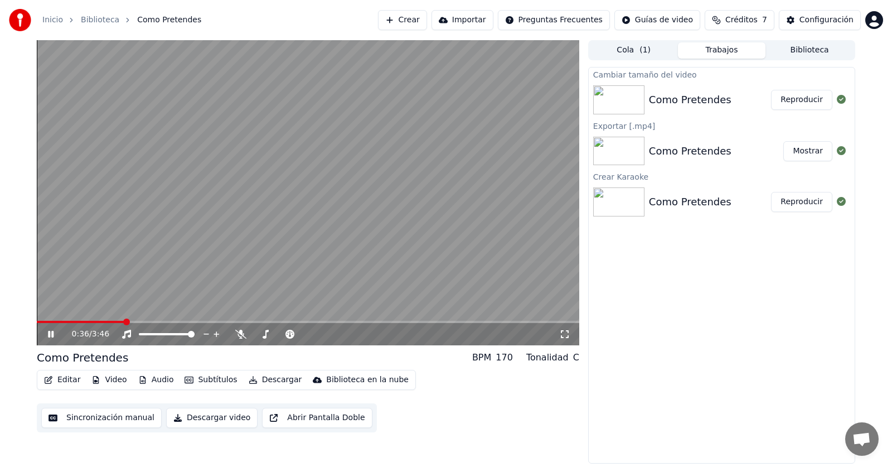
click at [570, 18] on html "Inicio Biblioteca Como Pretendes Crear Importar Preguntas Frecuentes Guías de v…" at bounding box center [446, 233] width 892 height 467
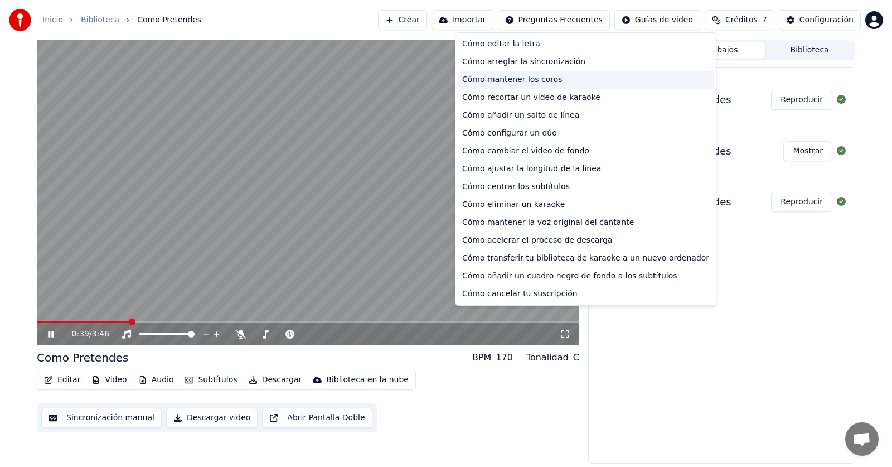
click at [531, 79] on div "Cómo mantener los coros" at bounding box center [586, 80] width 256 height 18
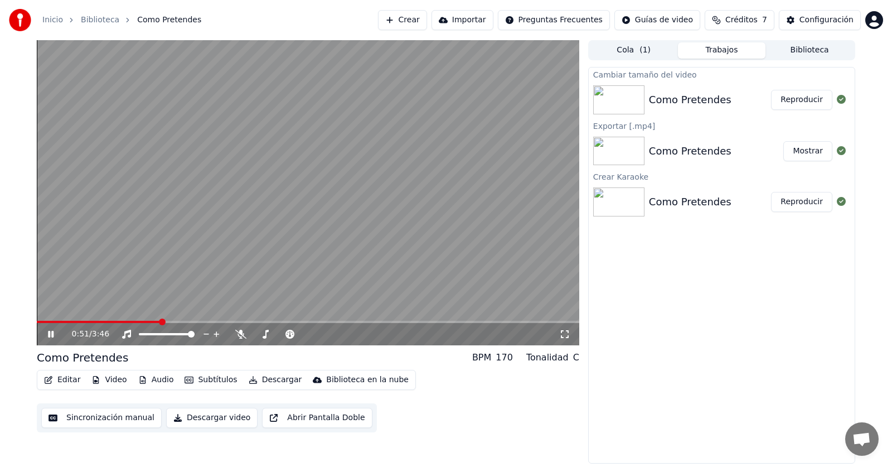
click at [52, 335] on icon at bounding box center [51, 334] width 6 height 7
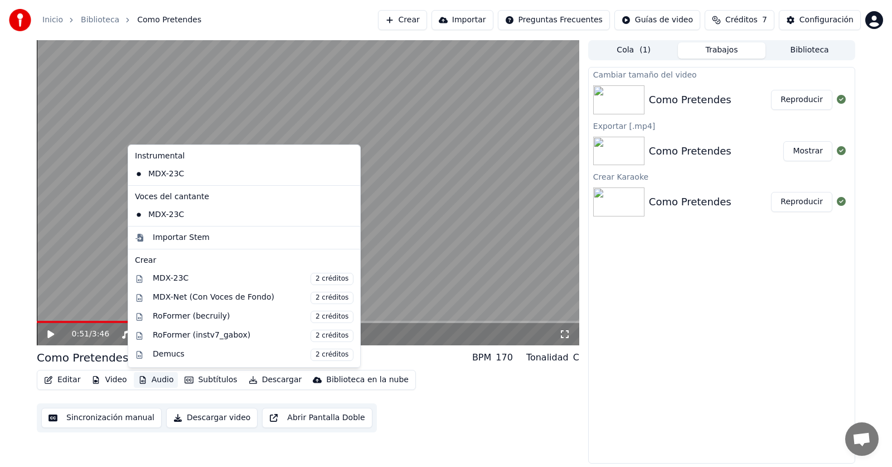
click at [153, 380] on button "Audio" at bounding box center [156, 380] width 45 height 16
click at [227, 176] on div "MDX-23C" at bounding box center [235, 174] width 211 height 18
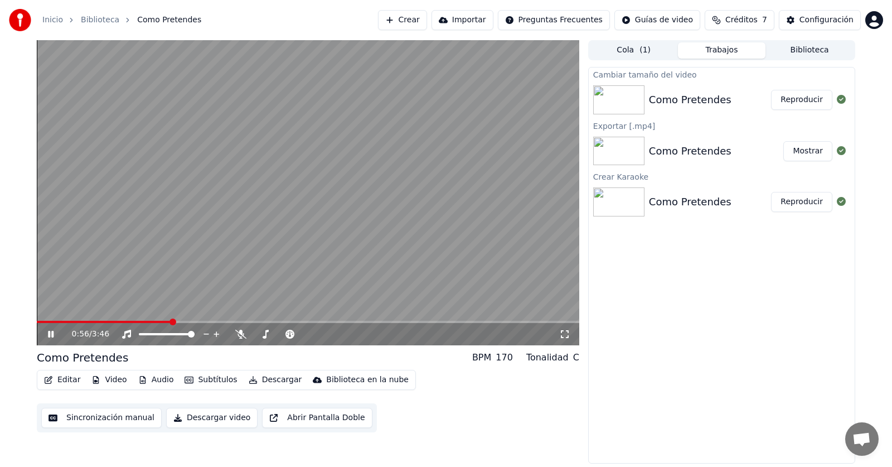
click at [151, 379] on button "Audio" at bounding box center [156, 380] width 45 height 16
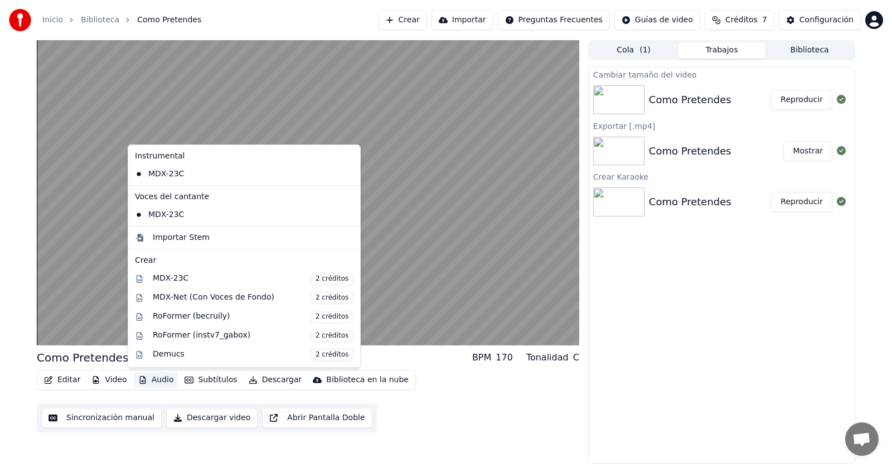
click at [452, 428] on div "Editar Video Audio Subtítulos Descargar Biblioteca en la nube Sincronización ma…" at bounding box center [308, 401] width 542 height 62
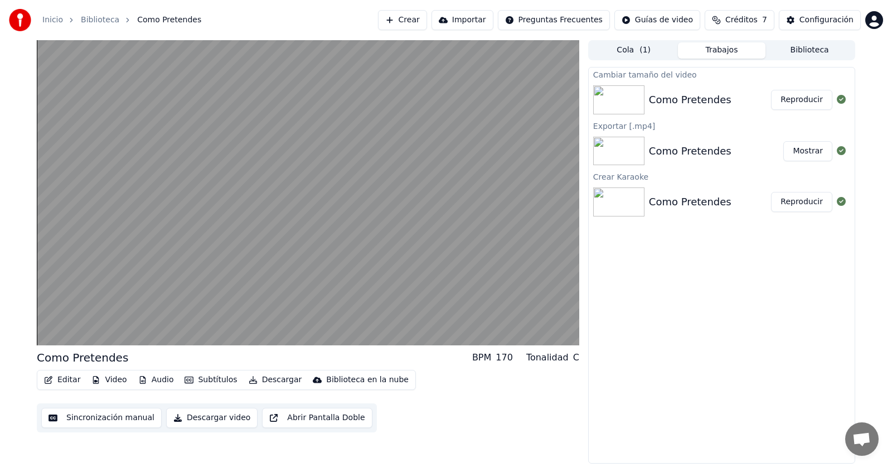
click at [245, 429] on div "Sincronización manual Descargar video Abrir Pantalla Doble" at bounding box center [207, 417] width 340 height 29
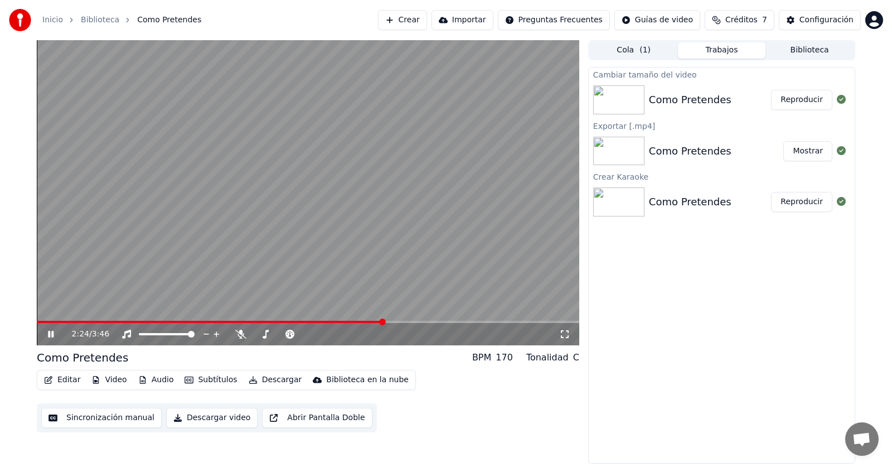
click at [307, 424] on button "Abrir Pantalla Doble" at bounding box center [317, 418] width 110 height 20
click at [307, 424] on button "Cerrar Pantalla Doble" at bounding box center [317, 418] width 111 height 20
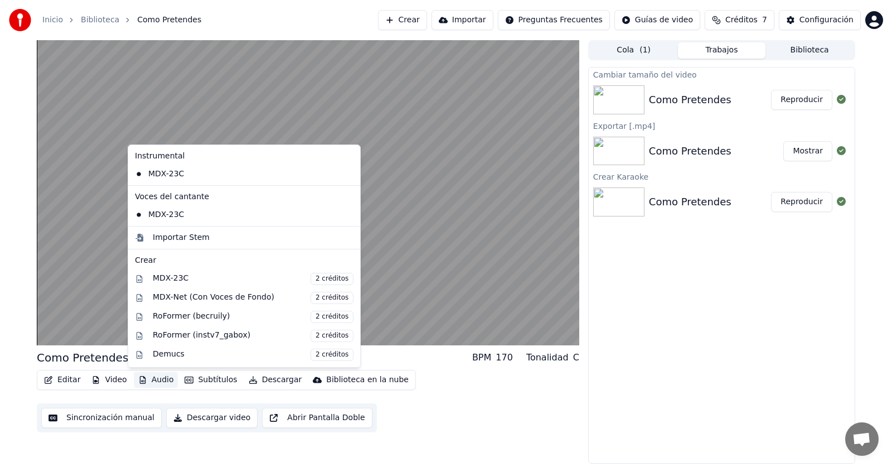
click at [157, 377] on button "Audio" at bounding box center [156, 380] width 45 height 16
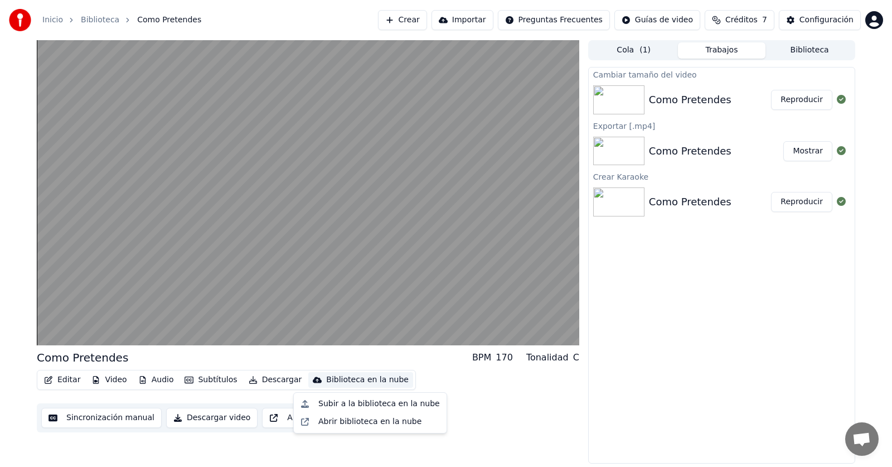
click at [552, 414] on div "Editar Video Audio Subtítulos Descargar Biblioteca en la nube Sincronización ma…" at bounding box center [308, 401] width 542 height 62
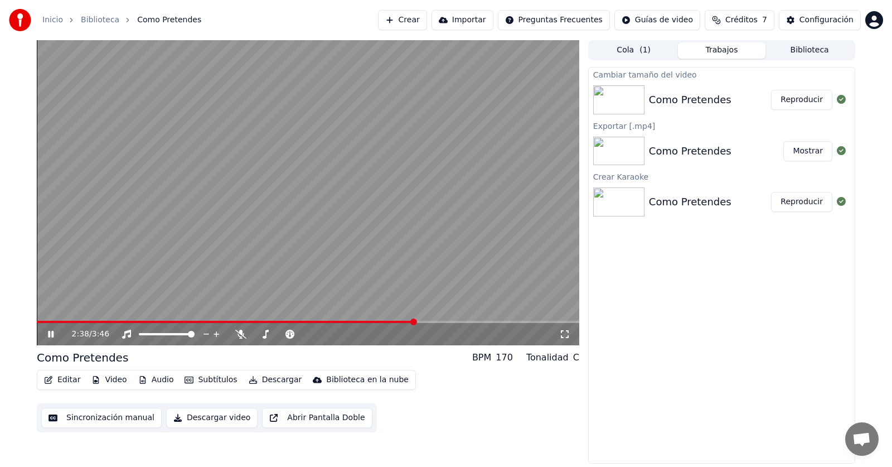
click at [566, 20] on html "Inicio Biblioteca Como Pretendes Crear Importar Preguntas Frecuentes Guías de v…" at bounding box center [446, 233] width 892 height 467
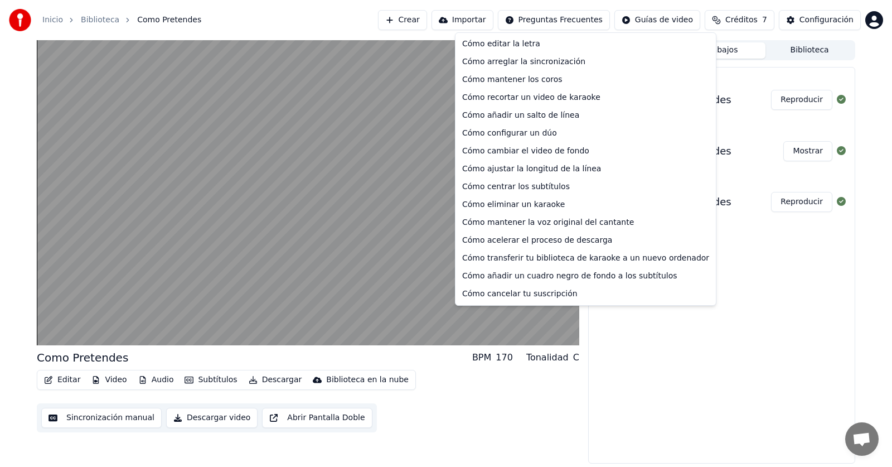
click at [803, 257] on html "Inicio Biblioteca Como Pretendes Crear Importar Preguntas Frecuentes Guías de v…" at bounding box center [446, 233] width 892 height 467
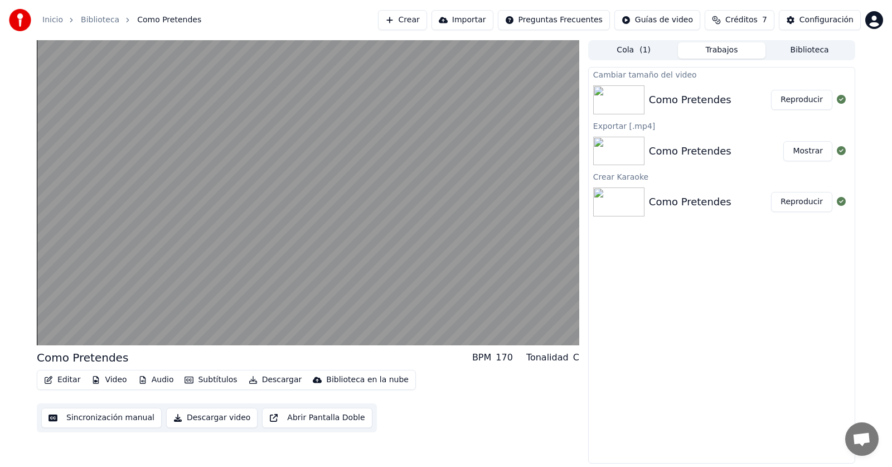
click at [748, 21] on span "Créditos" at bounding box center [741, 19] width 32 height 11
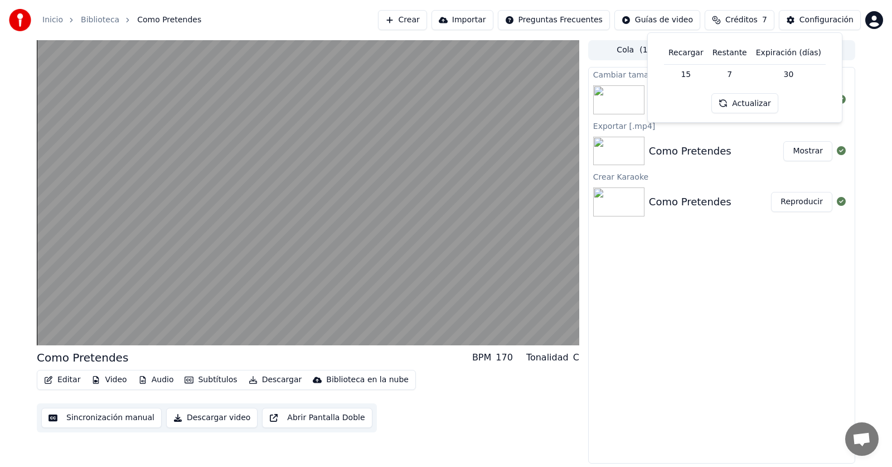
click at [796, 55] on th "Expiración (días)" at bounding box center [788, 53] width 74 height 22
click at [725, 104] on button "Actualizar" at bounding box center [744, 103] width 66 height 20
click at [697, 69] on td "15" at bounding box center [686, 74] width 44 height 20
click at [690, 79] on td "15" at bounding box center [686, 74] width 44 height 20
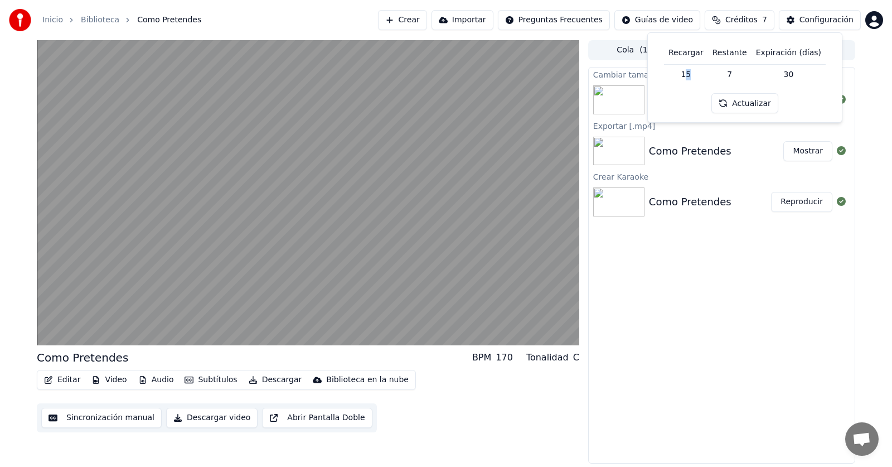
drag, startPoint x: 690, startPoint y: 73, endPoint x: 699, endPoint y: 72, distance: 9.0
click at [699, 72] on td "15" at bounding box center [686, 74] width 44 height 20
click at [726, 59] on th "Restante" at bounding box center [729, 53] width 43 height 22
click at [693, 56] on th "Recargar" at bounding box center [686, 53] width 44 height 22
click at [731, 254] on div "Cambiar tamaño del video Como Pretendes Reproducir Exportar [.mp4] Como Pretend…" at bounding box center [721, 265] width 267 height 396
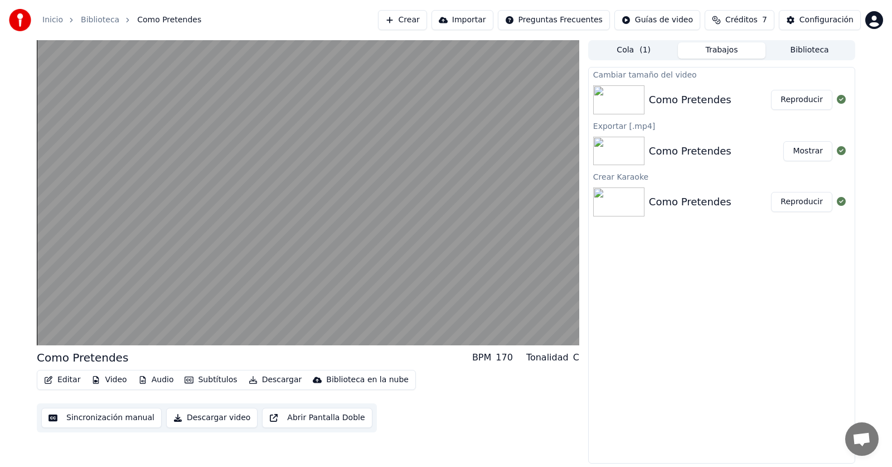
click at [47, 17] on link "Inicio" at bounding box center [52, 19] width 21 height 11
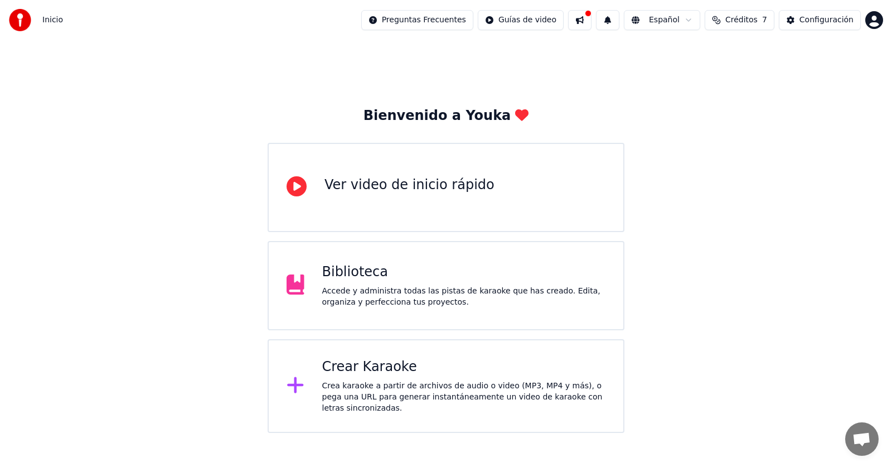
click at [591, 22] on button at bounding box center [579, 20] width 23 height 20
click at [803, 149] on div "Bienvenido a Youka Ver video de inicio rápido Biblioteca Accede y administra to…" at bounding box center [446, 236] width 892 height 392
click at [619, 21] on button at bounding box center [607, 20] width 23 height 20
click at [851, 23] on div "Configuración" at bounding box center [826, 19] width 54 height 11
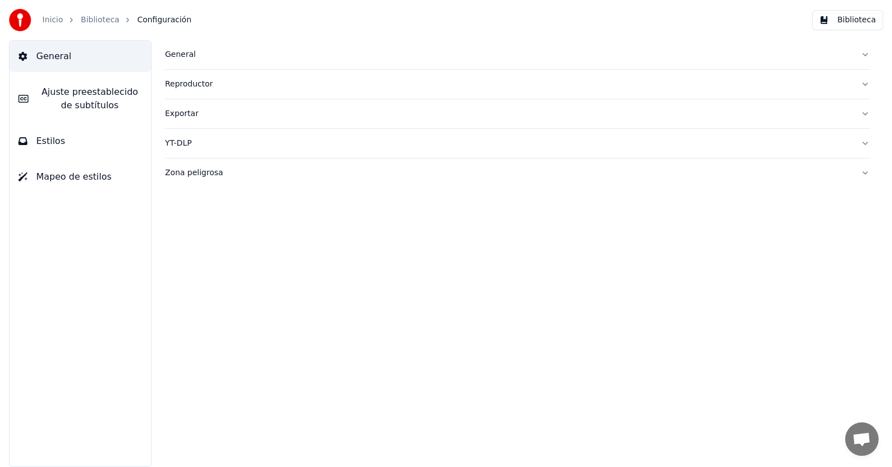
click at [844, 24] on button "Biblioteca" at bounding box center [847, 20] width 71 height 20
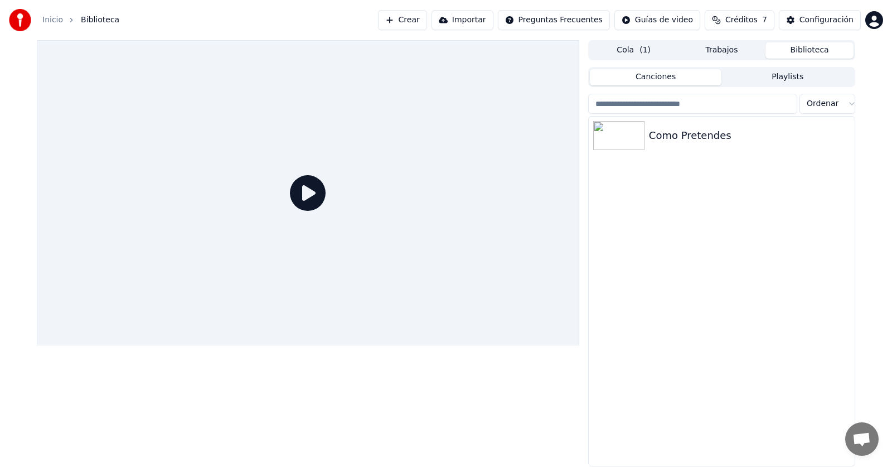
click at [55, 18] on link "Inicio" at bounding box center [52, 19] width 21 height 11
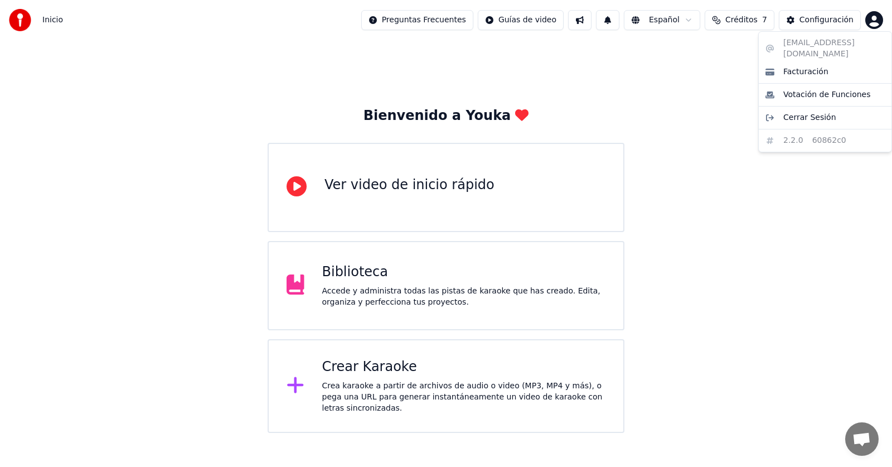
click at [875, 19] on html "Inicio Preguntas Frecuentes Guías de video Español Créditos 7 Configuración Bie…" at bounding box center [446, 216] width 892 height 433
click at [823, 89] on span "Votación de Funciones" at bounding box center [827, 94] width 88 height 11
click at [874, 23] on html "Inicio Preguntas Frecuentes Guías de video Español Créditos 7 Configuración Bie…" at bounding box center [446, 216] width 892 height 433
click at [824, 132] on div "[EMAIL_ADDRESS][DOMAIN_NAME] Facturación Votación de Funciones Cerrar Sesión 2.…" at bounding box center [825, 91] width 134 height 121
click at [798, 66] on span "Facturación" at bounding box center [805, 71] width 45 height 11
